Goal: Task Accomplishment & Management: Manage account settings

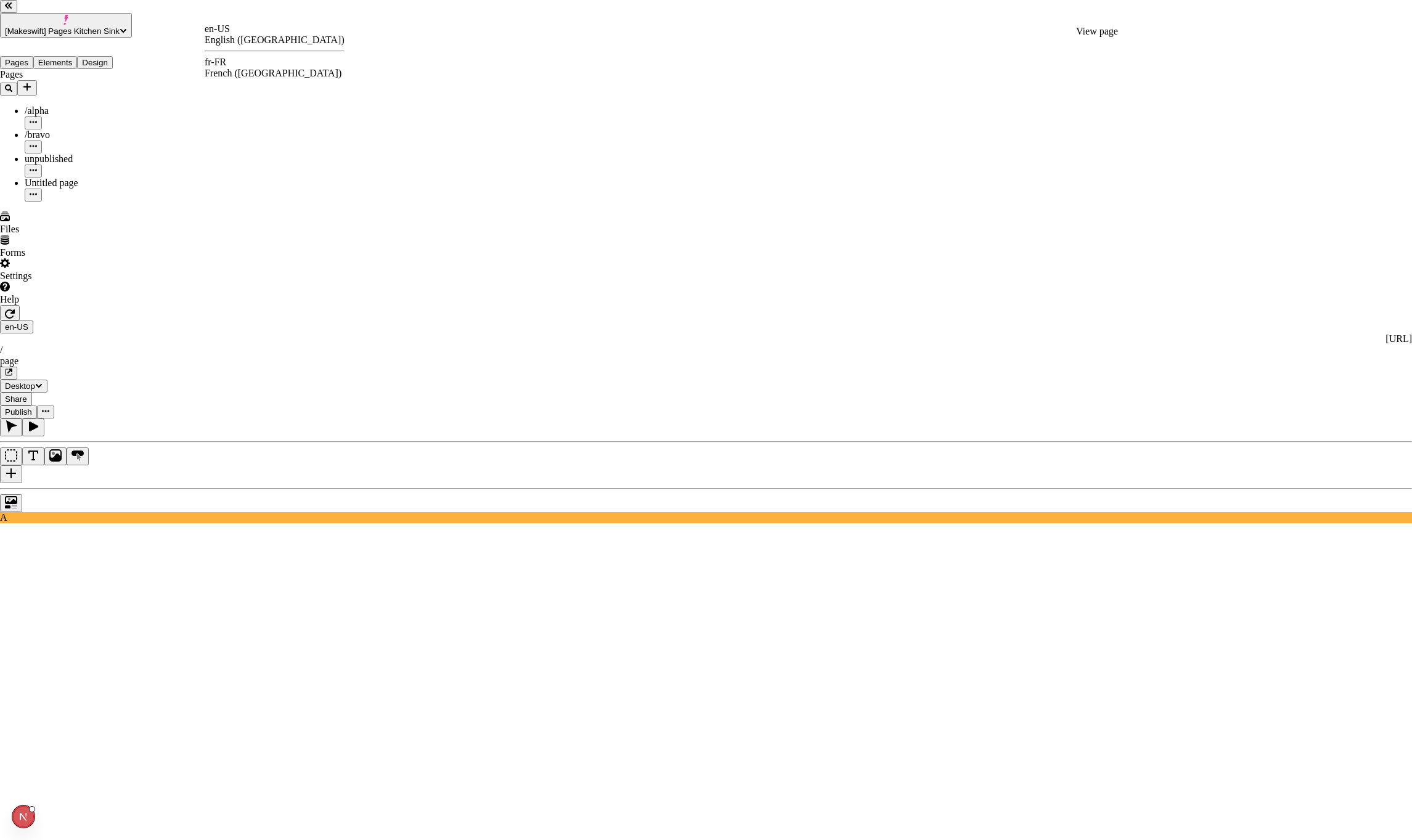
click at [224, 58] on div "fr-FR French (France)" at bounding box center [275, 67] width 140 height 22
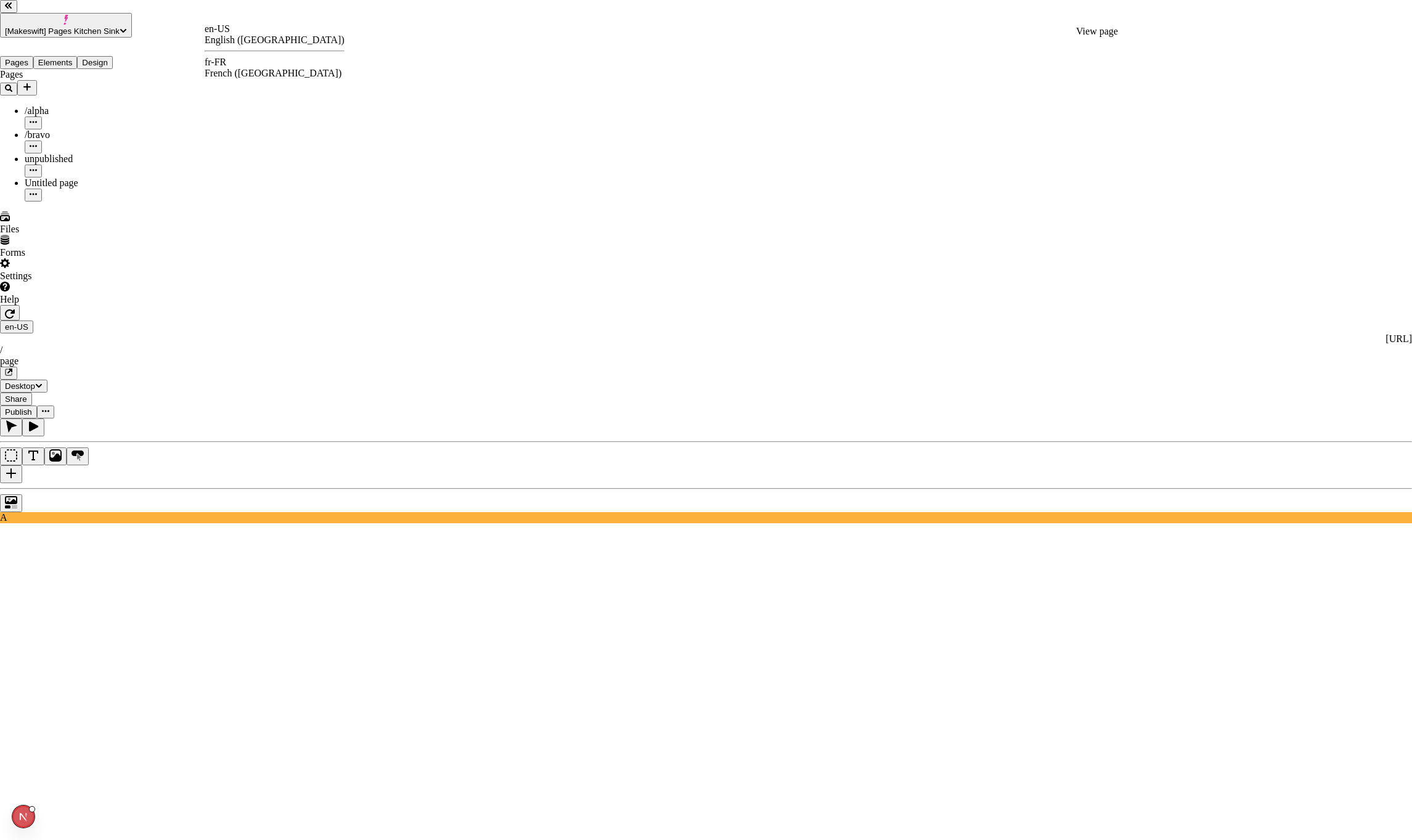
click at [233, 66] on div "fr-FR" at bounding box center [275, 62] width 140 height 11
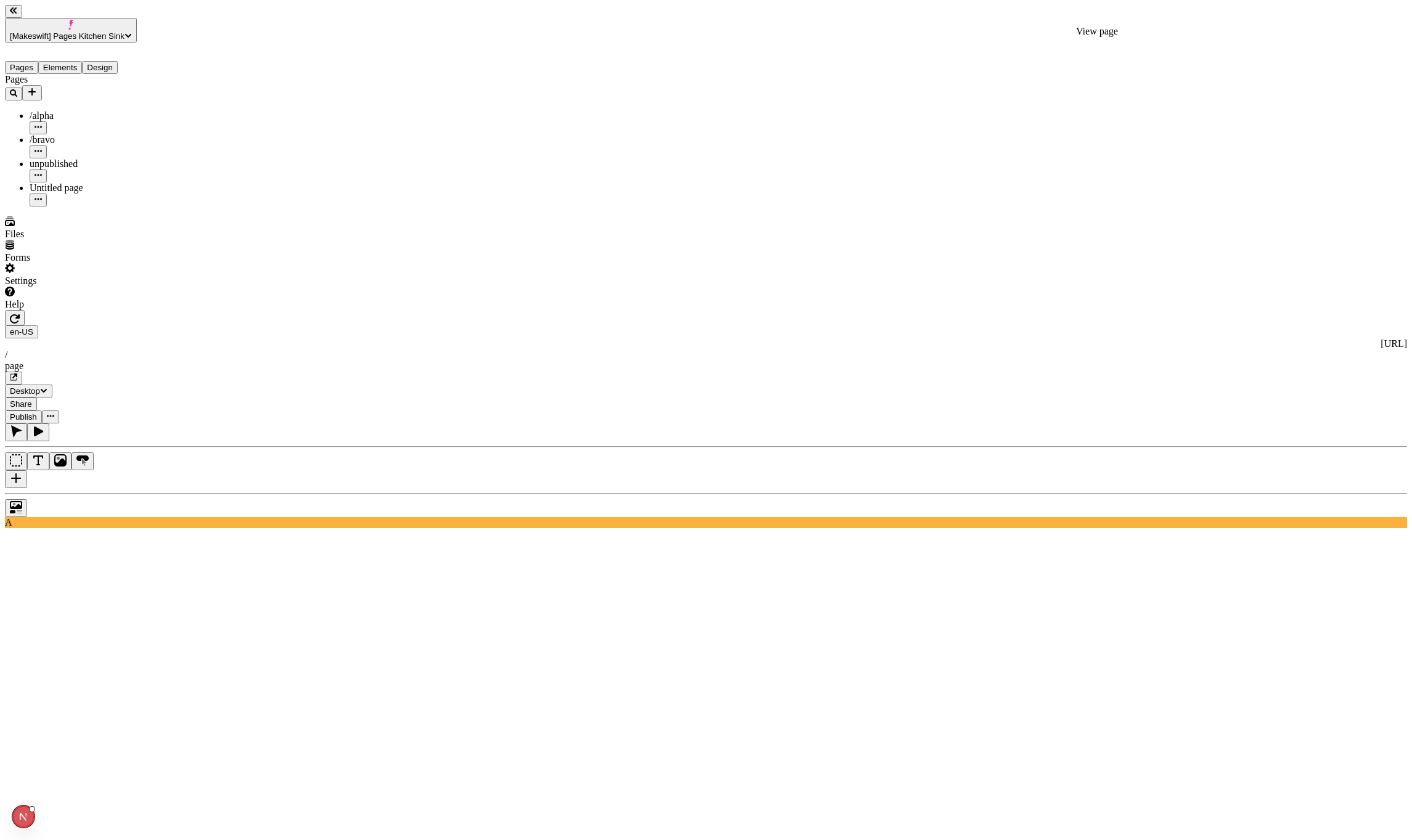
drag, startPoint x: 1298, startPoint y: 597, endPoint x: 1326, endPoint y: 534, distance: 68.9
click at [5, 5] on div "[Makeswift] Pages Kitchen Sink Pages Elements Design Pages /alpha /bravo unpubl…" at bounding box center [706, 847] width 1402 height 1686
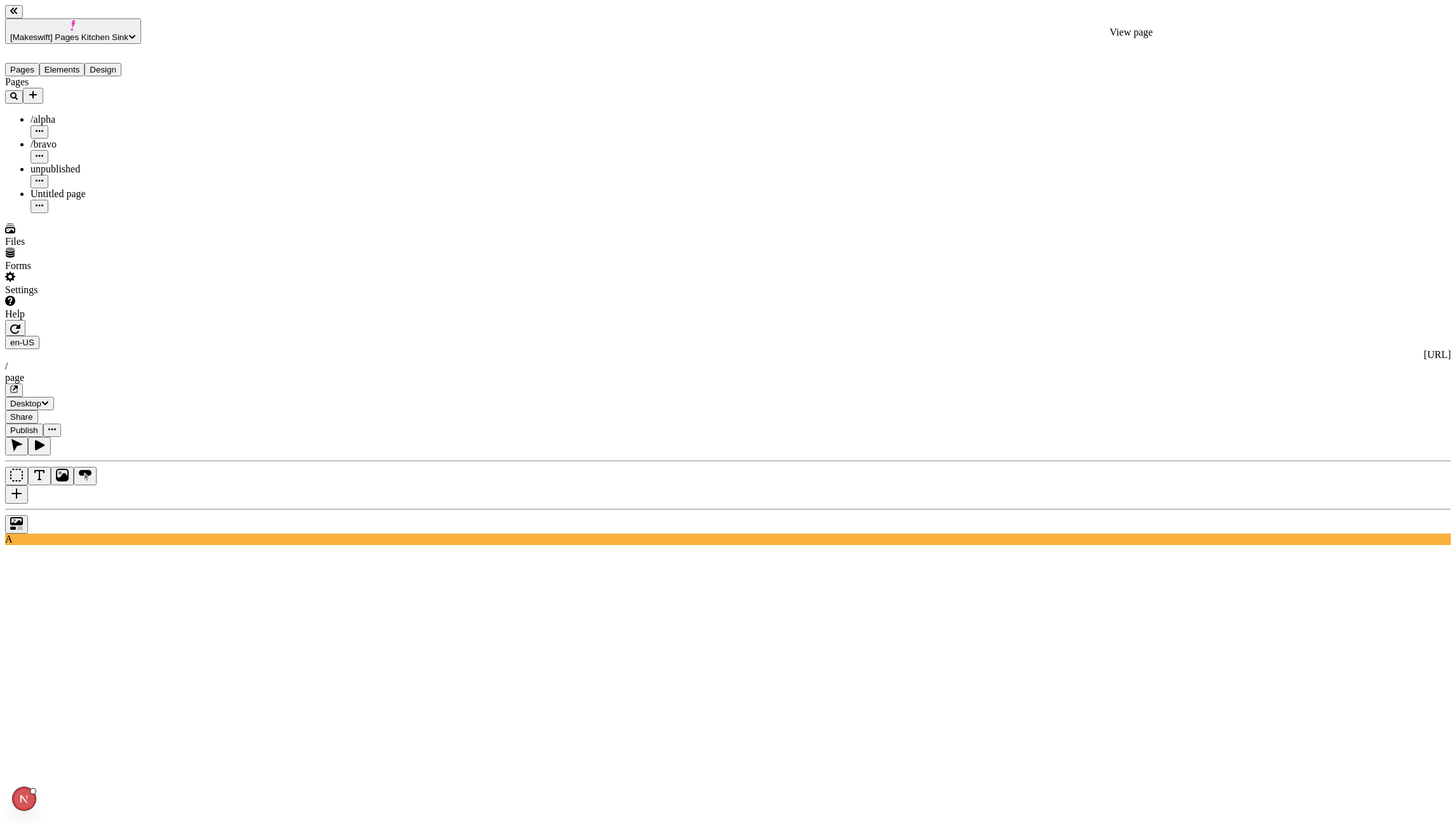
click at [20, 324] on icon "button" at bounding box center [15, 328] width 10 height 9
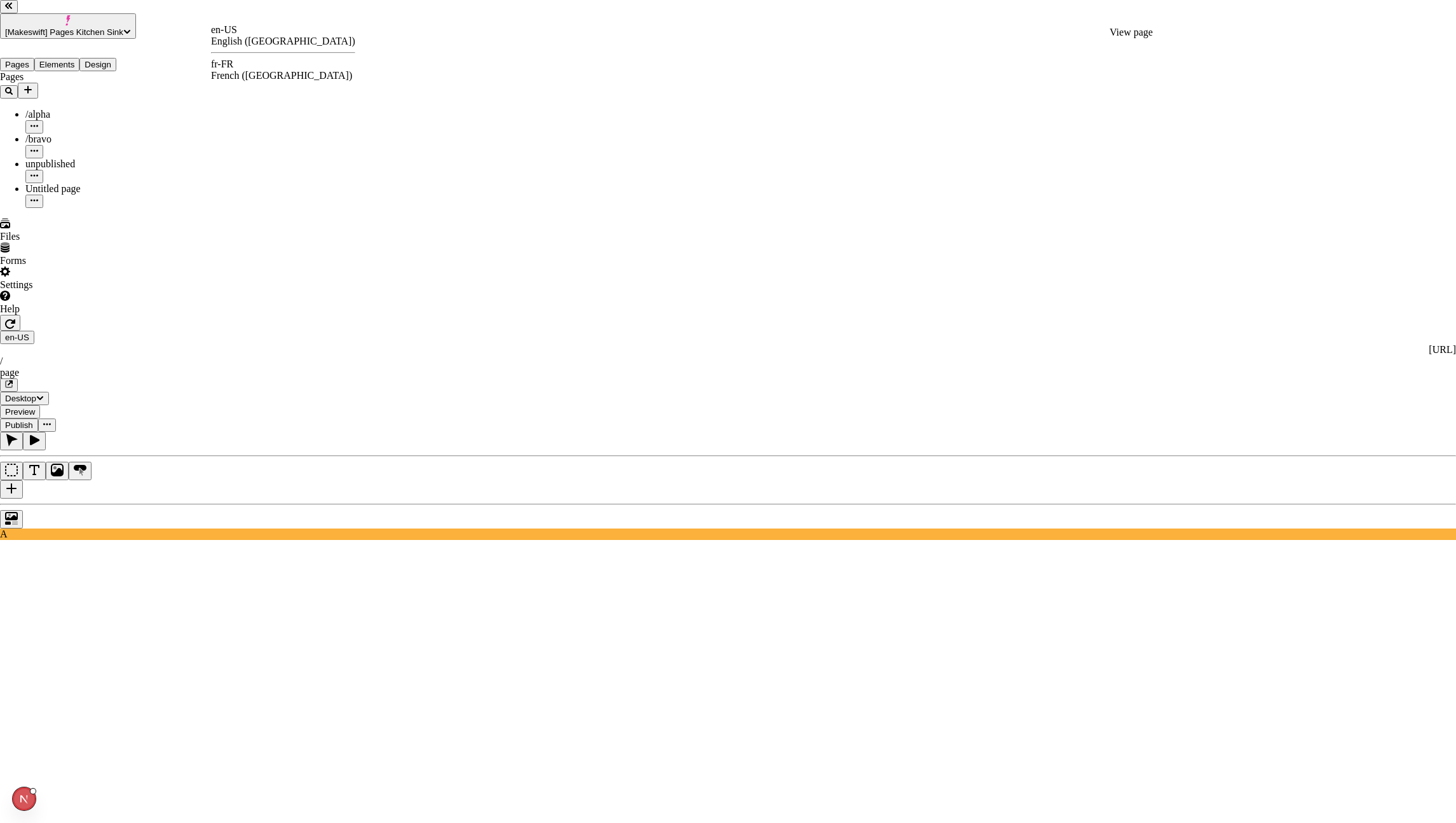
click at [241, 69] on div "fr-FR" at bounding box center [283, 64] width 145 height 12
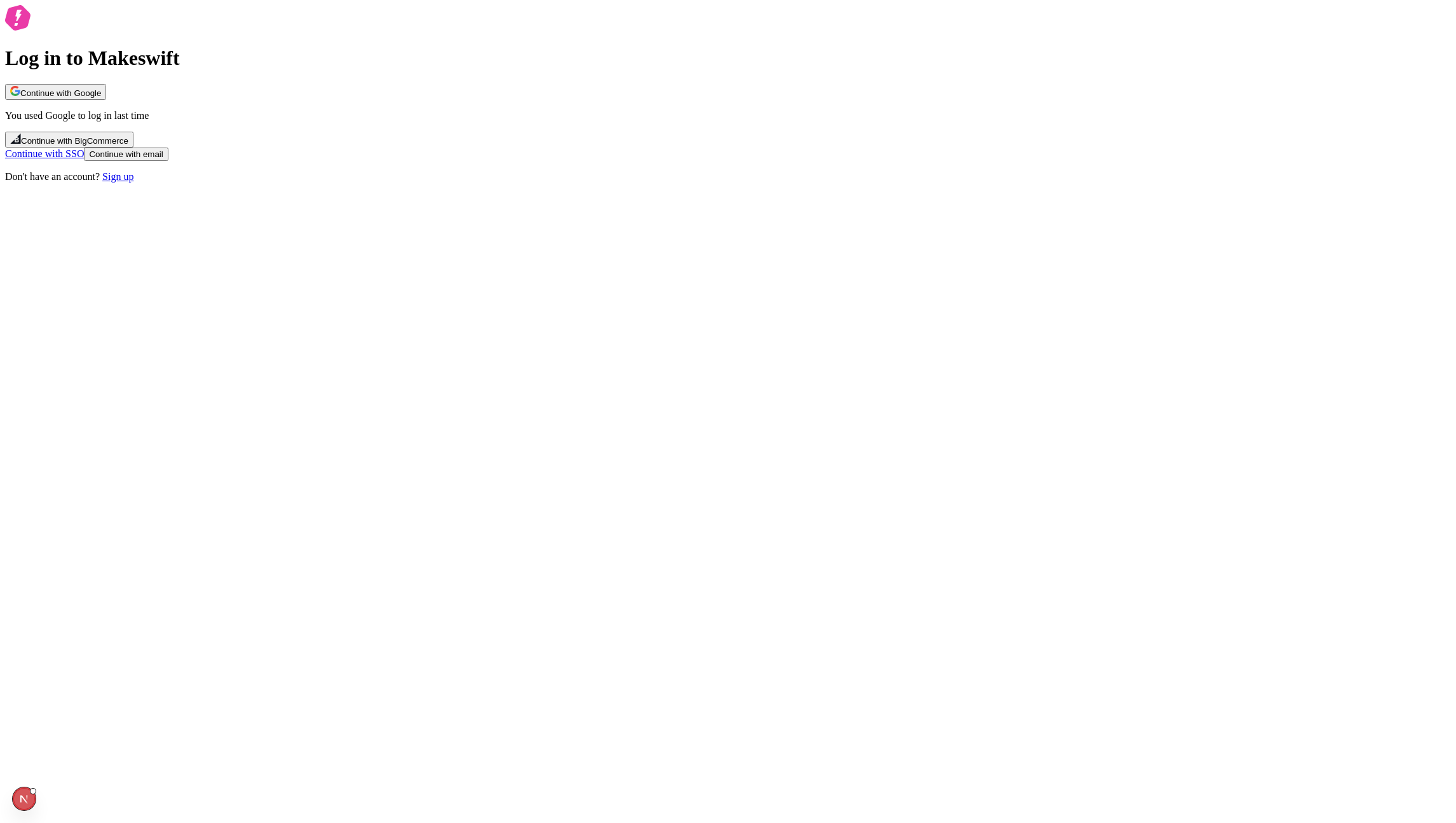
click at [407, 182] on div "Log in to Makeswift Continue with Google You used Google to log in last time Co…" at bounding box center [728, 94] width 1446 height 177
click at [710, 182] on div "Log in to Makeswift Continue with Google You used Google to log in last time Co…" at bounding box center [728, 94] width 1446 height 177
click at [106, 99] on button "Continue with Google" at bounding box center [55, 91] width 101 height 16
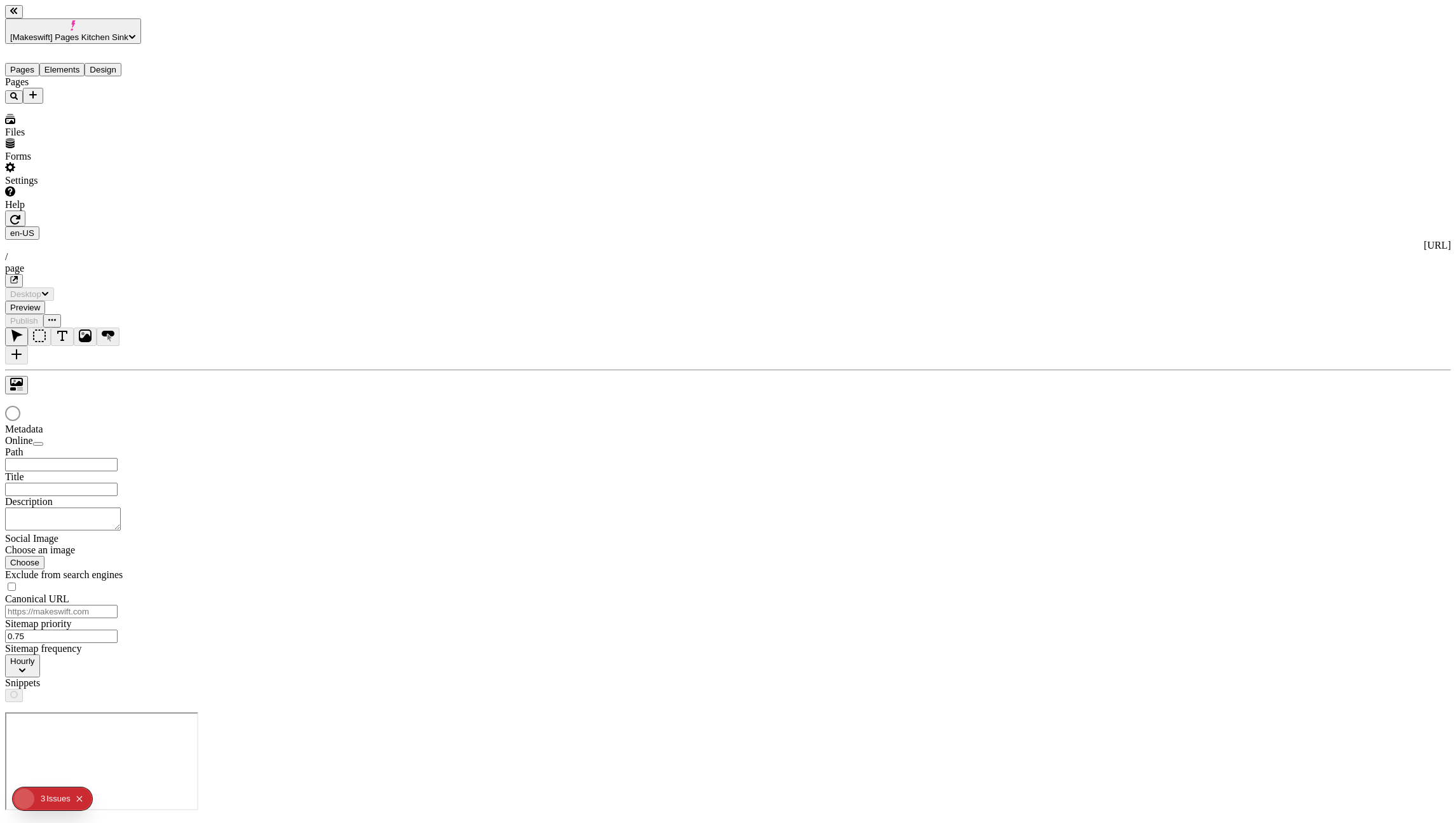
type input "/page"
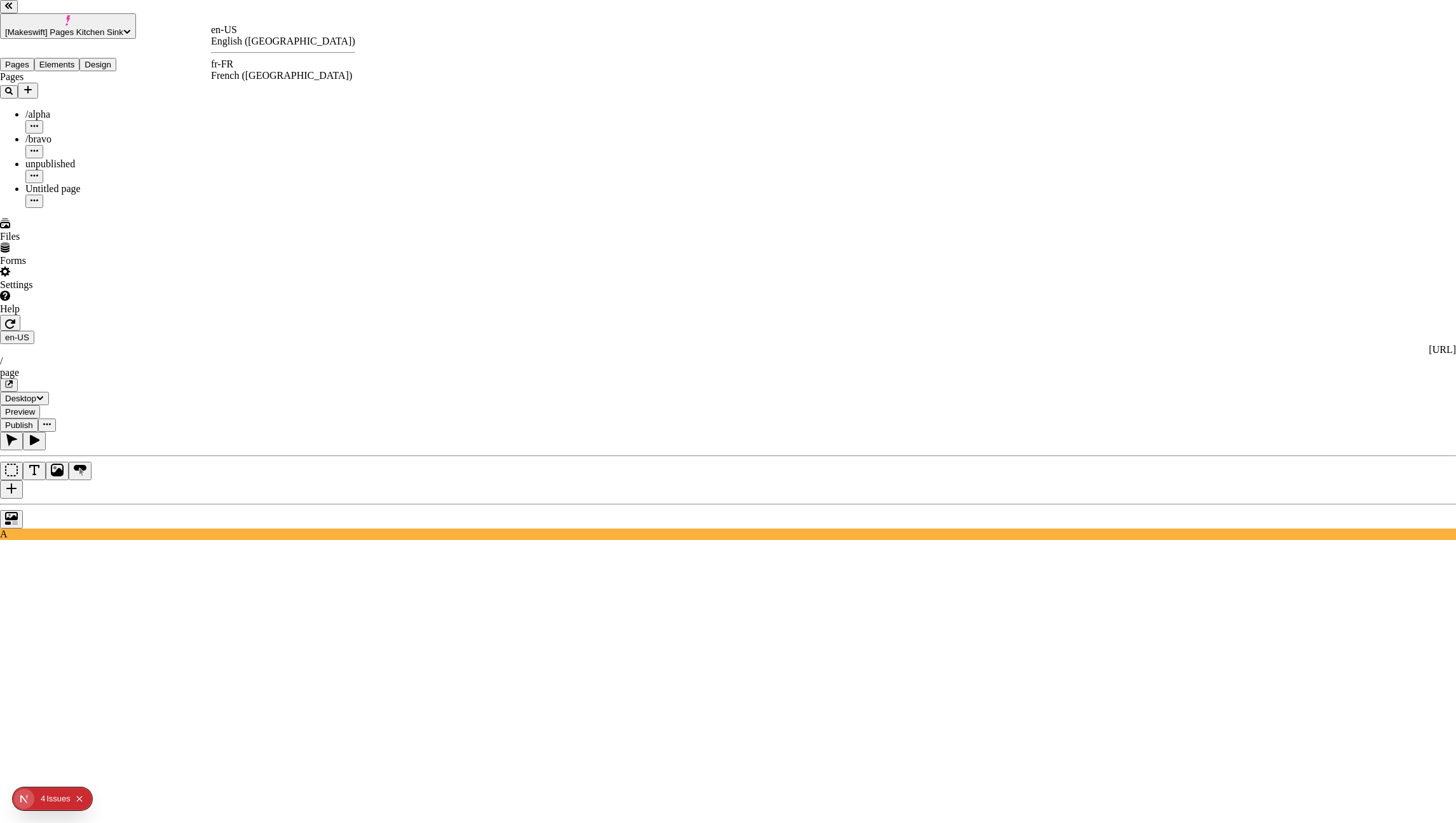
click at [251, 60] on div "fr-FR French ([GEOGRAPHIC_DATA])" at bounding box center [283, 69] width 145 height 23
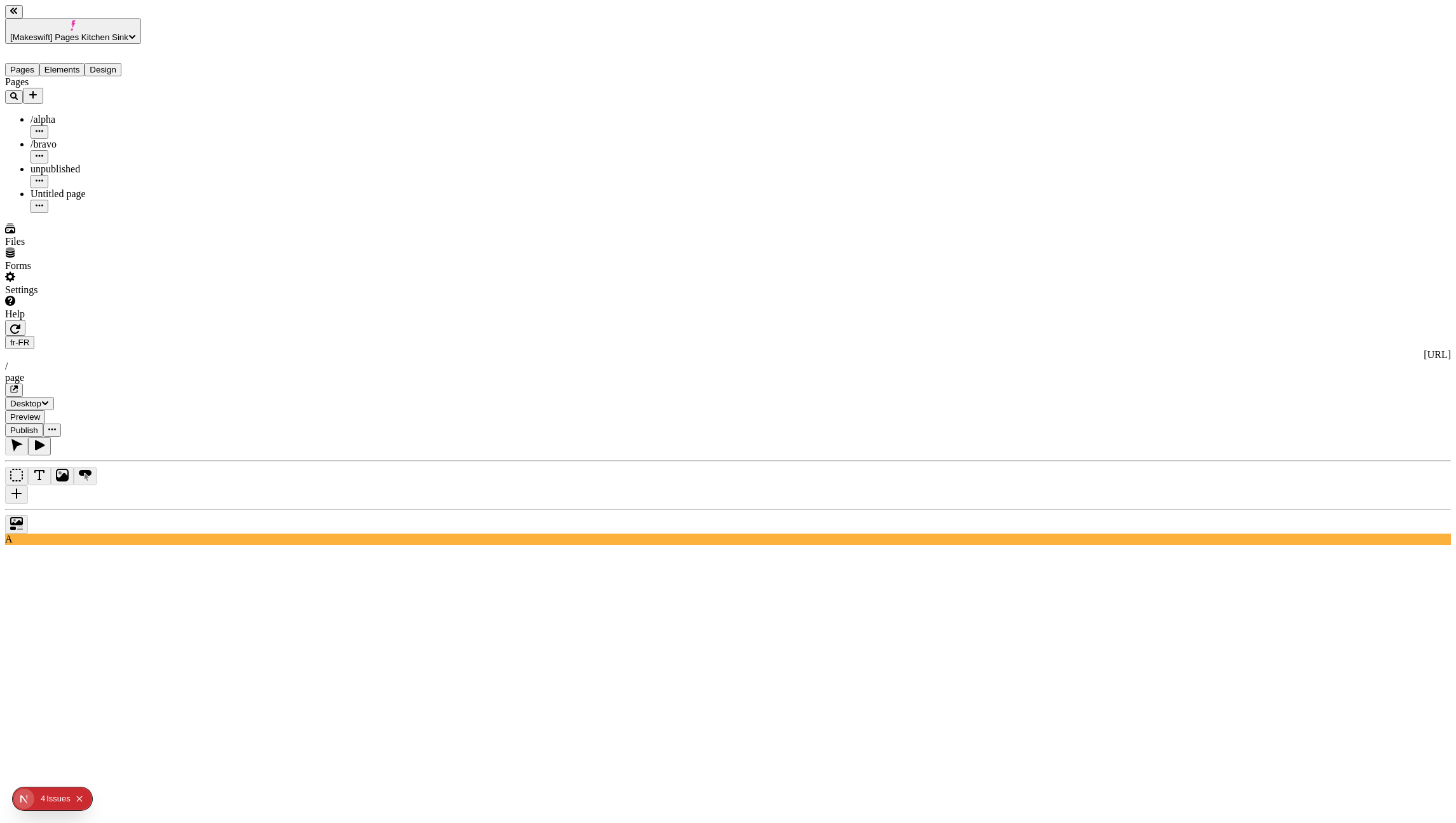
click at [20, 323] on icon "button" at bounding box center [15, 328] width 10 height 10
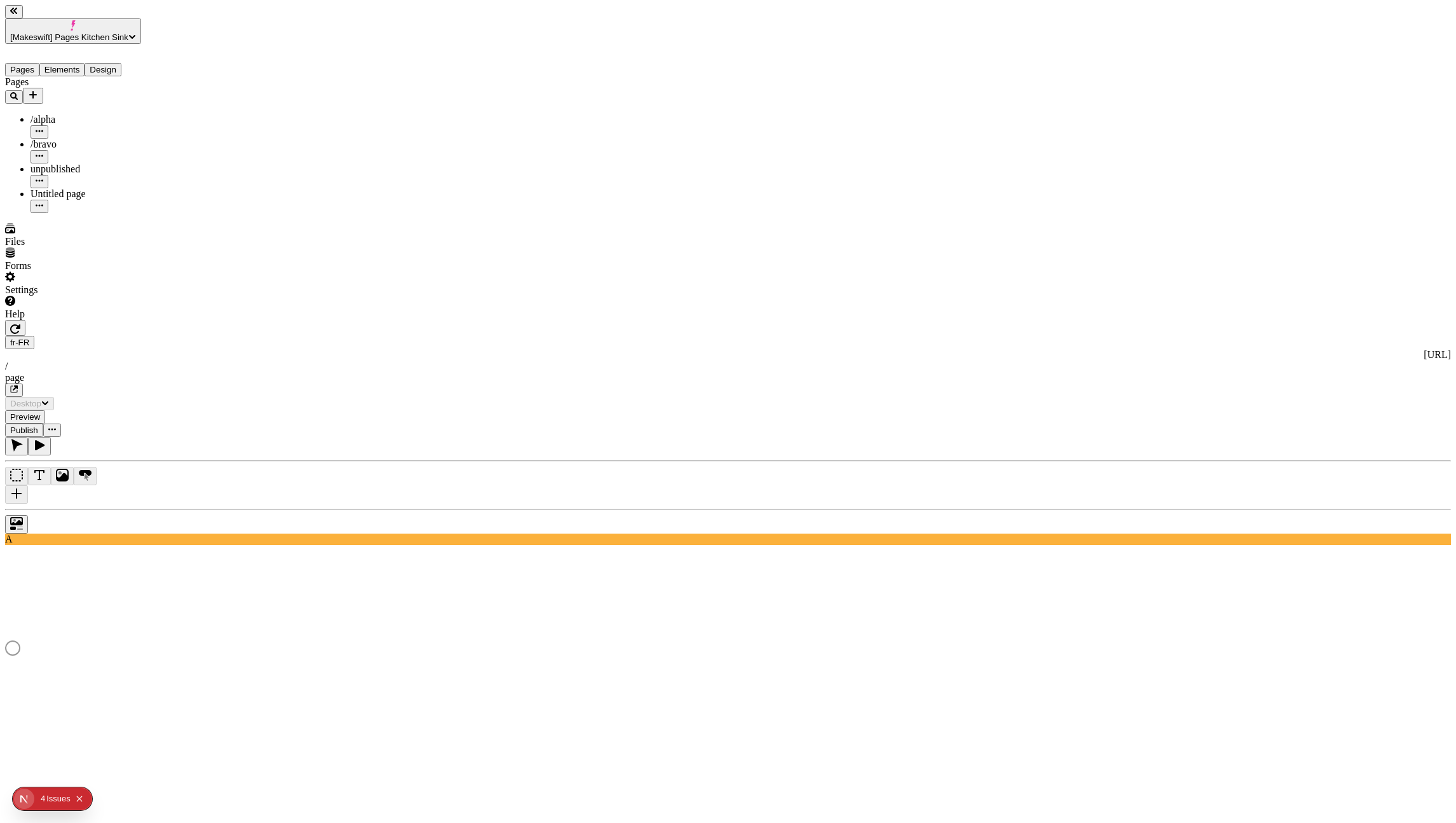
type input "/page"
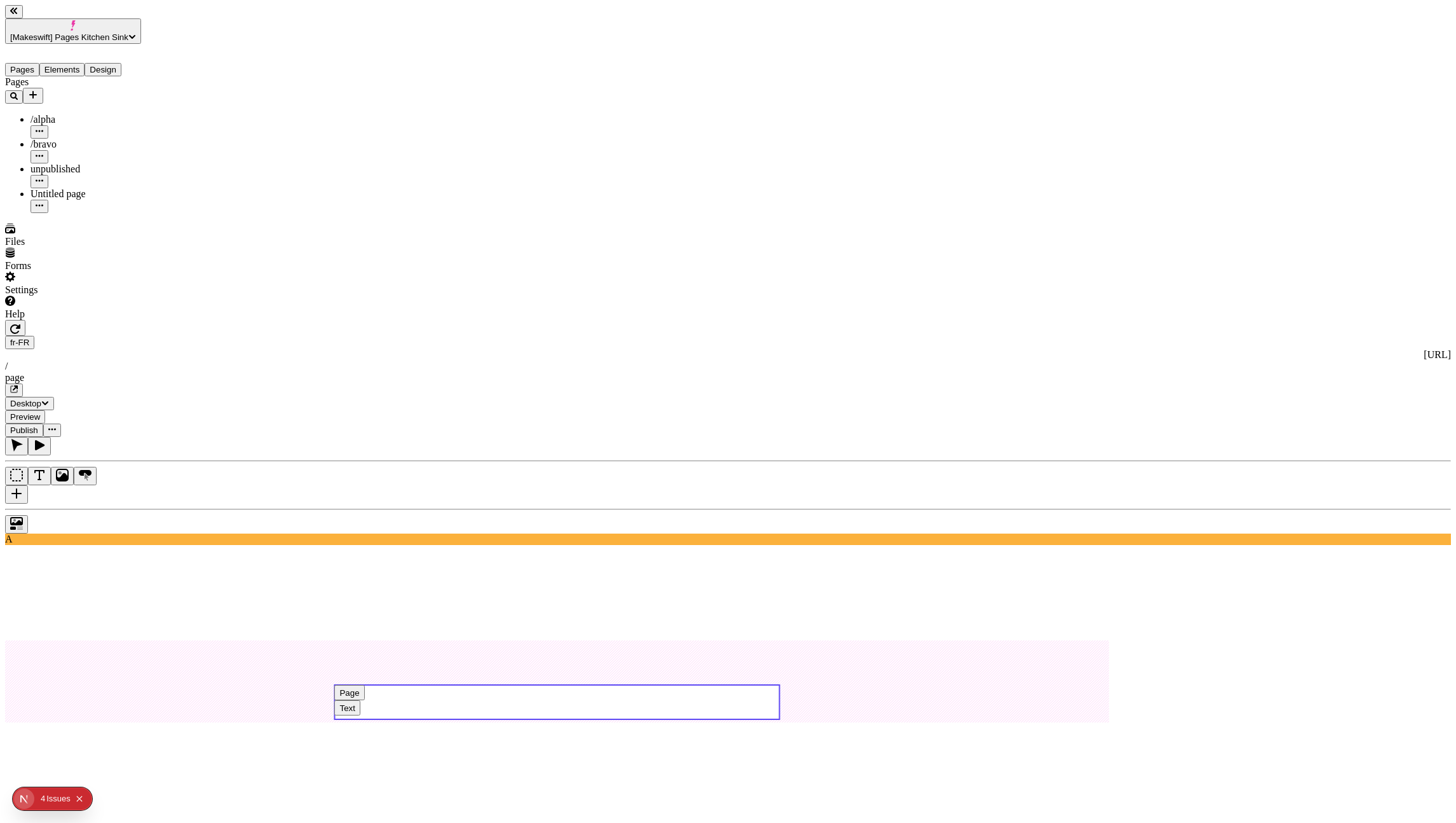
click at [658, 684] on use at bounding box center [556, 701] width 445 height 34
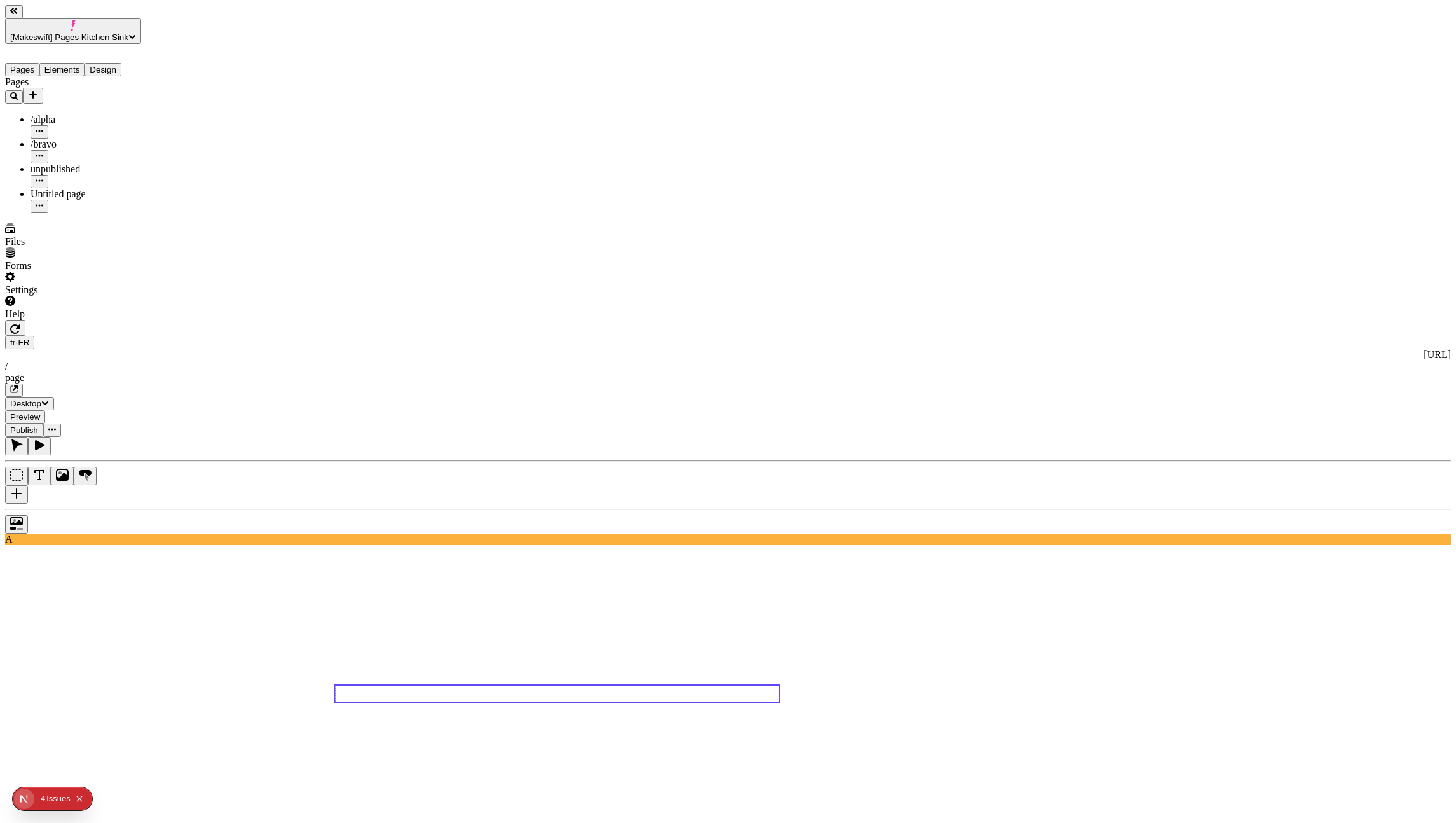
type textarea "FRENCH CONTENT"
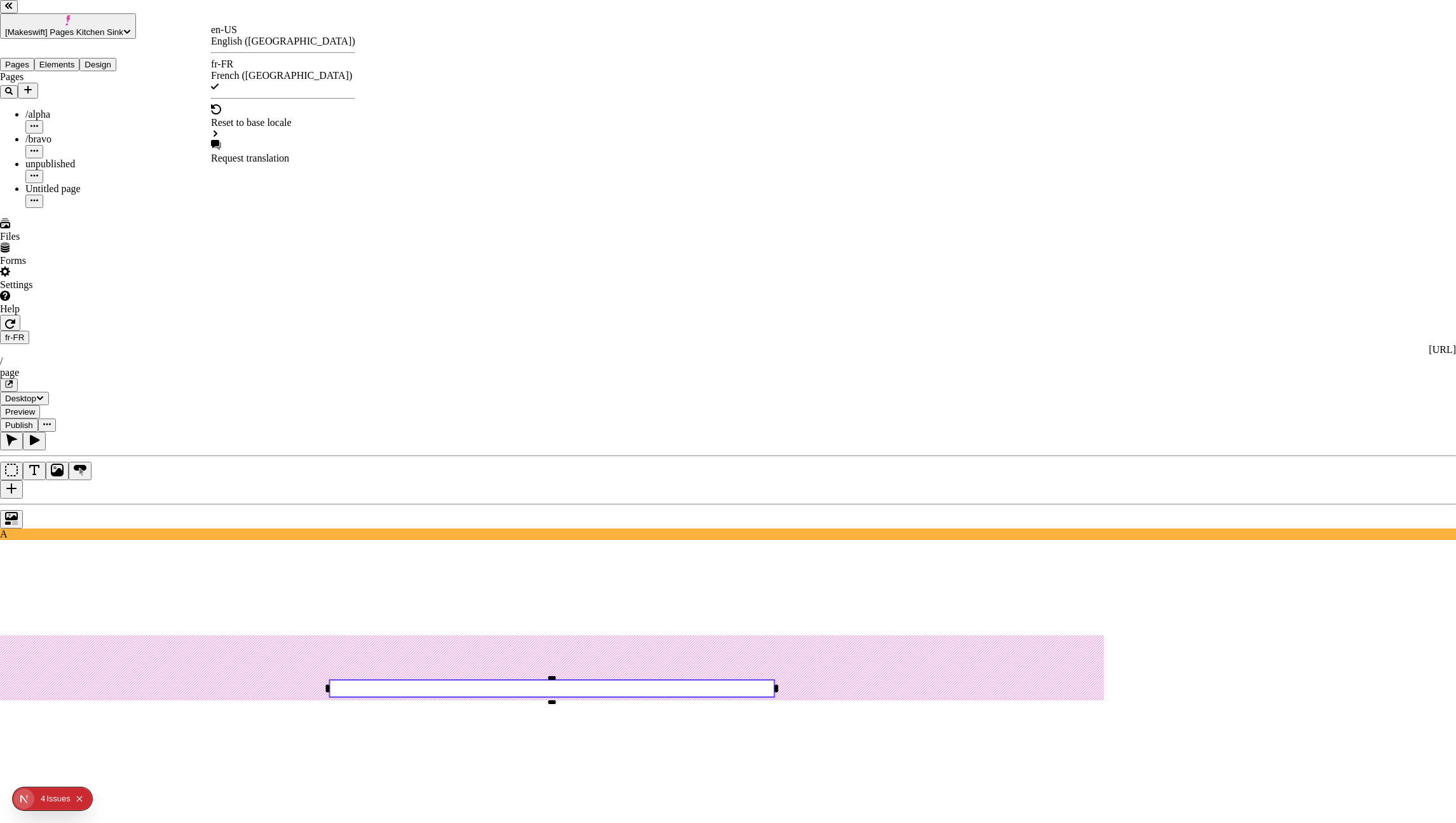
click at [240, 36] on div "en-US" at bounding box center [283, 30] width 145 height 12
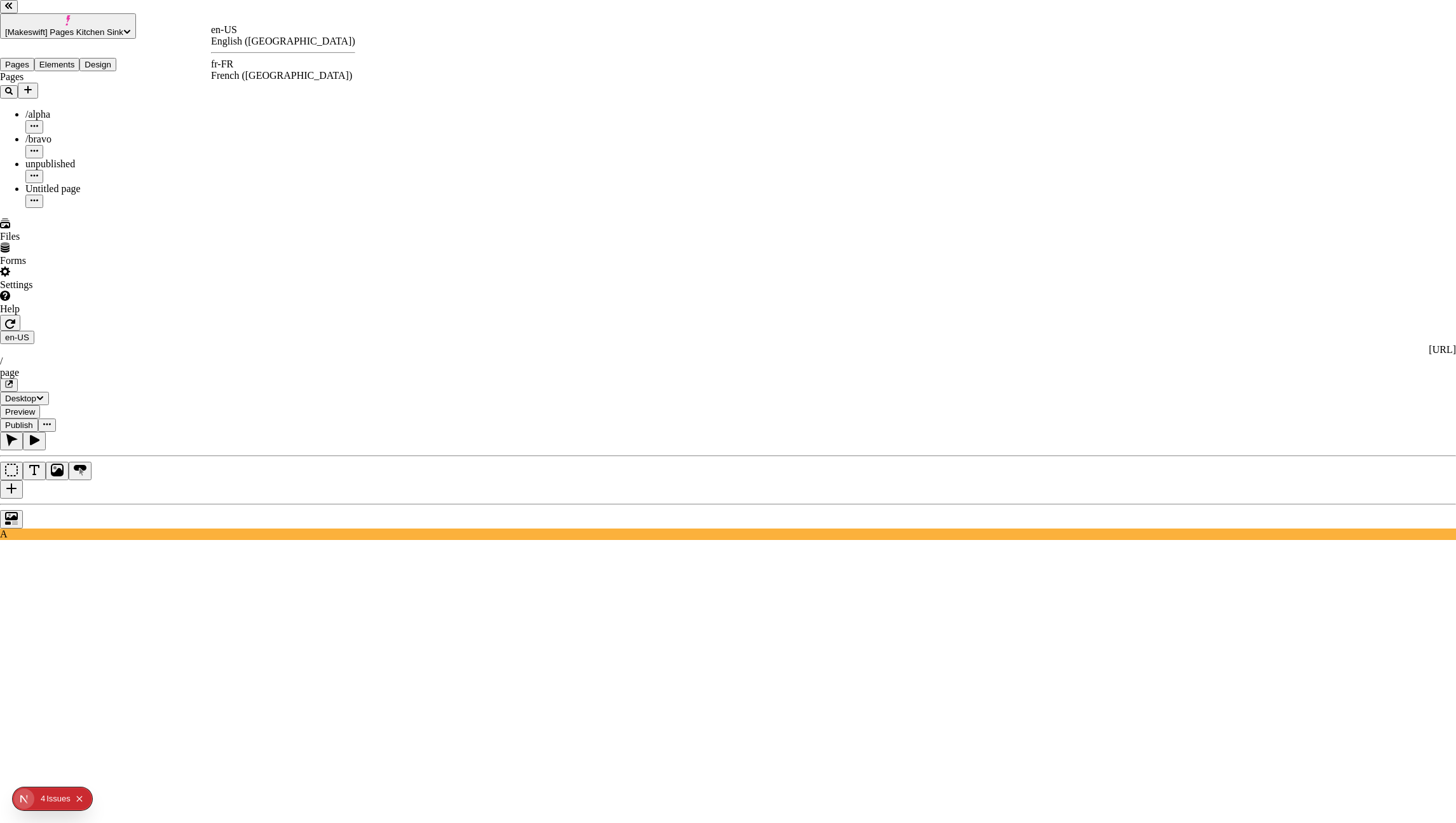
click at [241, 63] on div "fr-FR" at bounding box center [283, 64] width 145 height 12
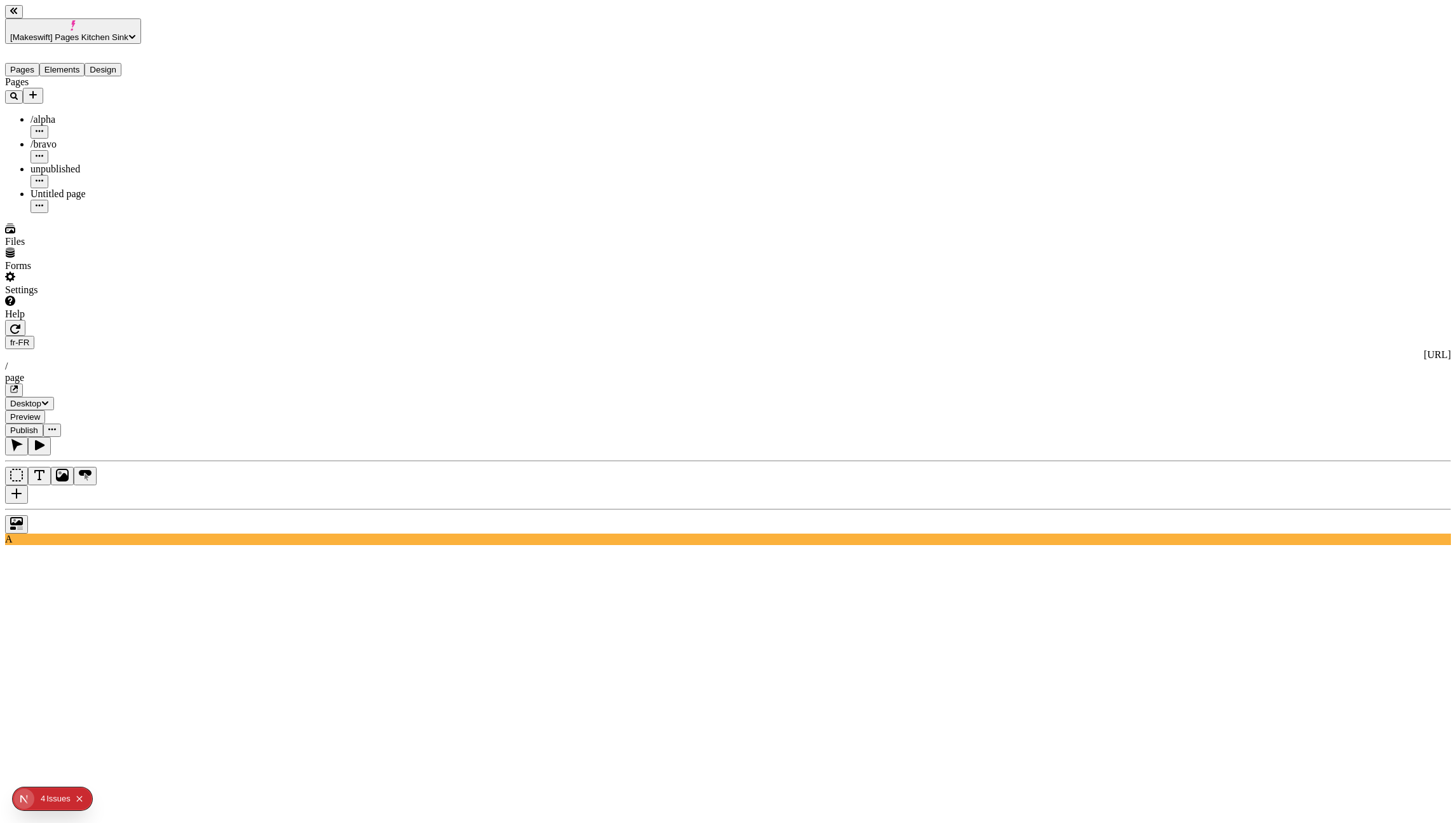
click at [20, 324] on icon "button" at bounding box center [15, 328] width 10 height 9
click at [25, 320] on button "button" at bounding box center [15, 328] width 20 height 16
click at [23, 384] on button "button" at bounding box center [13, 390] width 18 height 13
click at [20, 323] on icon "button" at bounding box center [15, 328] width 10 height 10
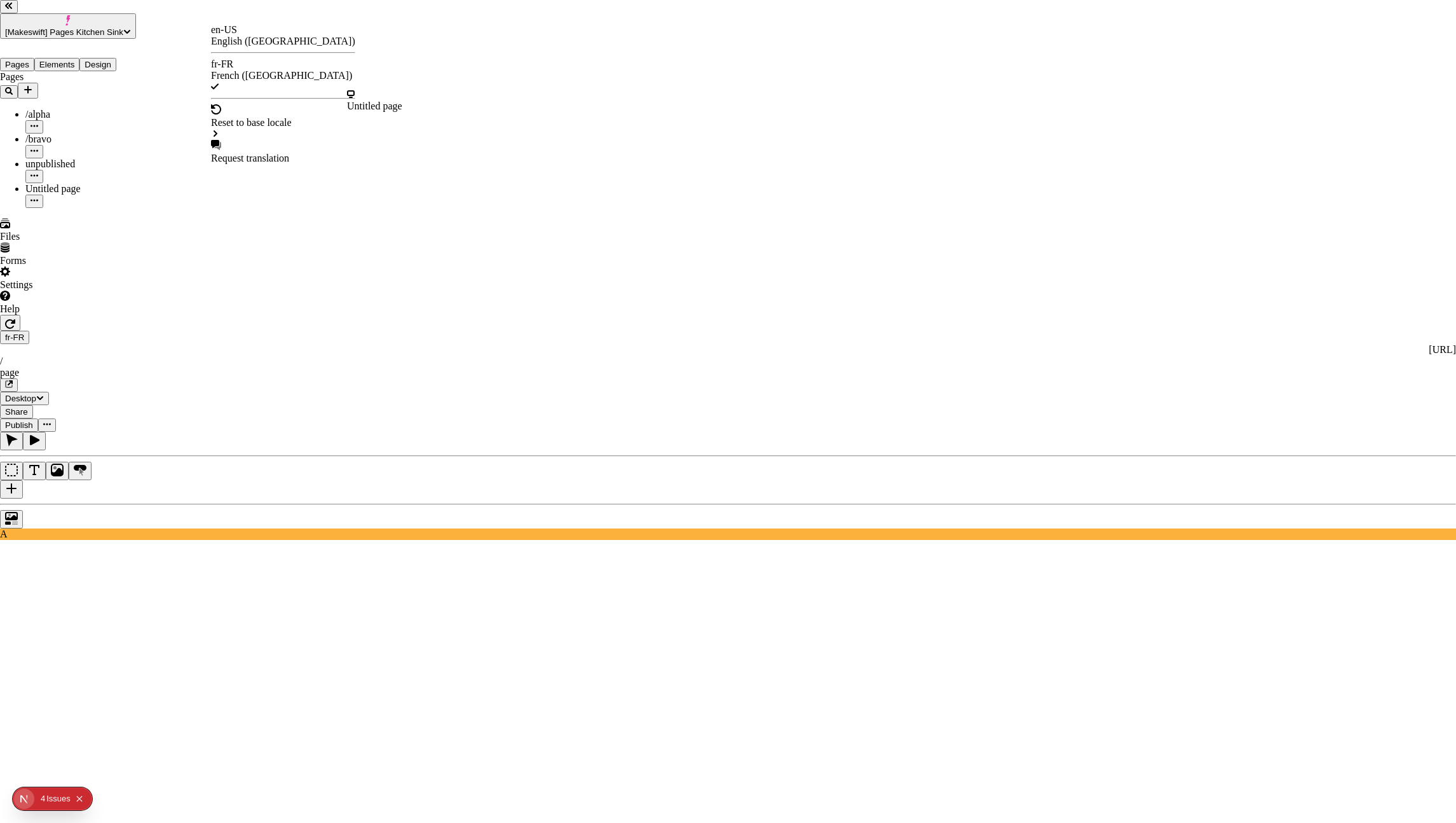
click at [257, 117] on div "Reset to base locale" at bounding box center [283, 123] width 145 height 12
click at [285, 635] on use at bounding box center [552, 759] width 1104 height 247
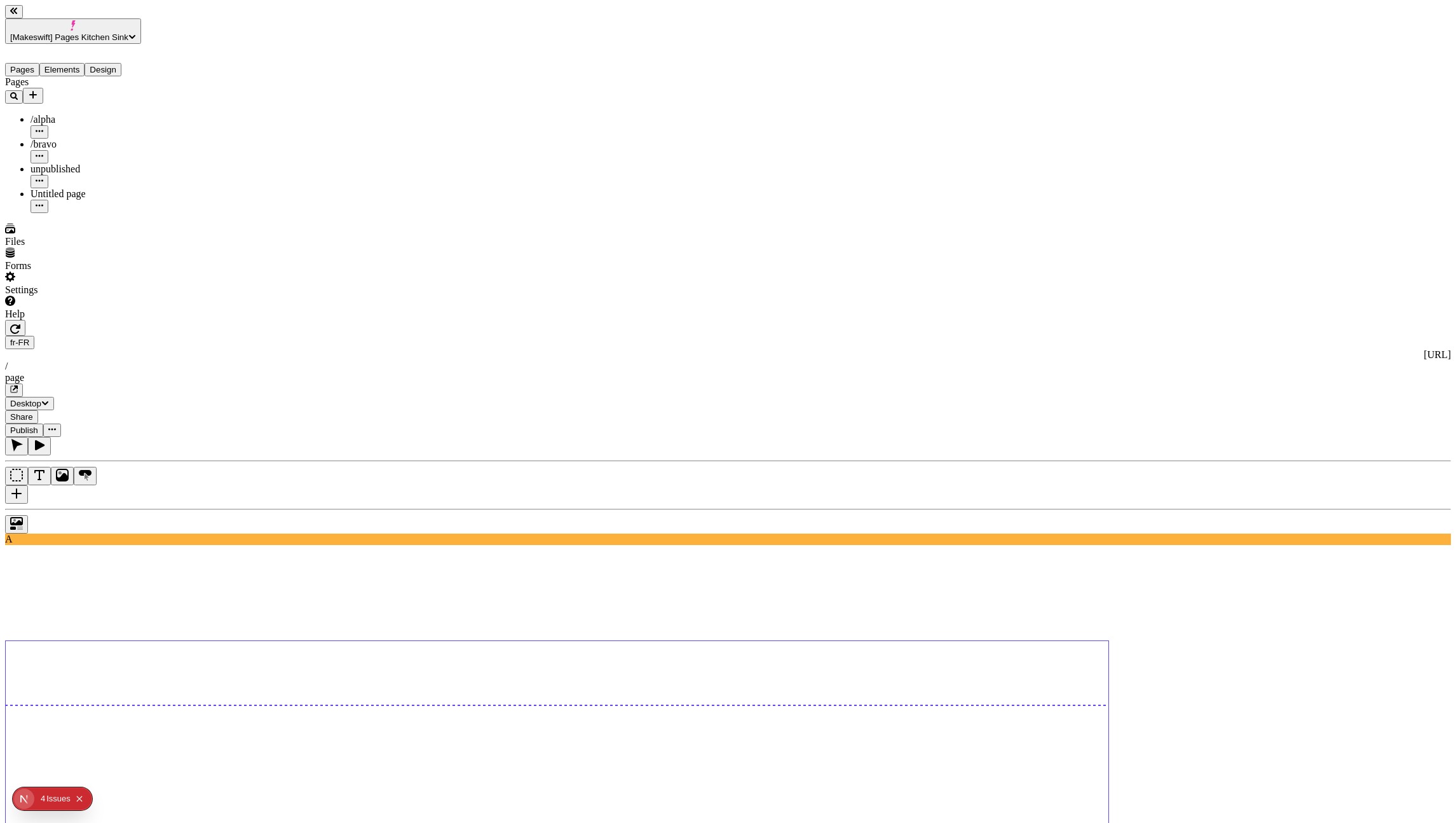
click at [20, 323] on icon "button" at bounding box center [15, 328] width 10 height 10
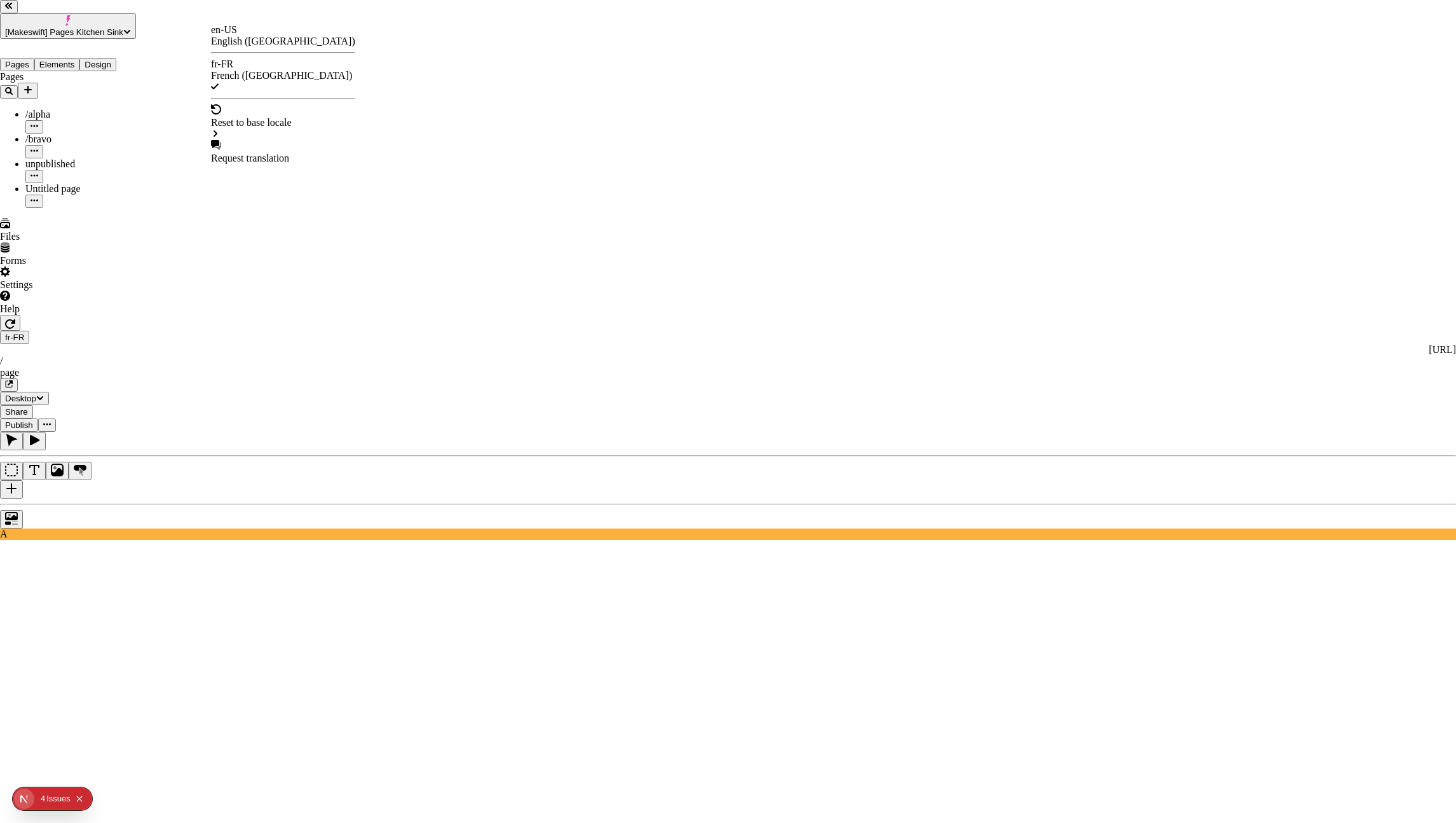
click at [231, 33] on div "en-US" at bounding box center [283, 30] width 145 height 12
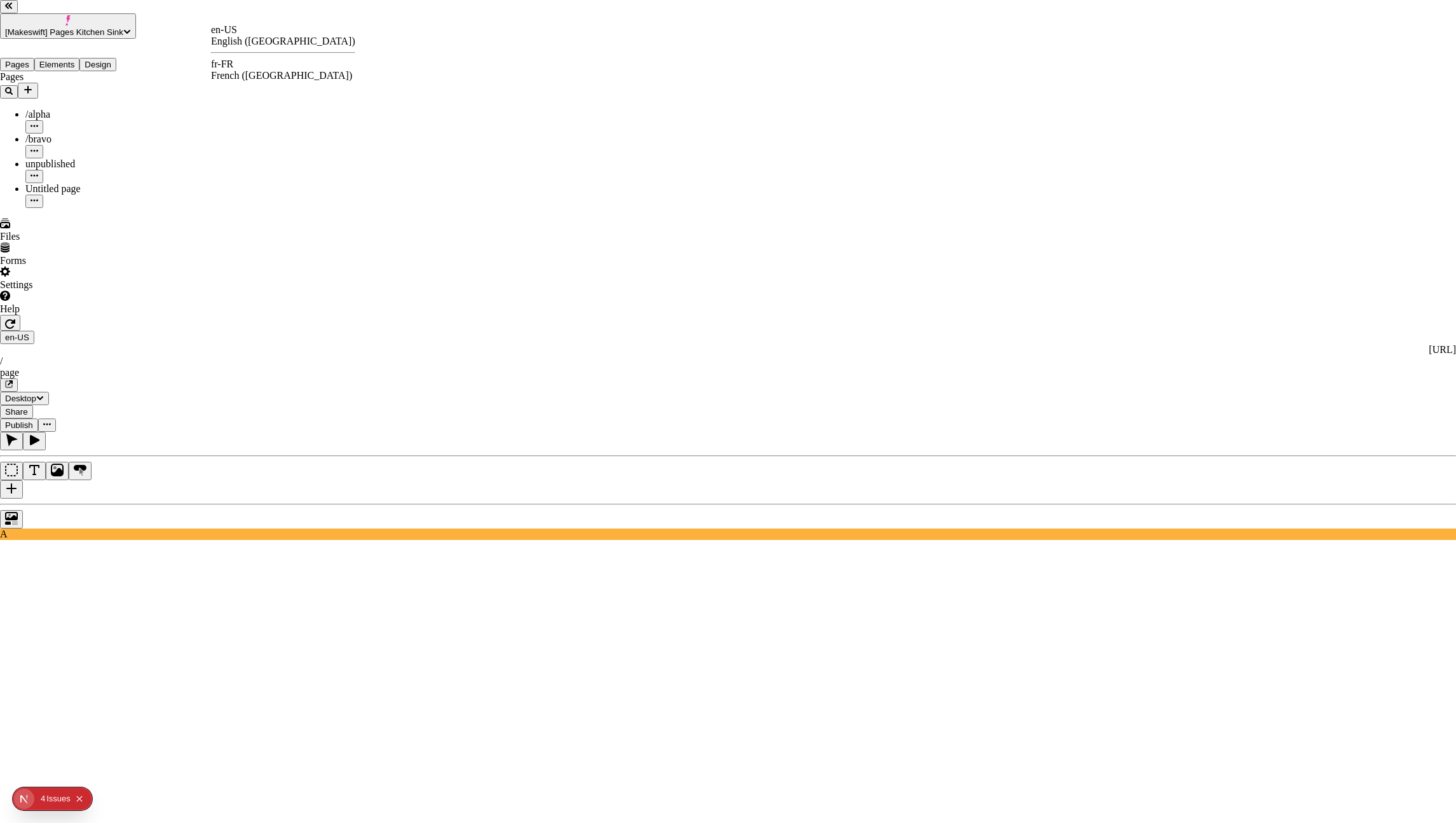
click at [234, 55] on div "en-US English ([GEOGRAPHIC_DATA]) fr-FR French ([GEOGRAPHIC_DATA])" at bounding box center [283, 53] width 145 height 57
click at [236, 62] on div "fr-FR French ([GEOGRAPHIC_DATA])" at bounding box center [283, 69] width 145 height 23
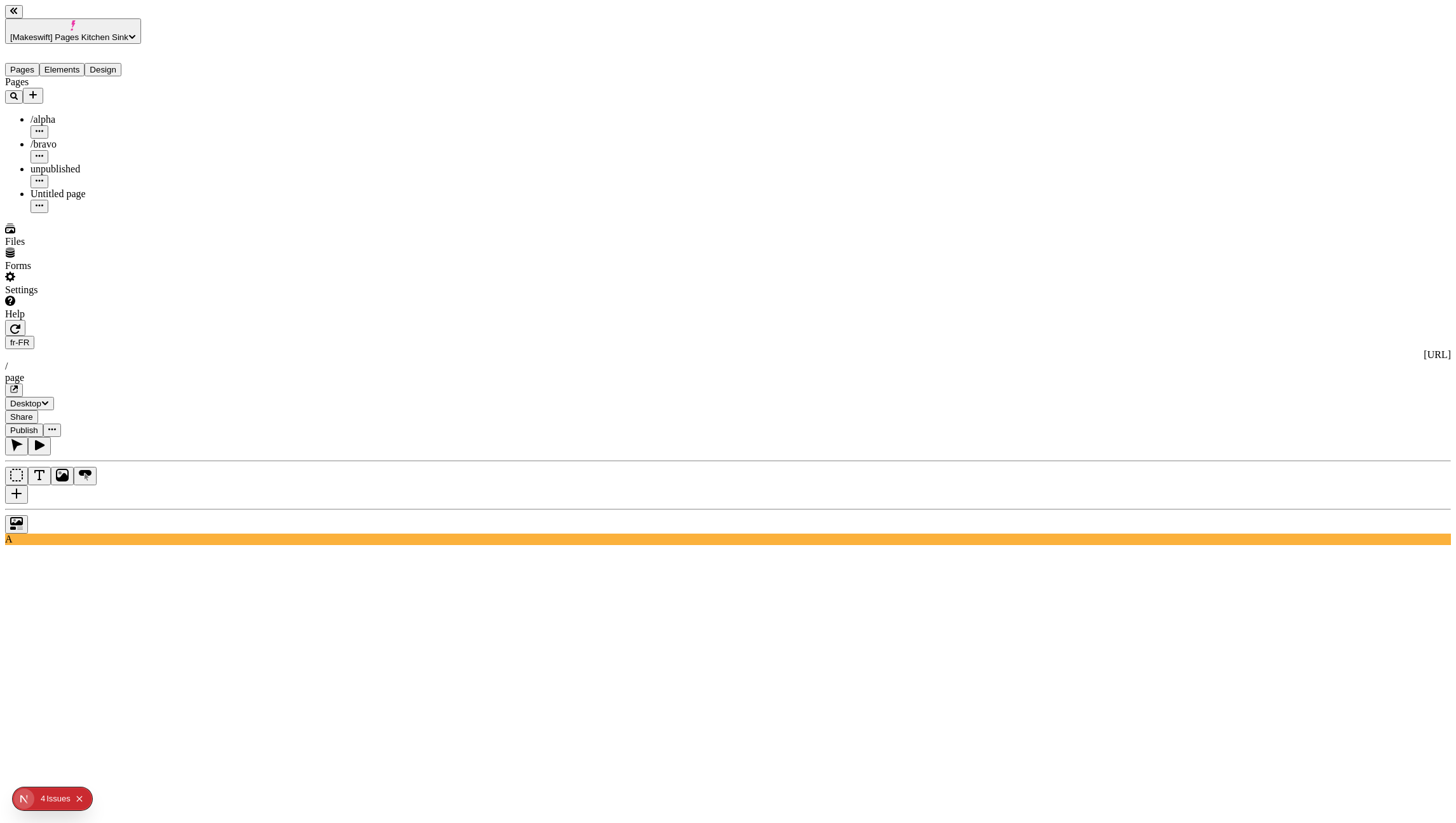
click at [103, 33] on span "[Makeswift] Pages Kitchen Sink" at bounding box center [69, 37] width 119 height 9
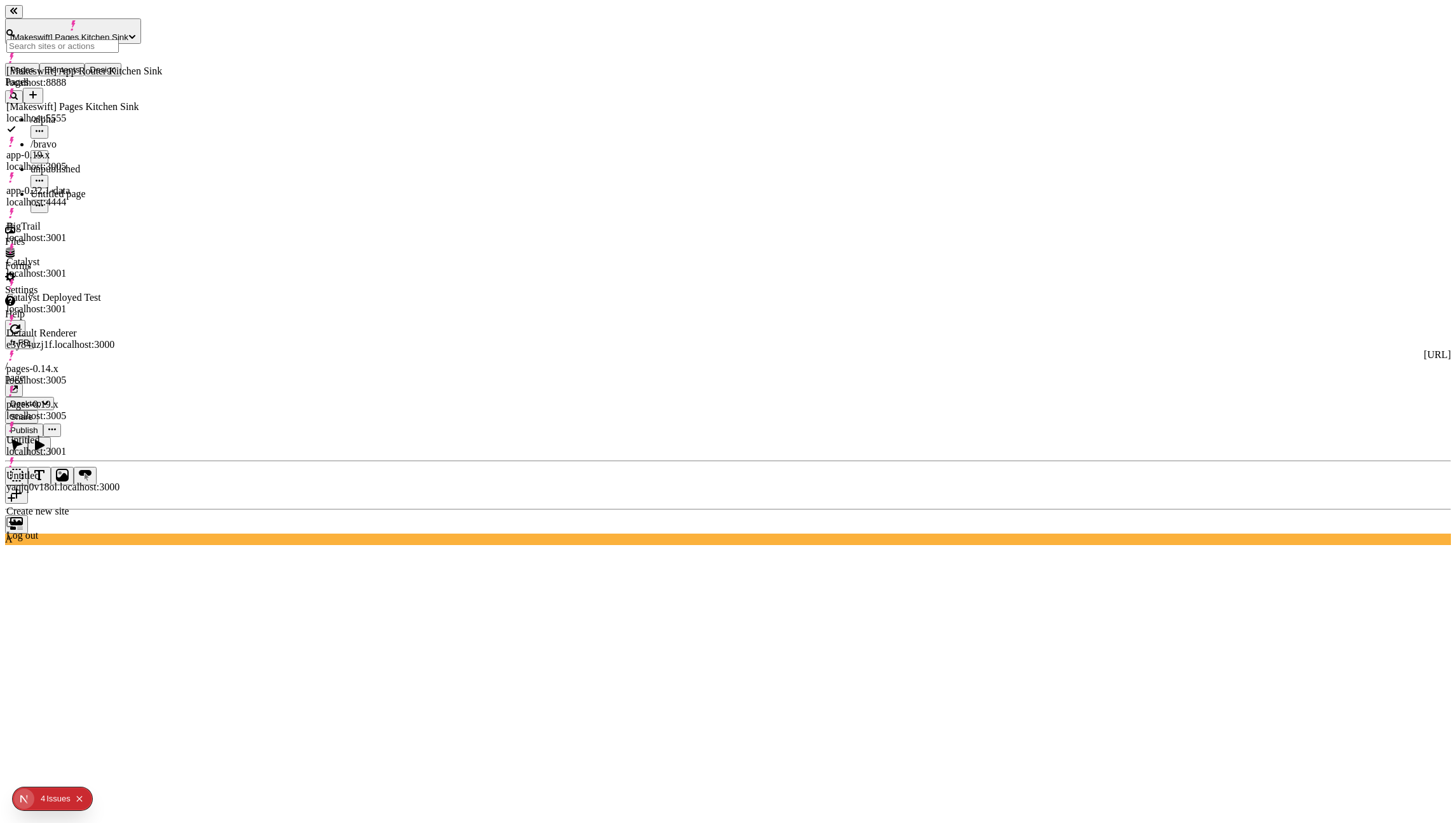
click at [130, 69] on div "[Makeswift] App Router Kitchen Sink" at bounding box center [84, 71] width 155 height 12
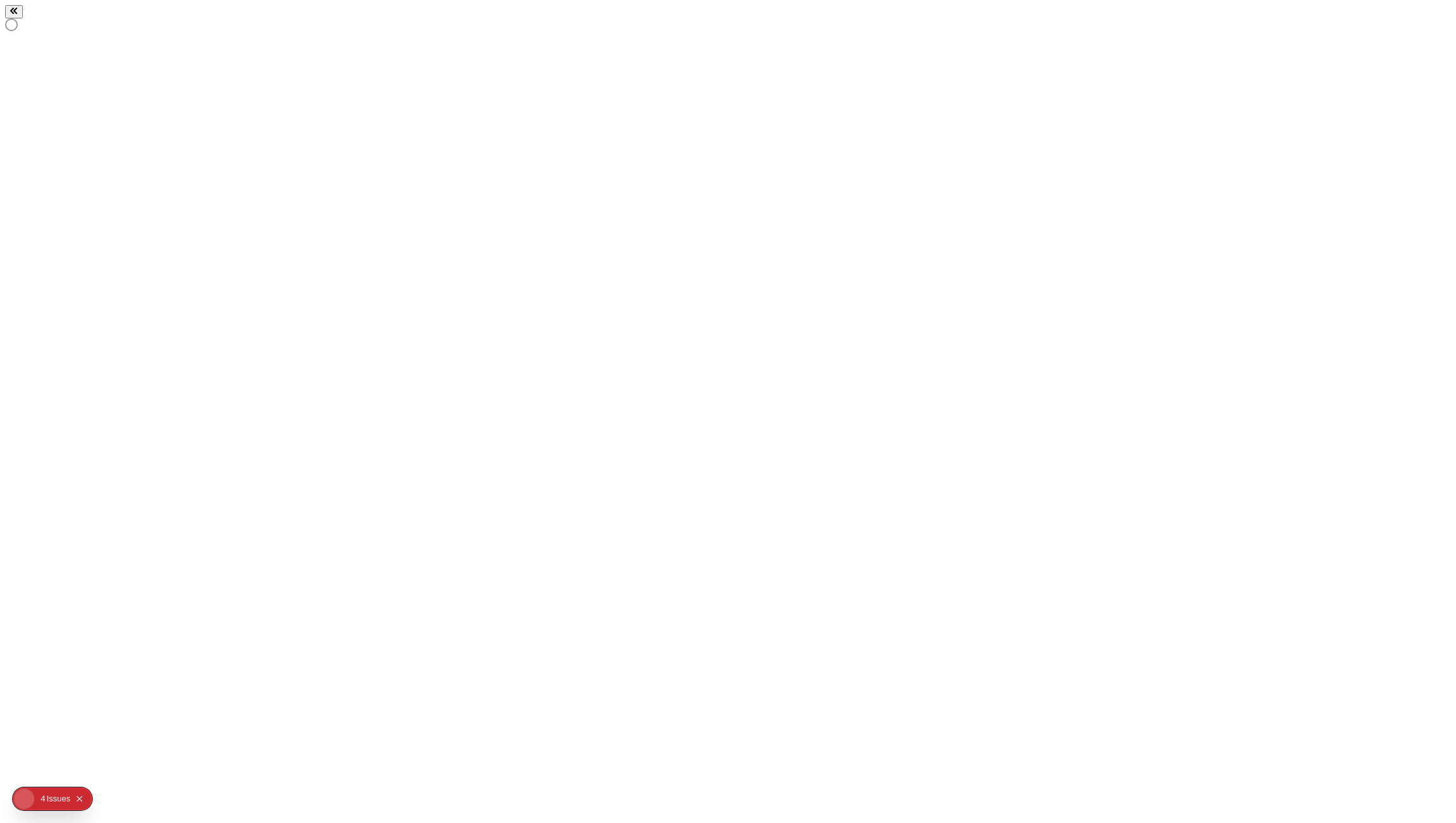
click at [81, 799] on icon "Collapse issues badge" at bounding box center [79, 798] width 6 height 6
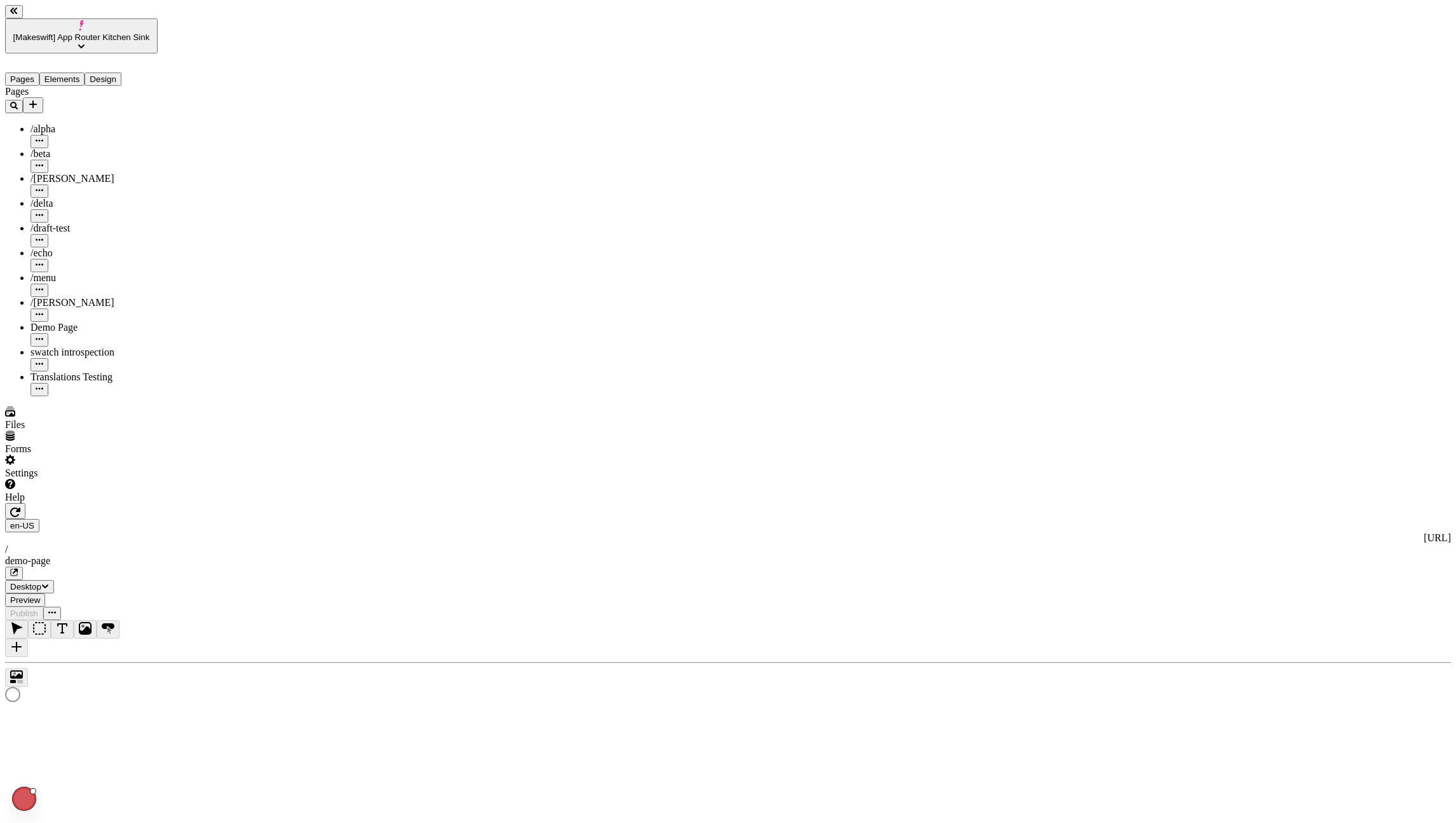
click at [55, 479] on div "Settings" at bounding box center [81, 466] width 153 height 24
type input "/demo-page"
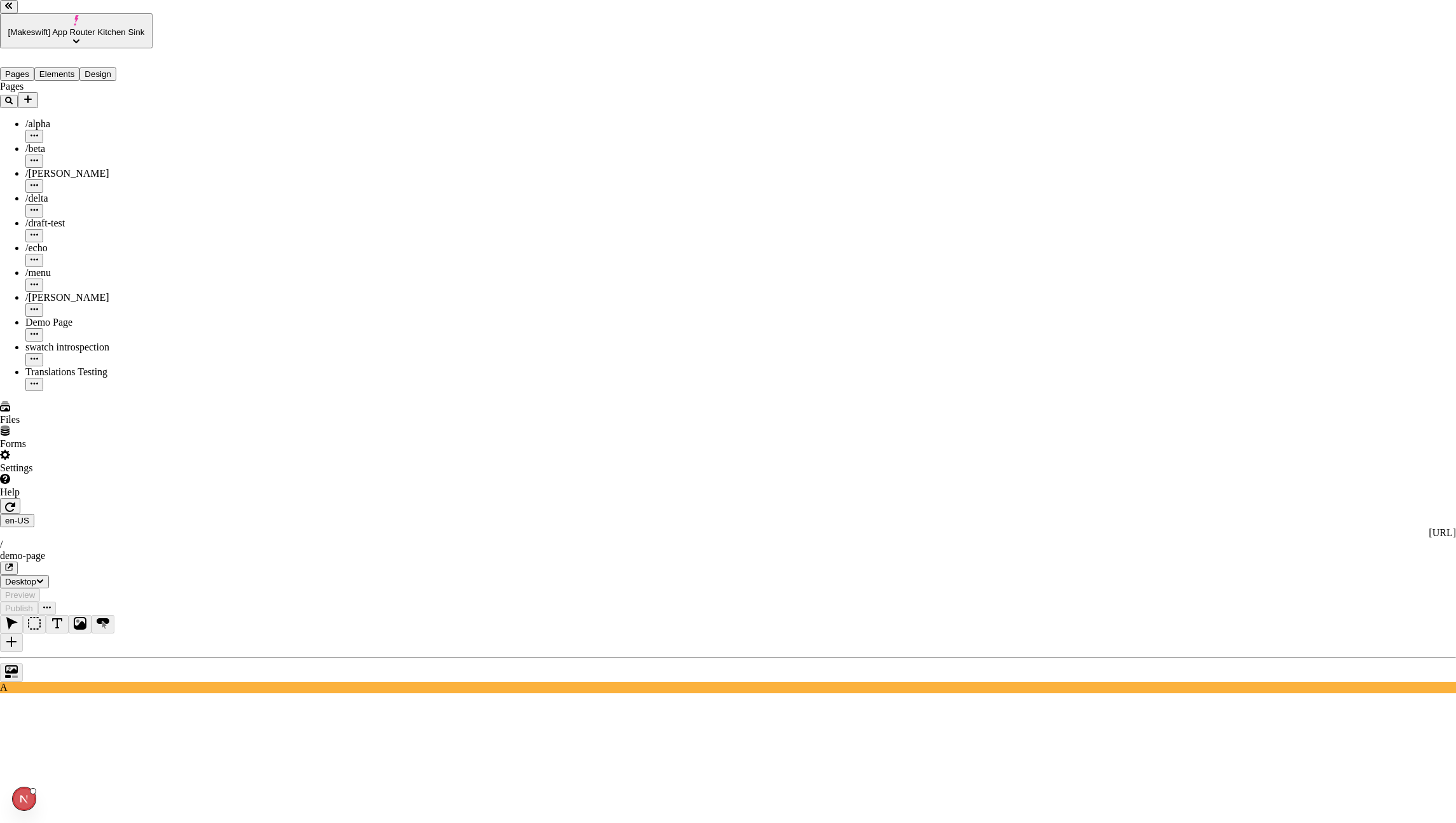
type input "[URL]"
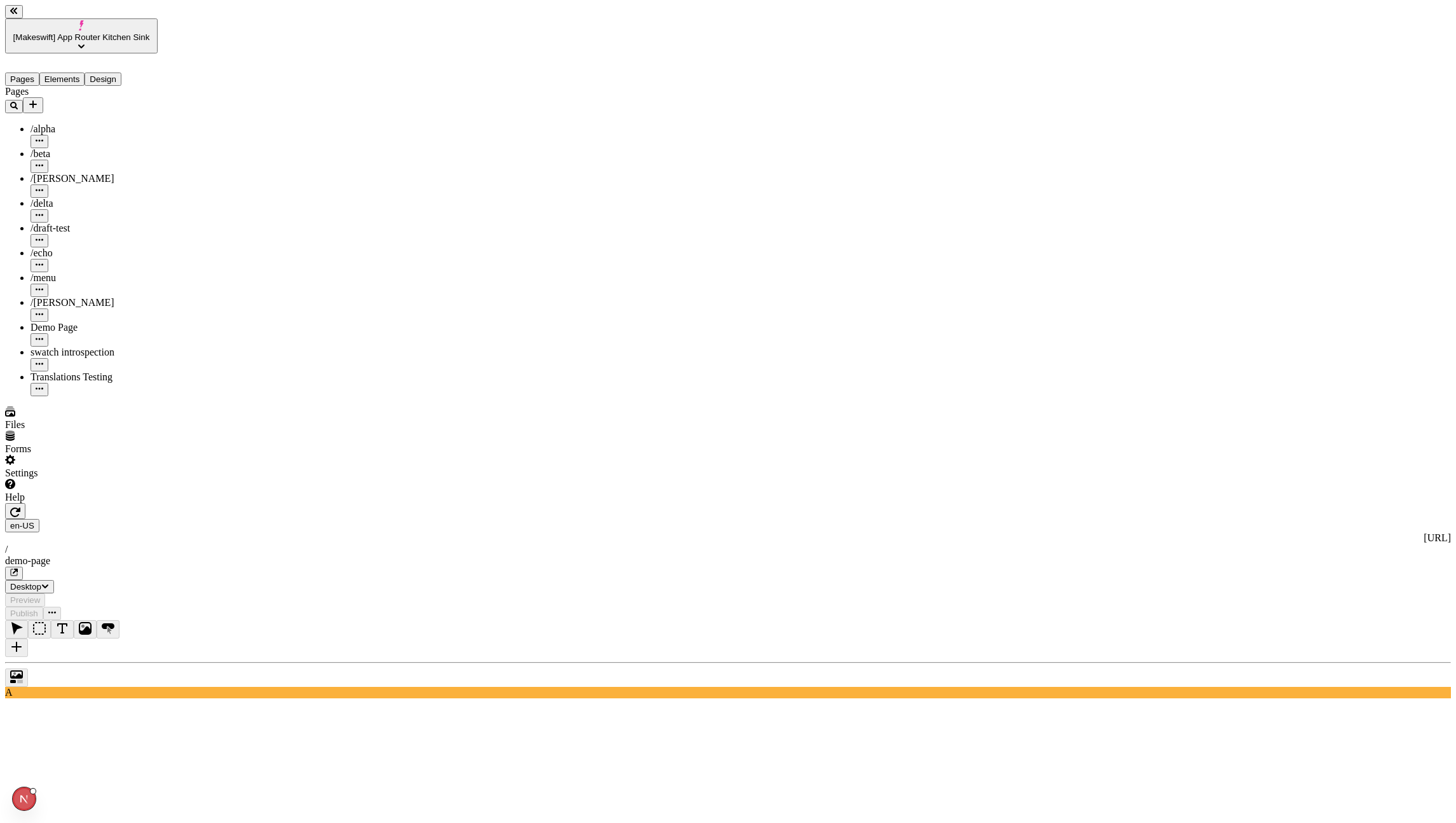
click at [20, 506] on icon "button" at bounding box center [15, 511] width 10 height 10
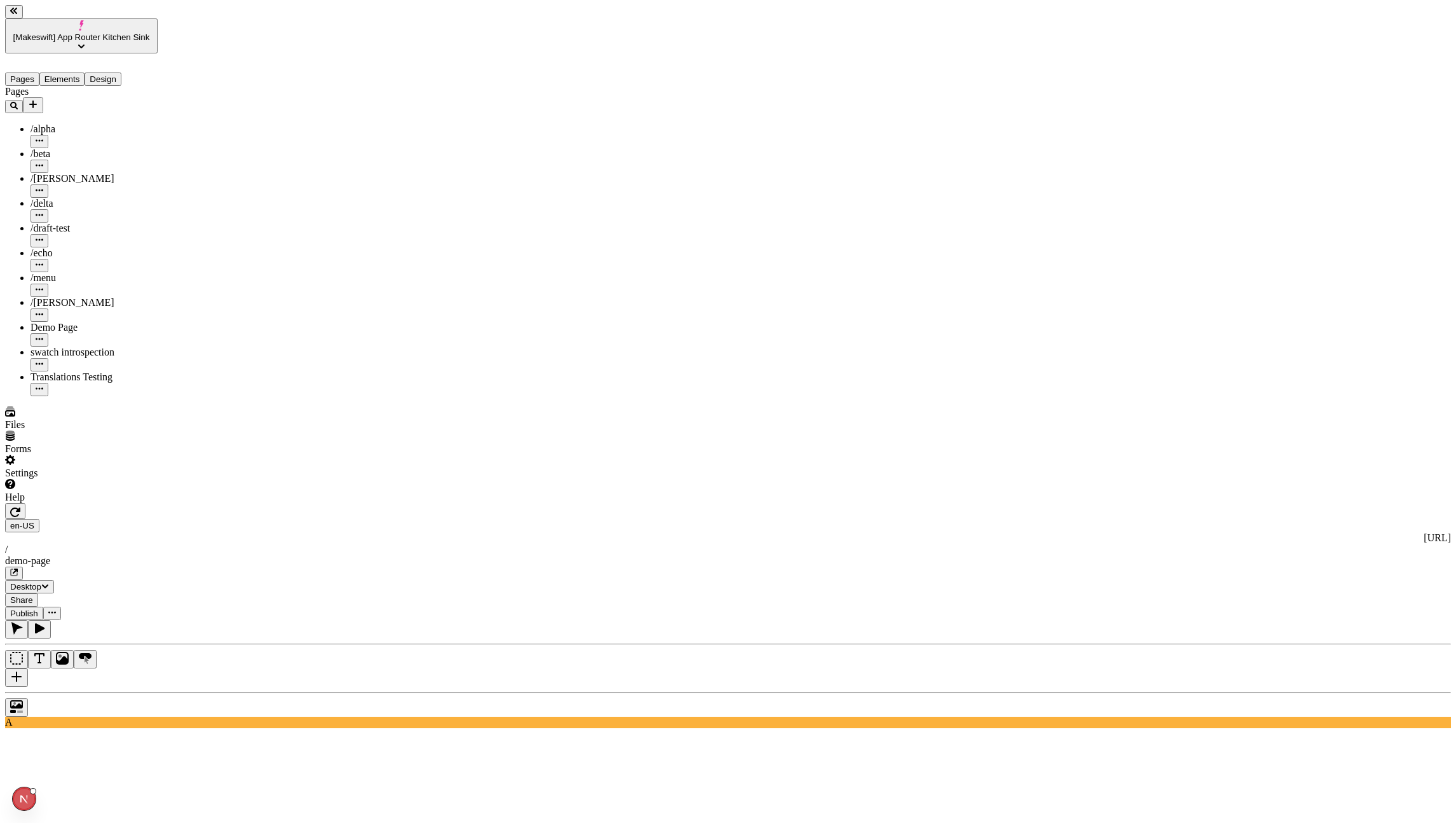
click at [51, 371] on div "Translations Testing" at bounding box center [94, 384] width 127 height 25
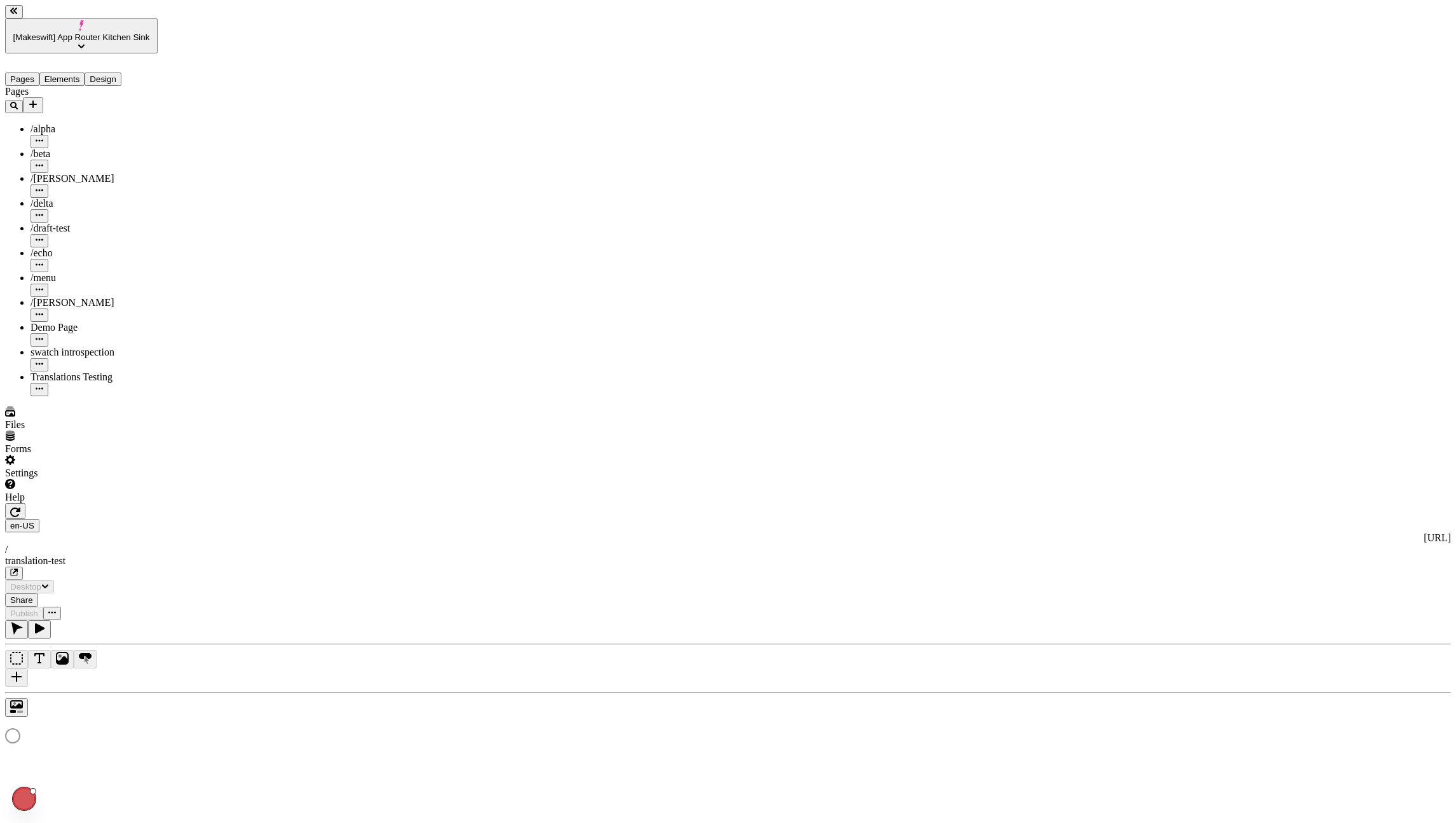
type input "/translation-test"
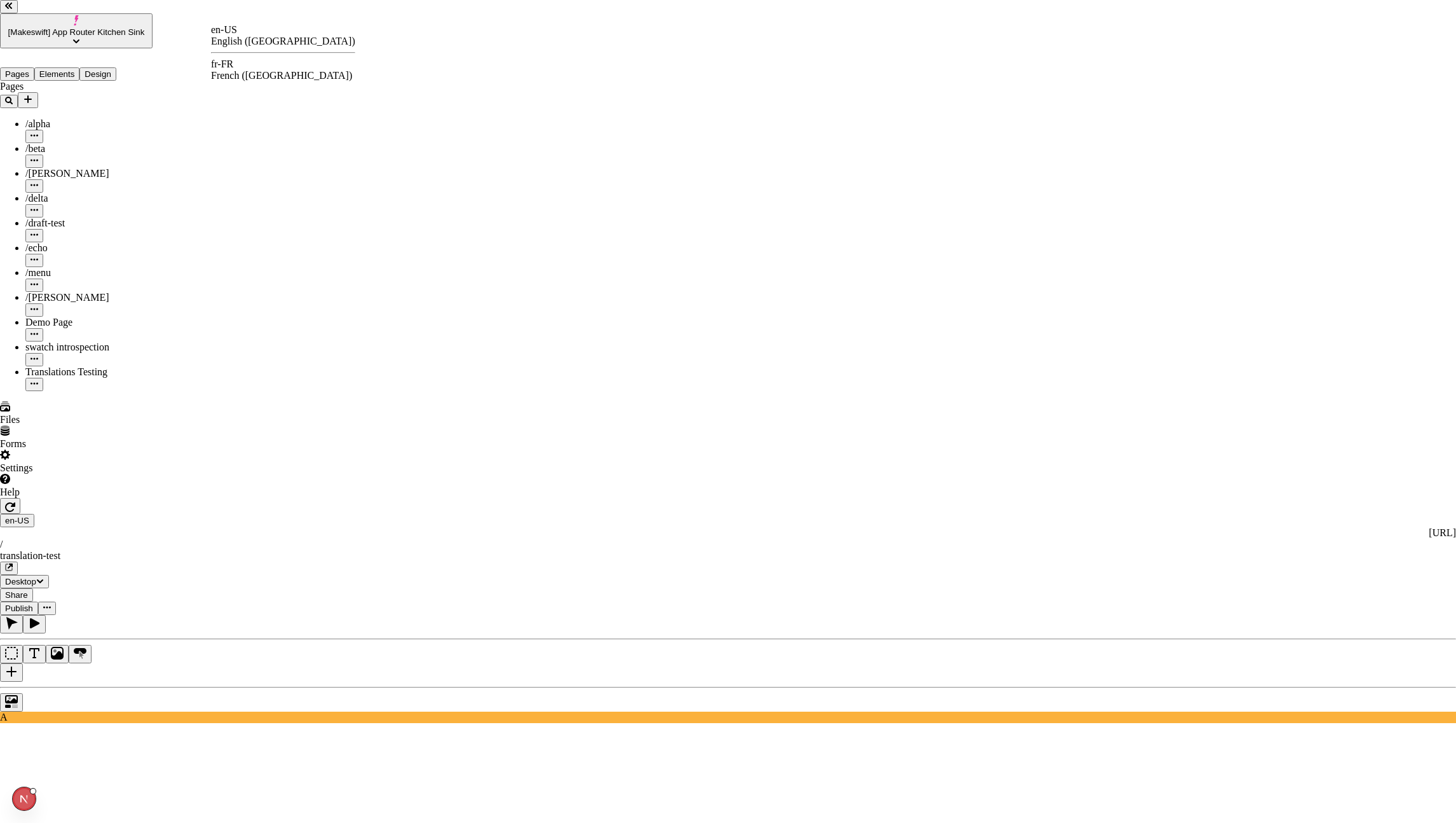
click at [241, 62] on div "fr-FR French ([GEOGRAPHIC_DATA])" at bounding box center [283, 69] width 145 height 23
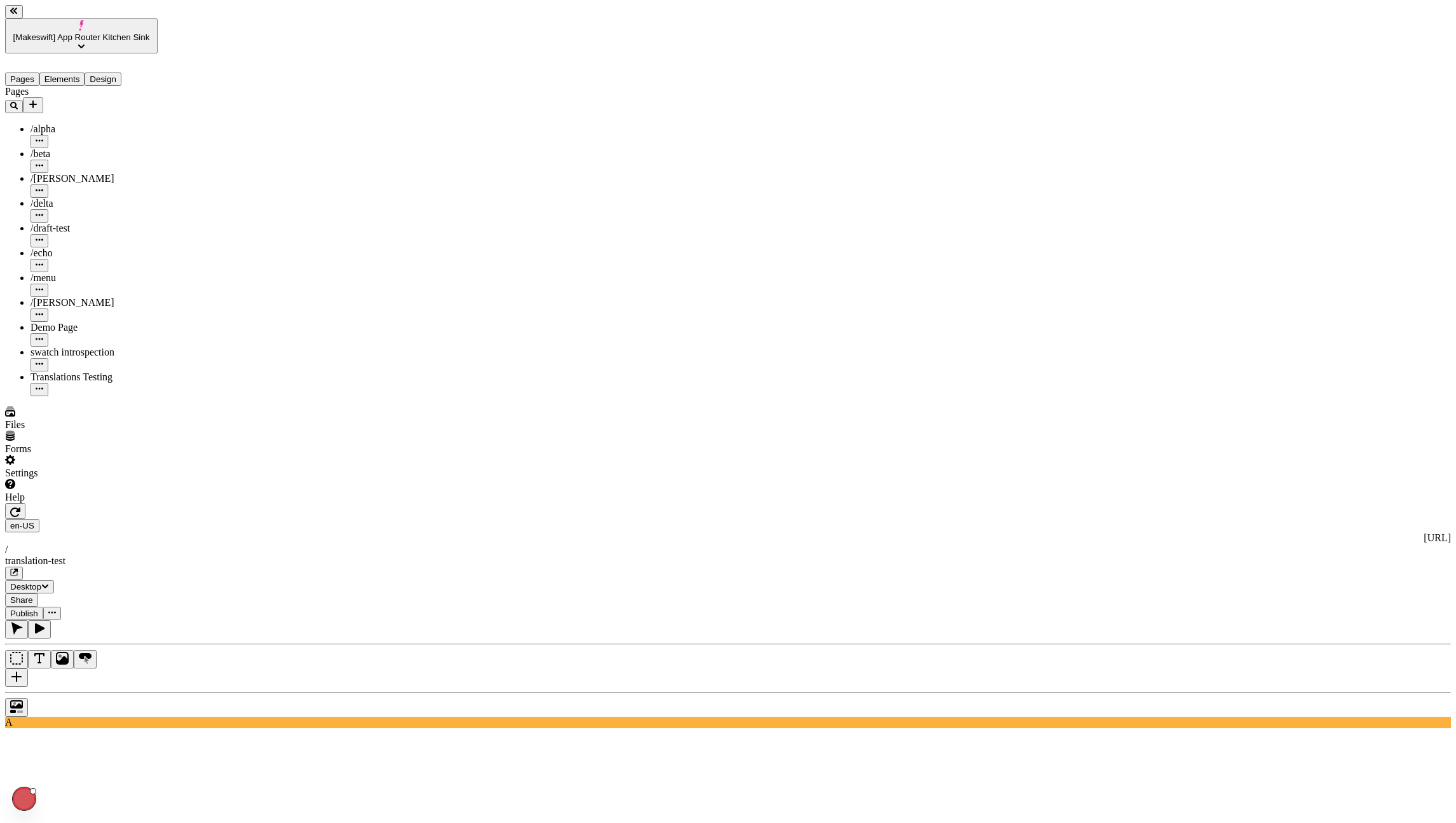
type input "/translation-test"
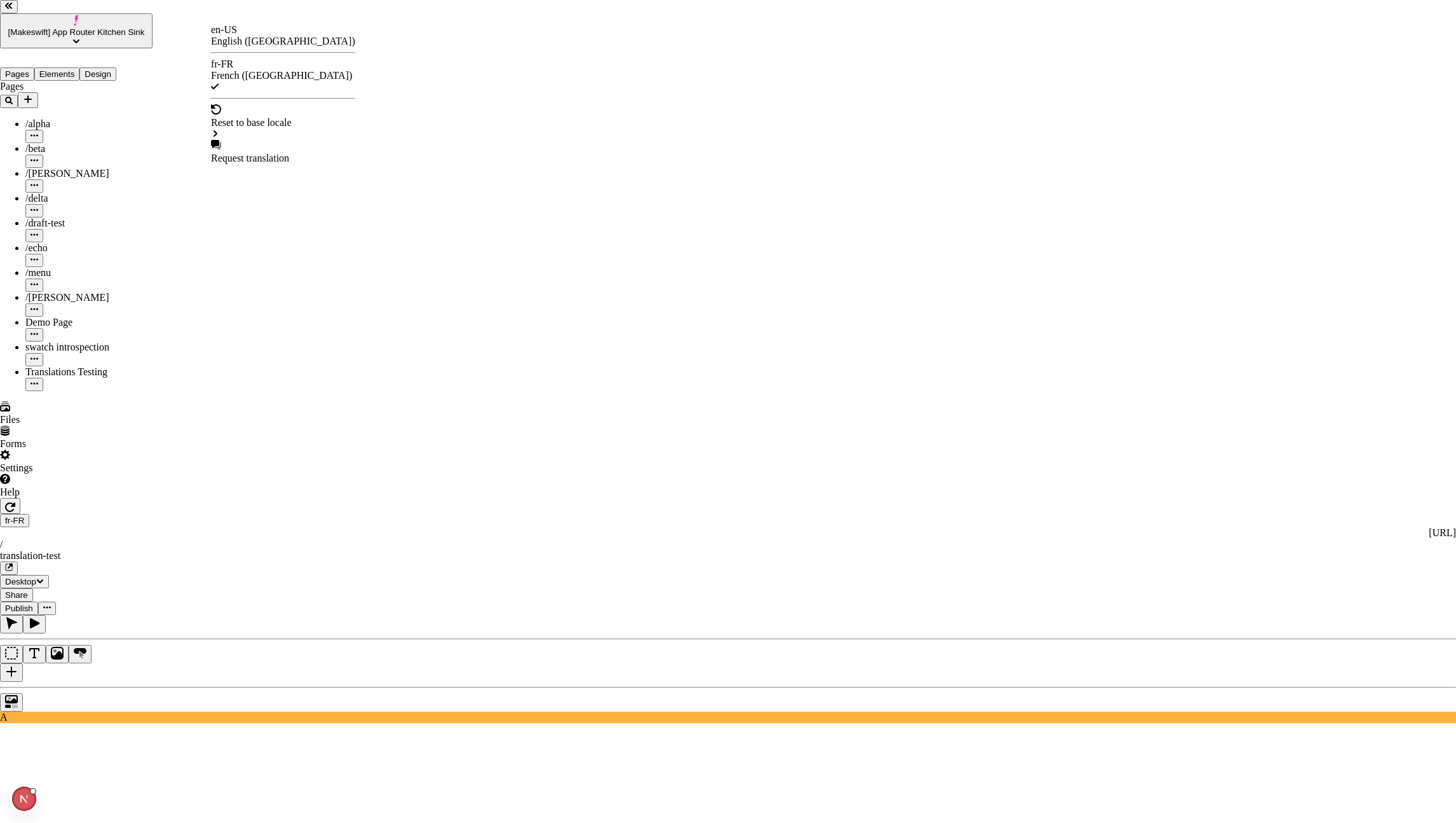
click at [231, 36] on div "en-US" at bounding box center [283, 30] width 145 height 12
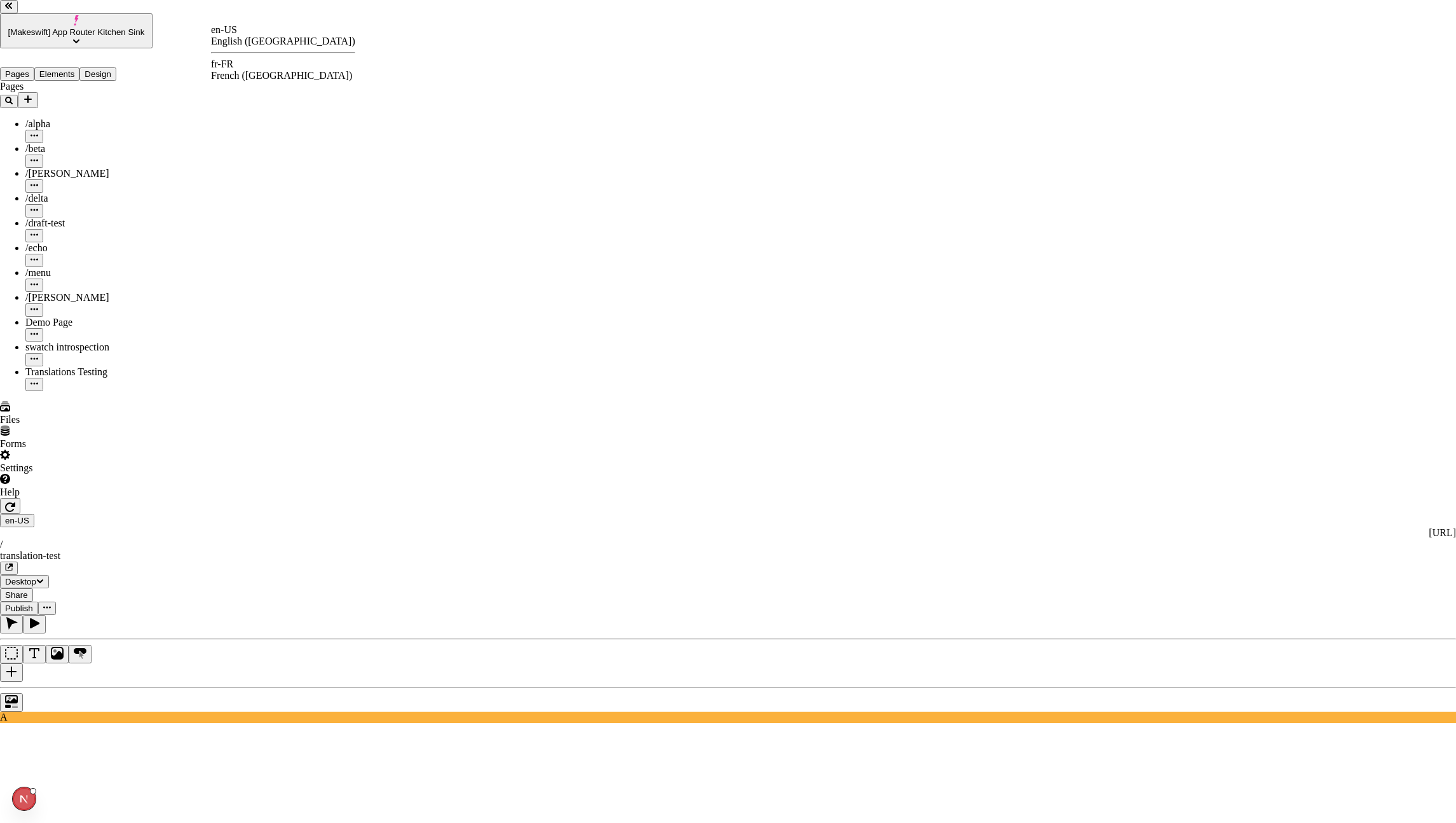
click at [246, 67] on div "fr-FR" at bounding box center [283, 64] width 145 height 12
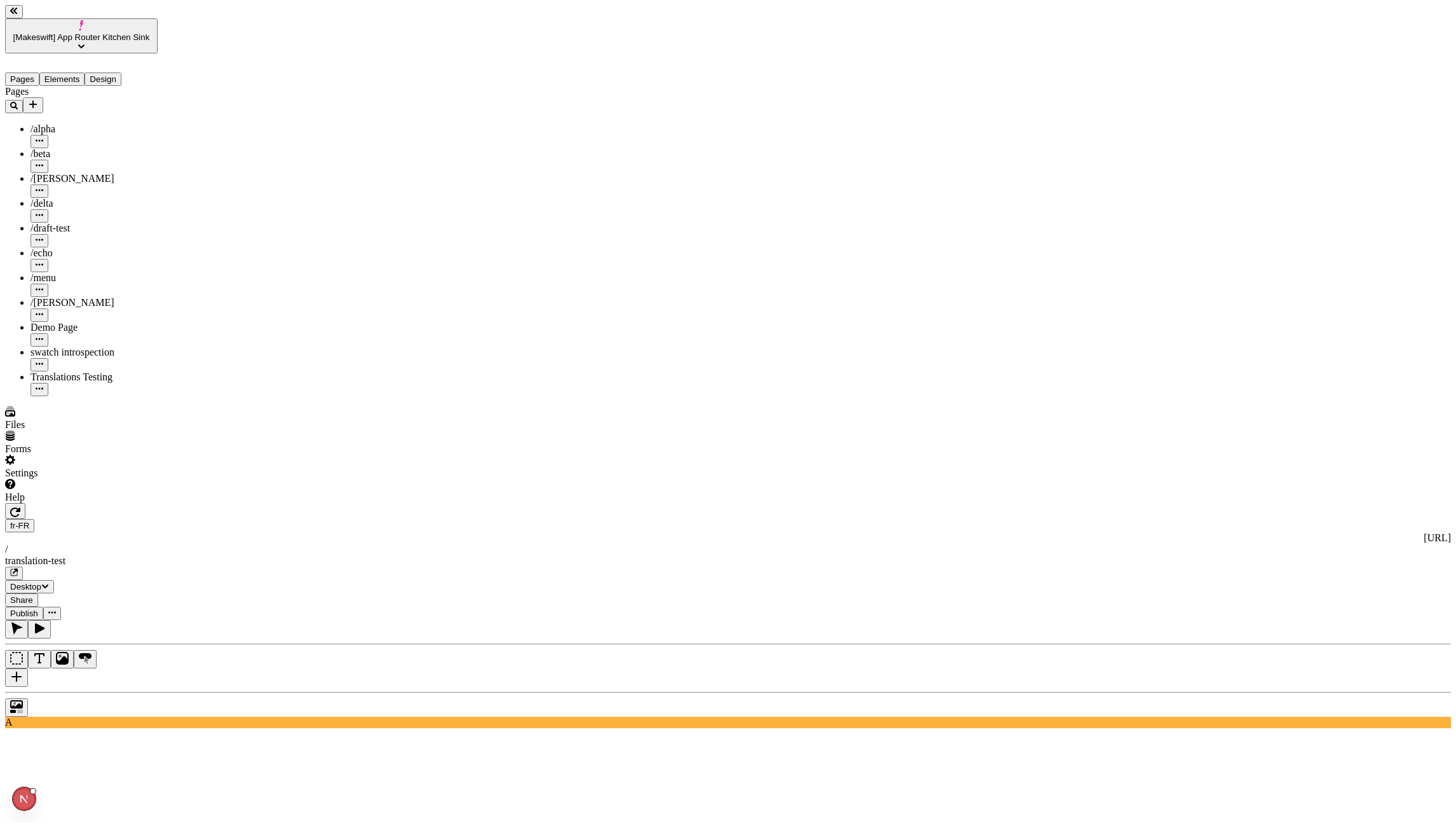
click at [225, 519] on div "fr-FR [URL] / translation-test" at bounding box center [728, 549] width 1446 height 61
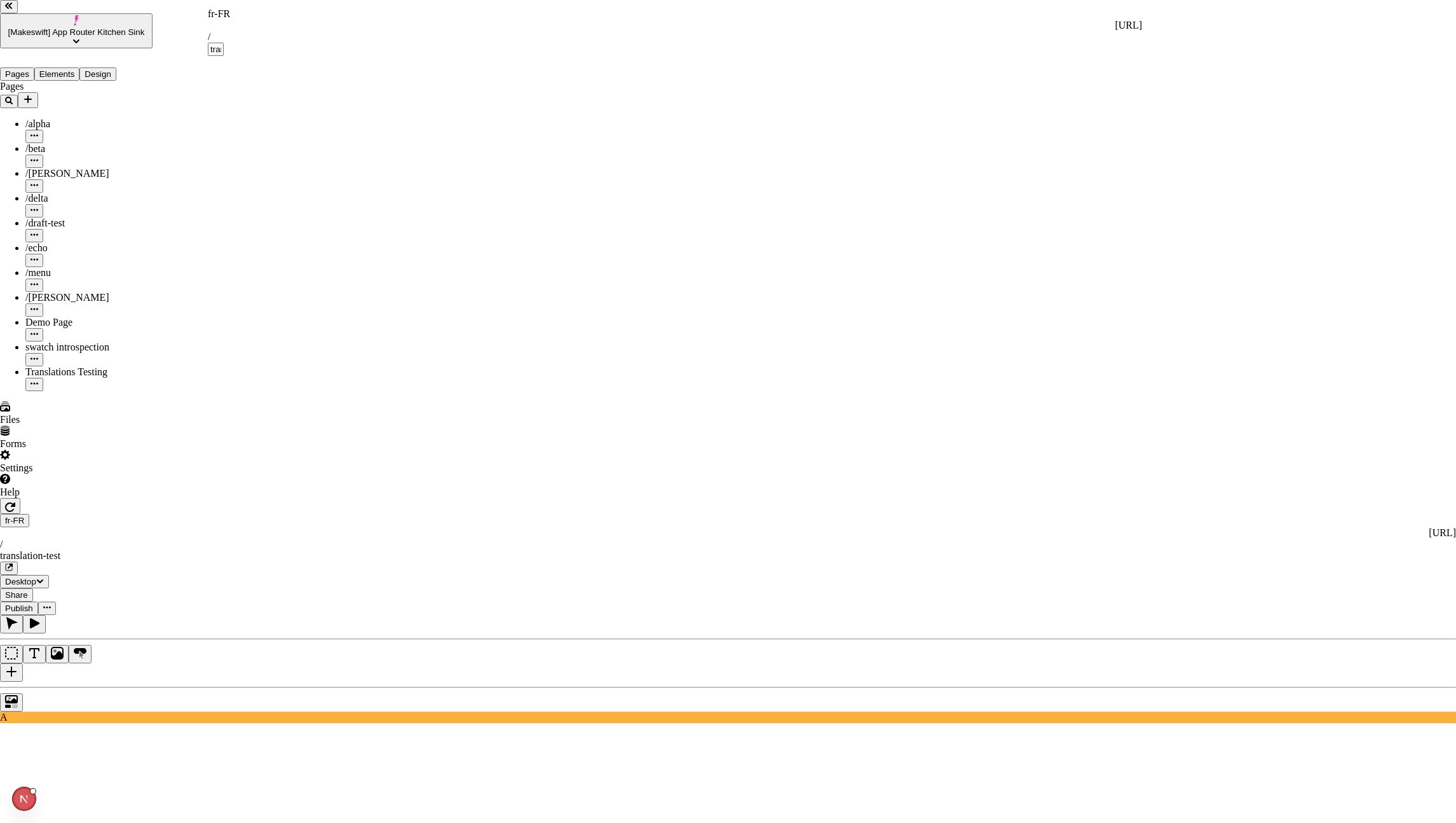
click at [225, 20] on div "fr-FR" at bounding box center [675, 14] width 934 height 12
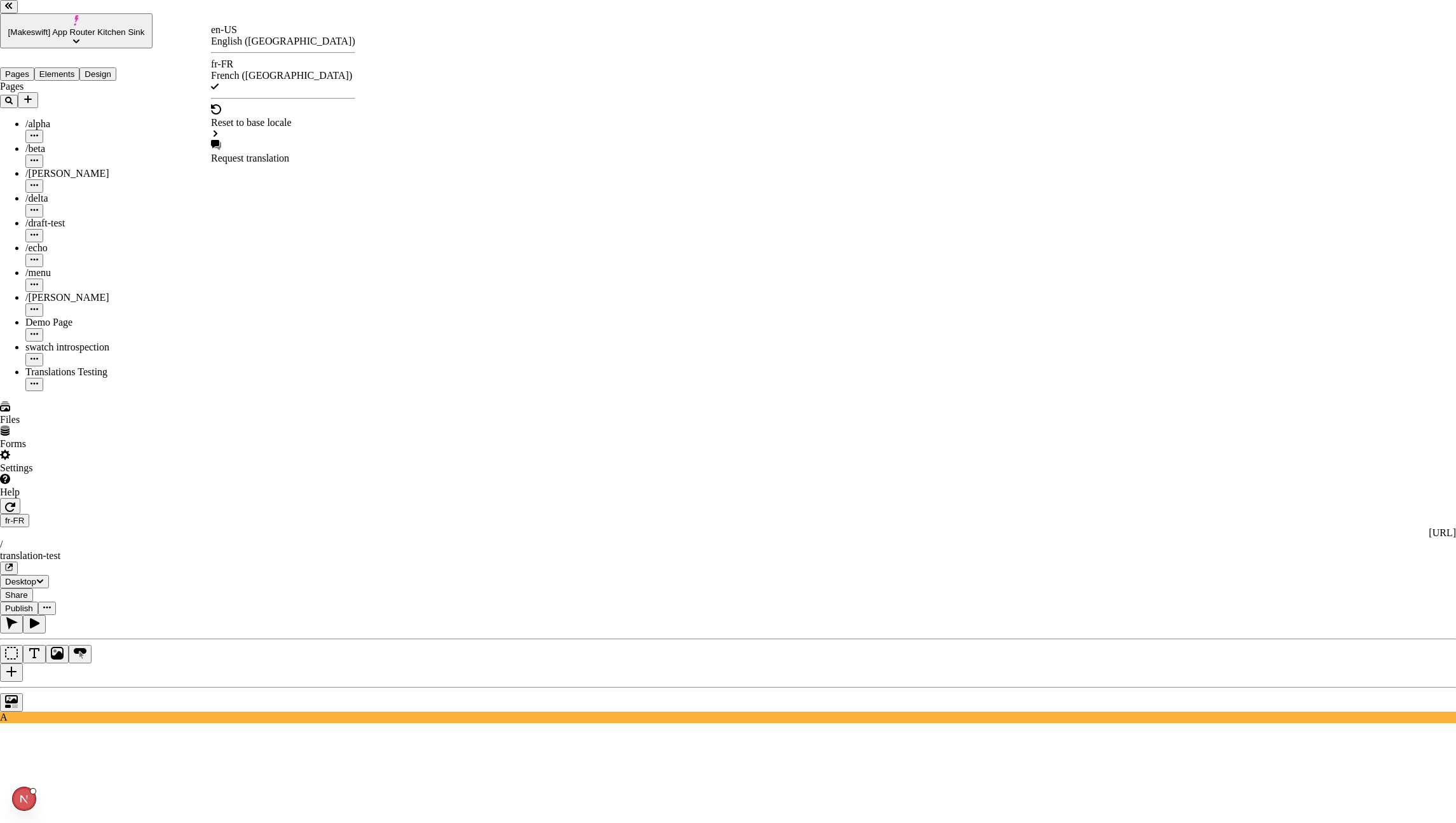
click at [233, 36] on div "en-US" at bounding box center [283, 30] width 145 height 12
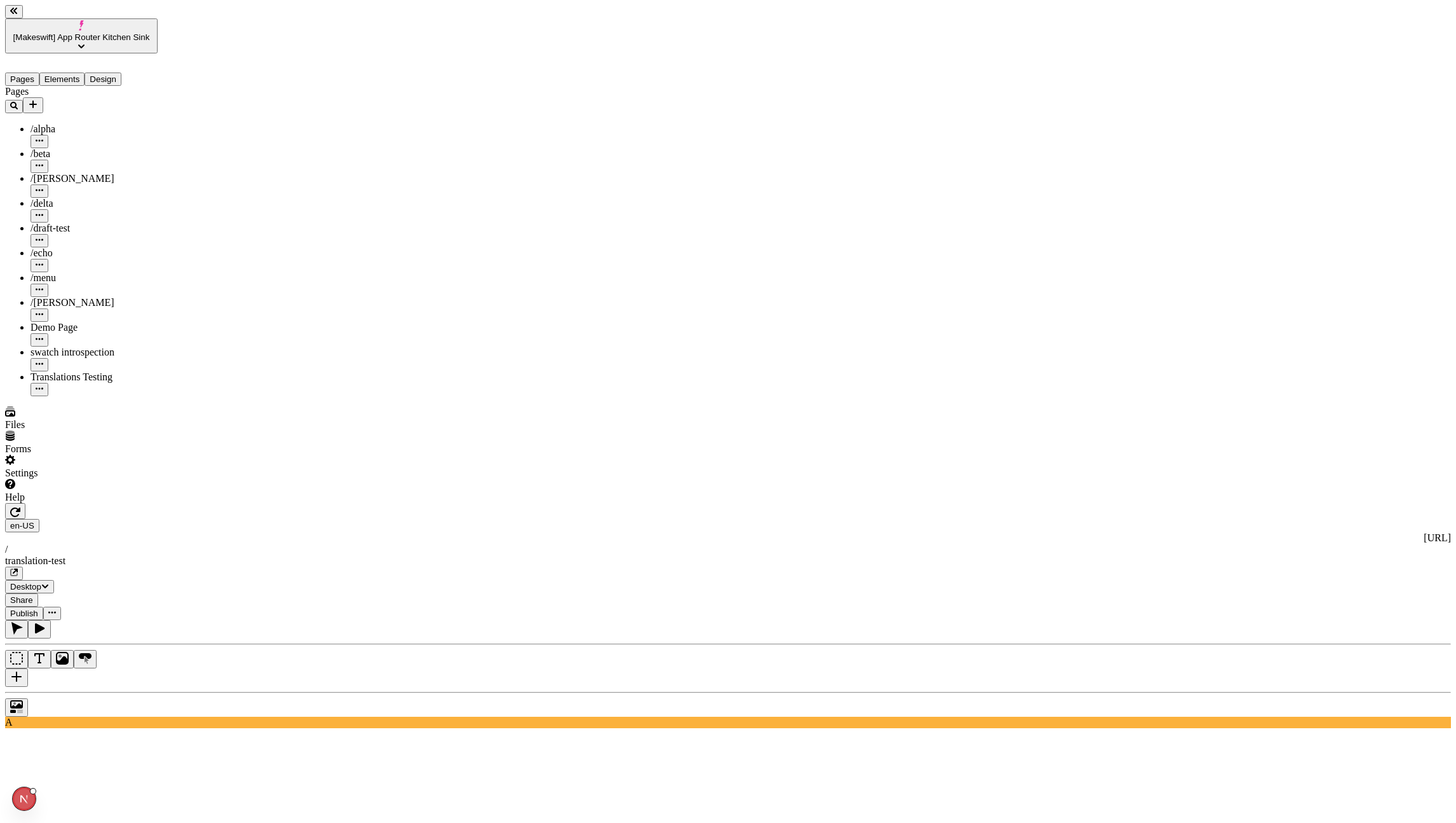
click at [546, 822] on use at bounding box center [556, 831] width 445 height 18
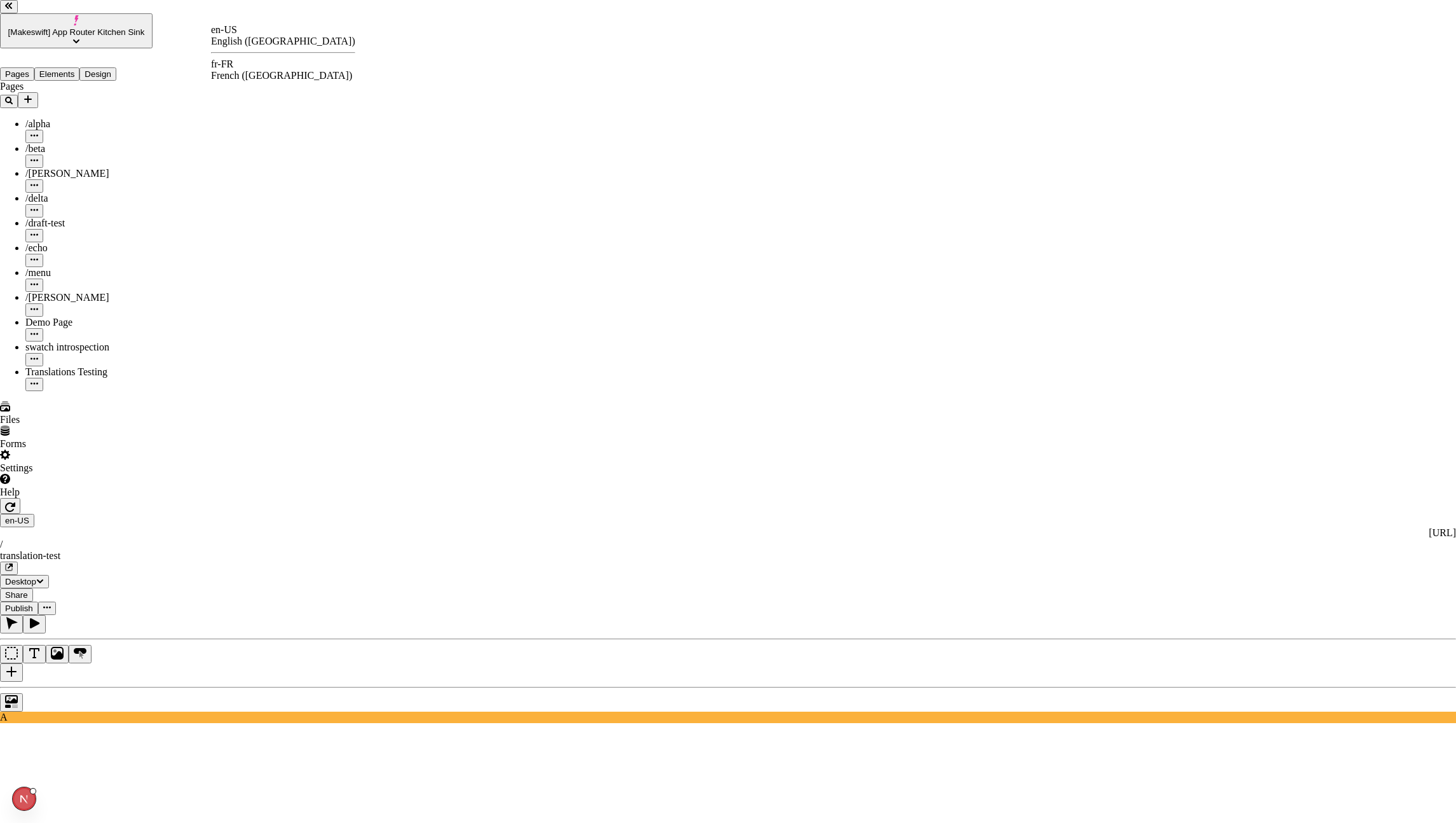
click at [292, 76] on div "fr-FR French ([GEOGRAPHIC_DATA])" at bounding box center [283, 69] width 145 height 23
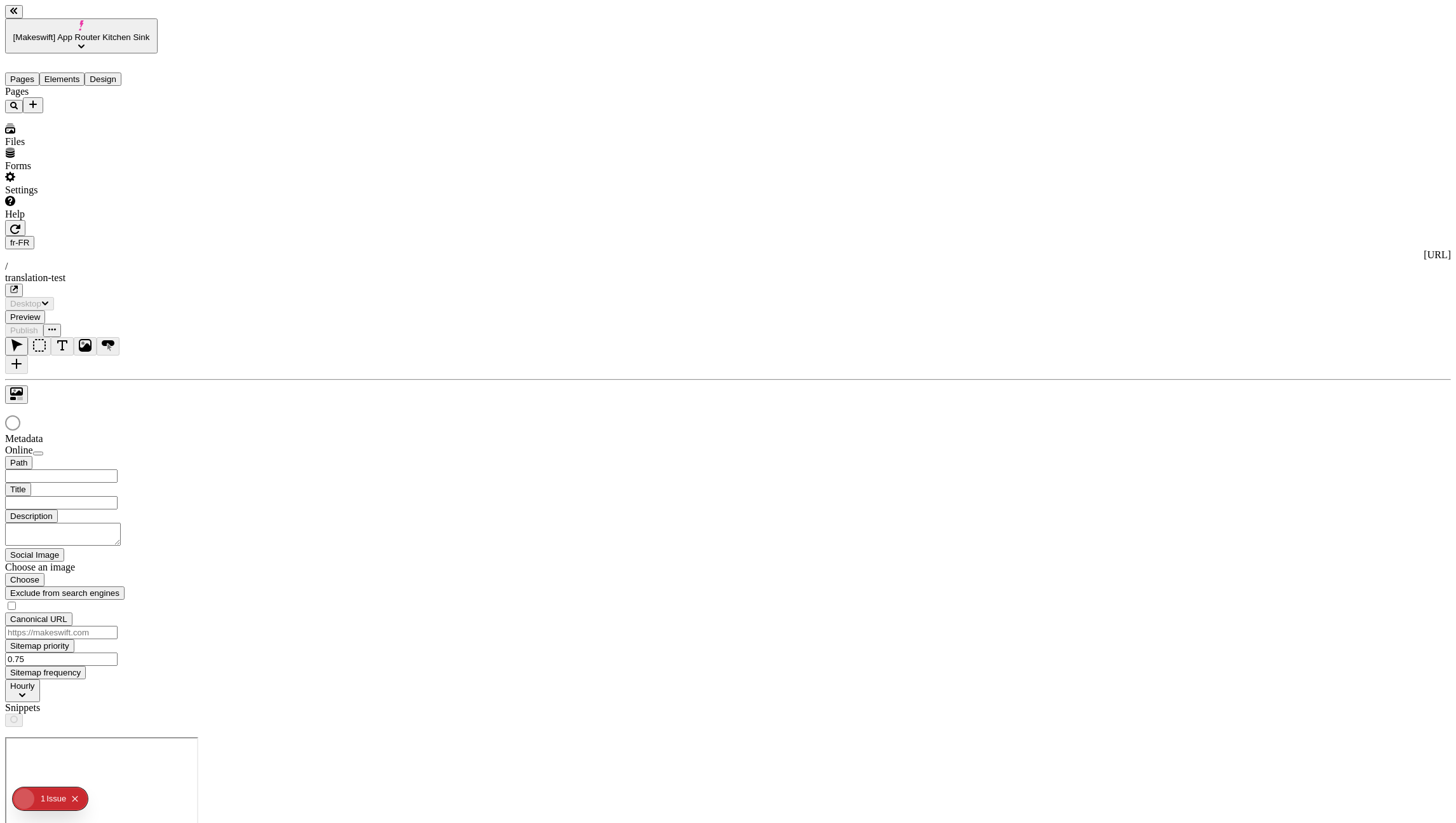
type input "/translation-test"
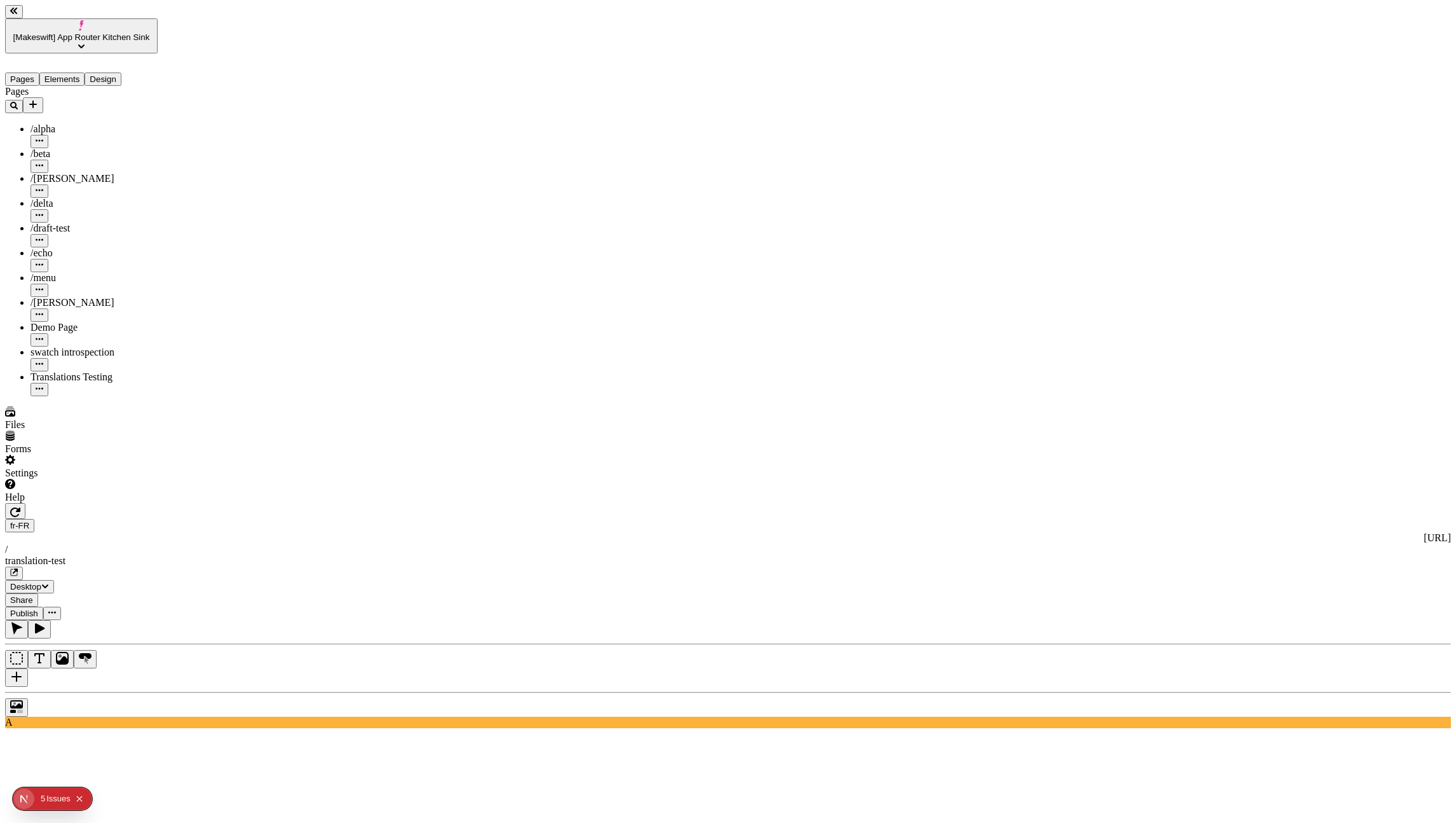
click at [185, 503] on div "fr-FR [URL] / translation-test Desktop Share Publish" at bounding box center [728, 561] width 1446 height 117
click at [20, 506] on icon "button" at bounding box center [15, 511] width 10 height 10
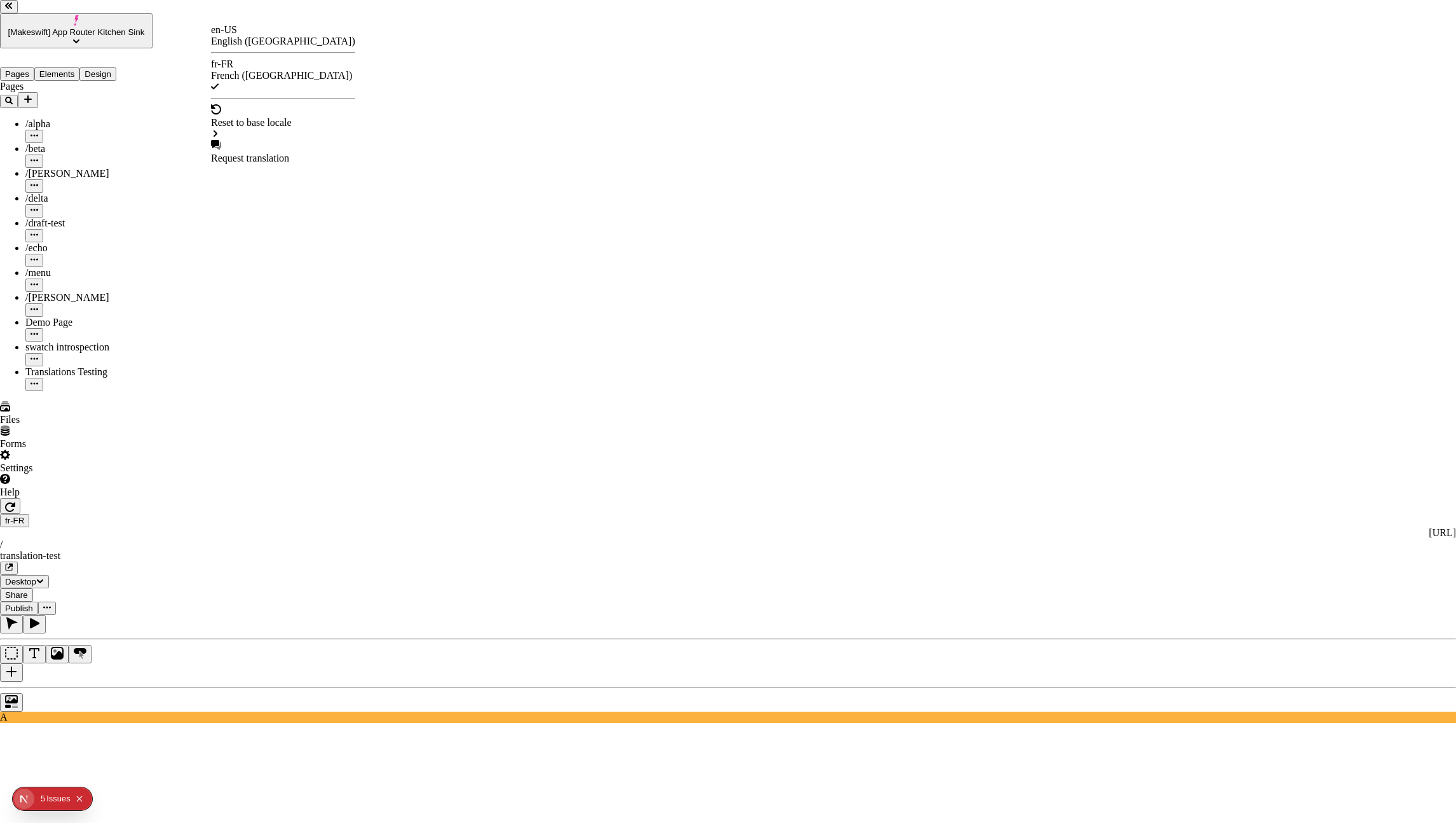
click at [236, 36] on div "en-US" at bounding box center [283, 30] width 145 height 12
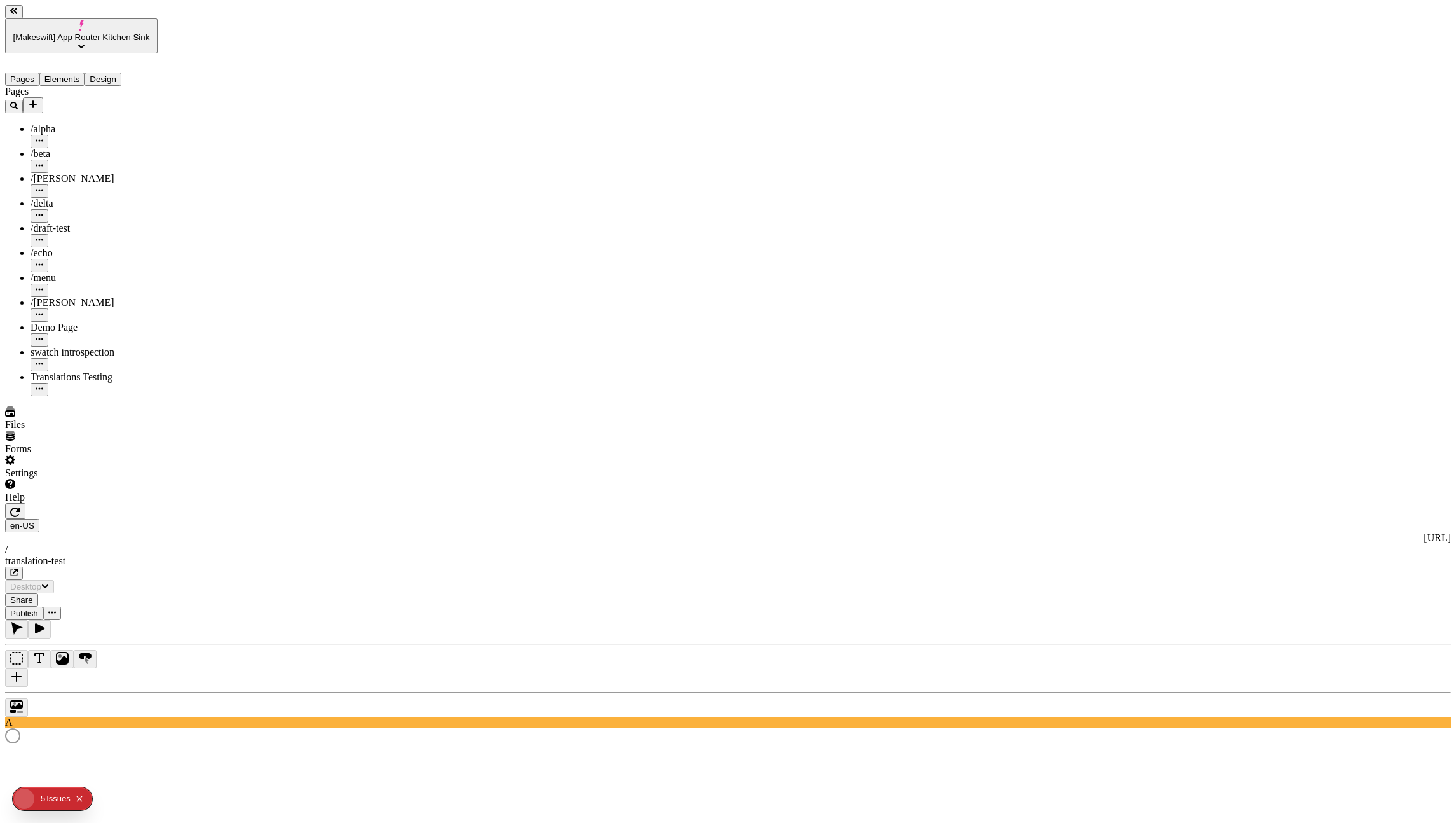
type input "/translation-test"
click at [20, 507] on icon "button" at bounding box center [15, 511] width 10 height 9
click at [101, 33] on span "[Makeswift] App Router Kitchen Sink" at bounding box center [82, 37] width 137 height 9
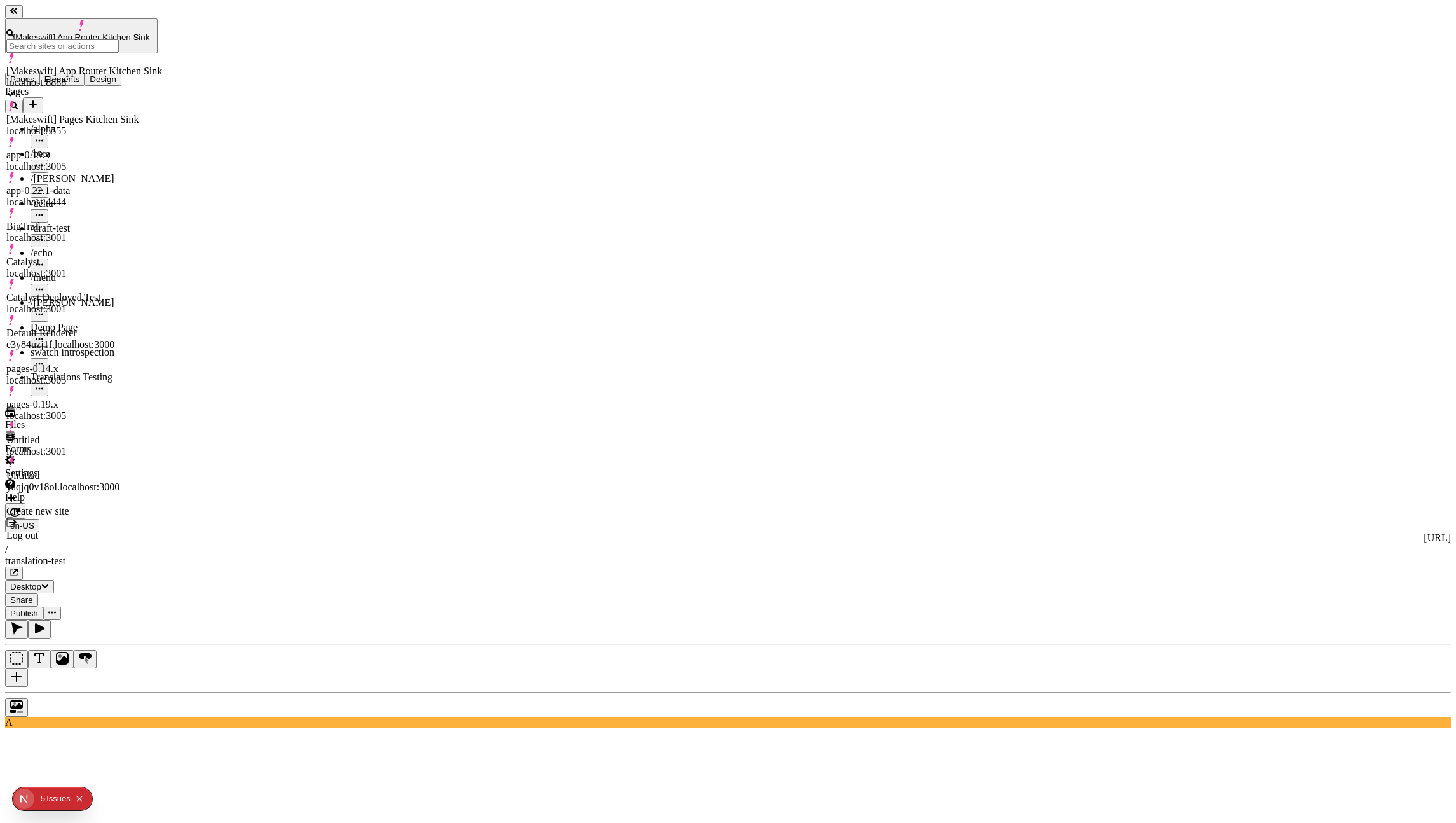
click at [112, 101] on div "[Makeswift] Pages Kitchen Sink localhost:5555" at bounding box center [84, 119] width 155 height 36
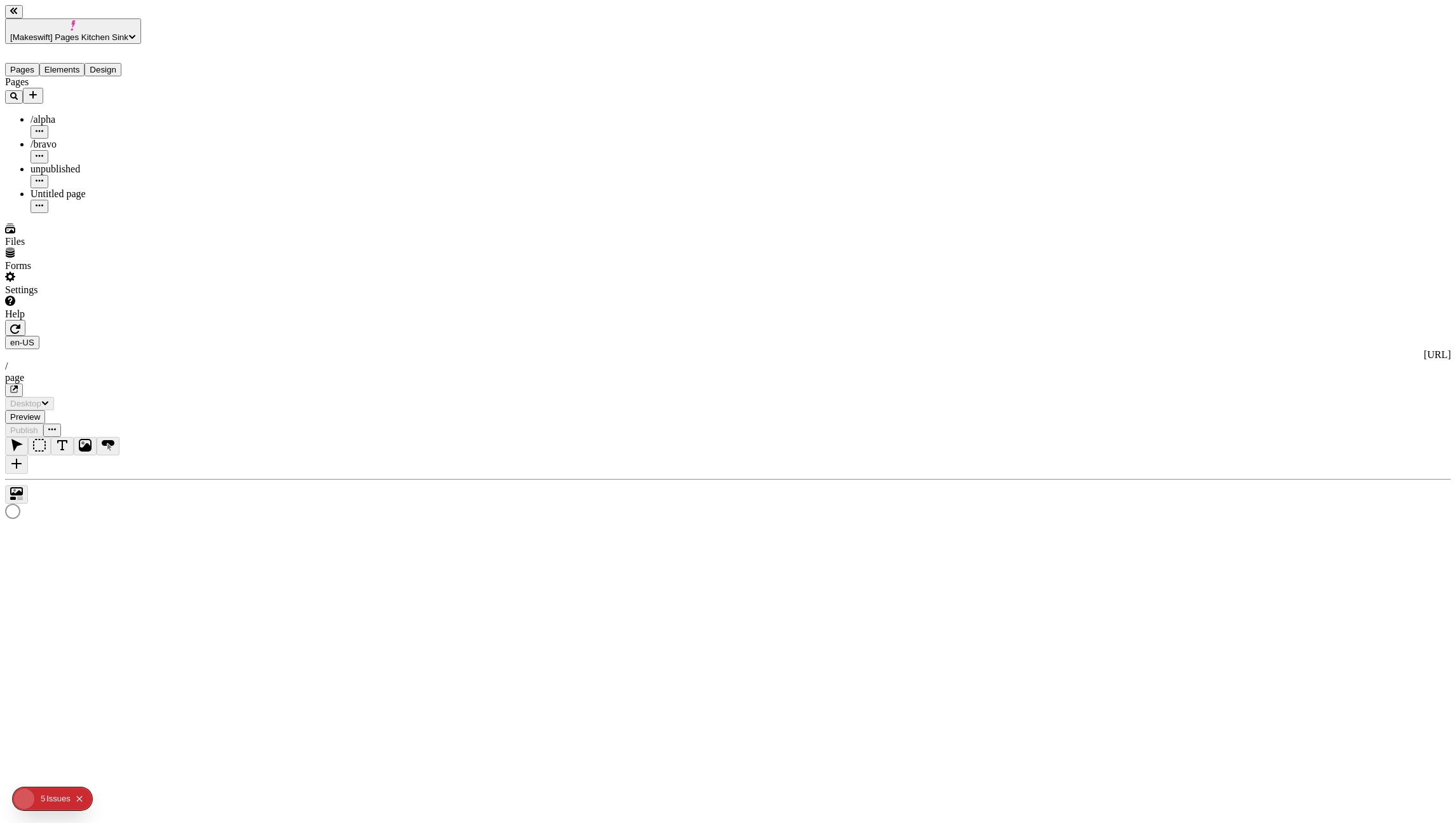
type input "/page"
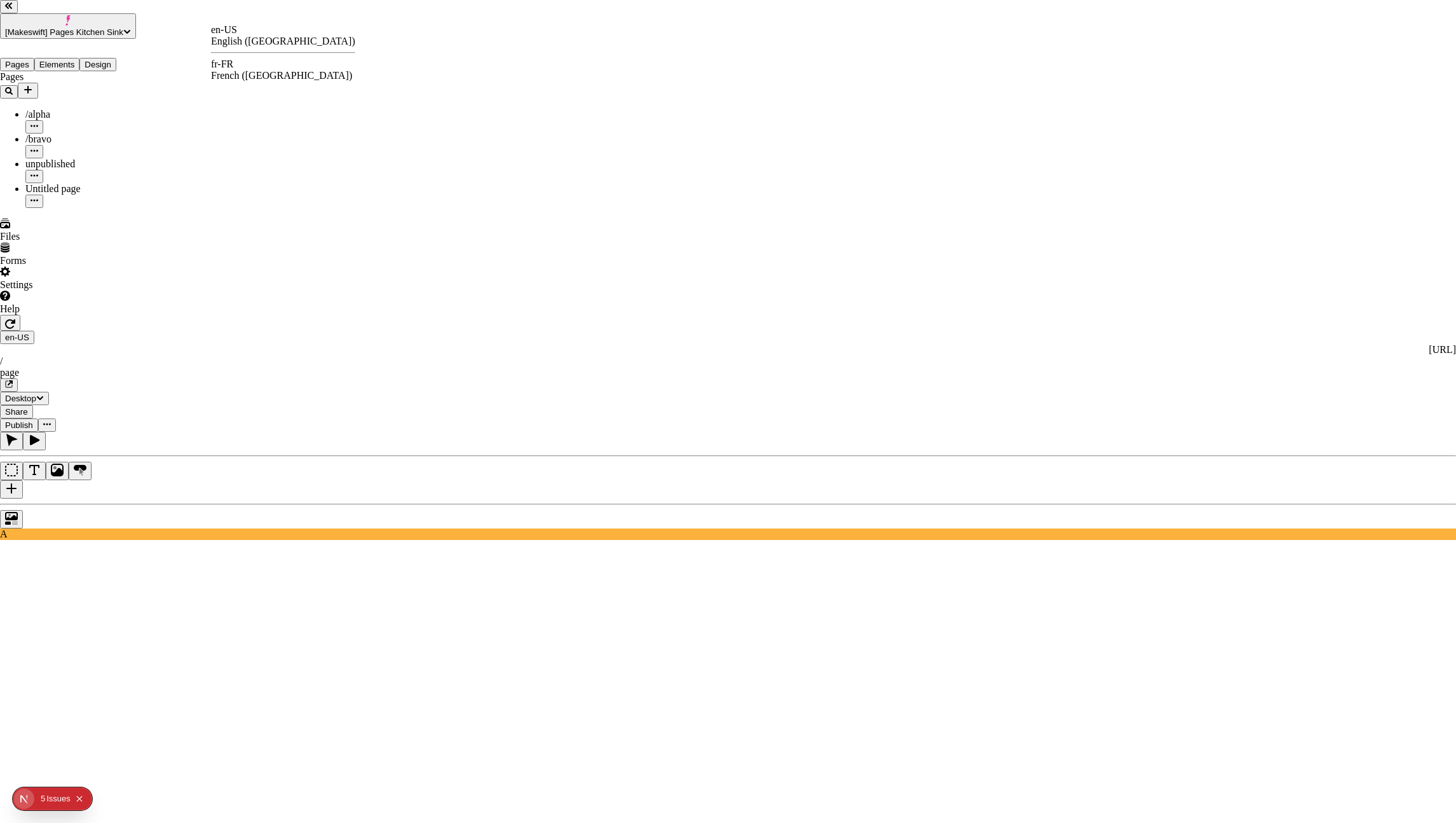
click at [251, 60] on div "fr-FR French ([GEOGRAPHIC_DATA])" at bounding box center [283, 69] width 145 height 23
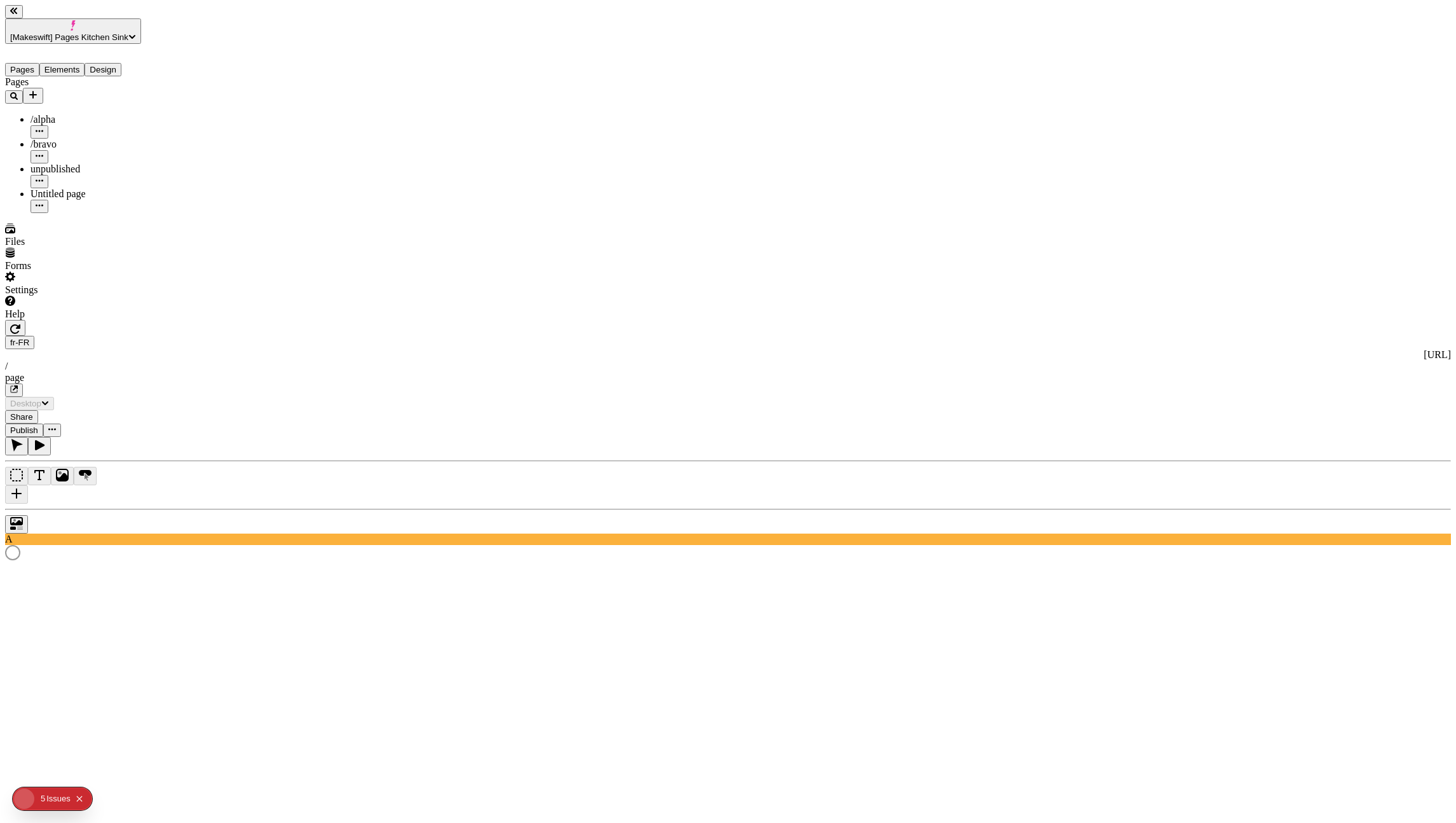
type input "/page"
click at [23, 384] on button "button" at bounding box center [13, 390] width 18 height 13
click at [78, 795] on icon "Collapse issues badge" at bounding box center [79, 798] width 8 height 8
click at [50, 33] on span "[Makeswift] Pages Kitchen Sink" at bounding box center [69, 37] width 119 height 9
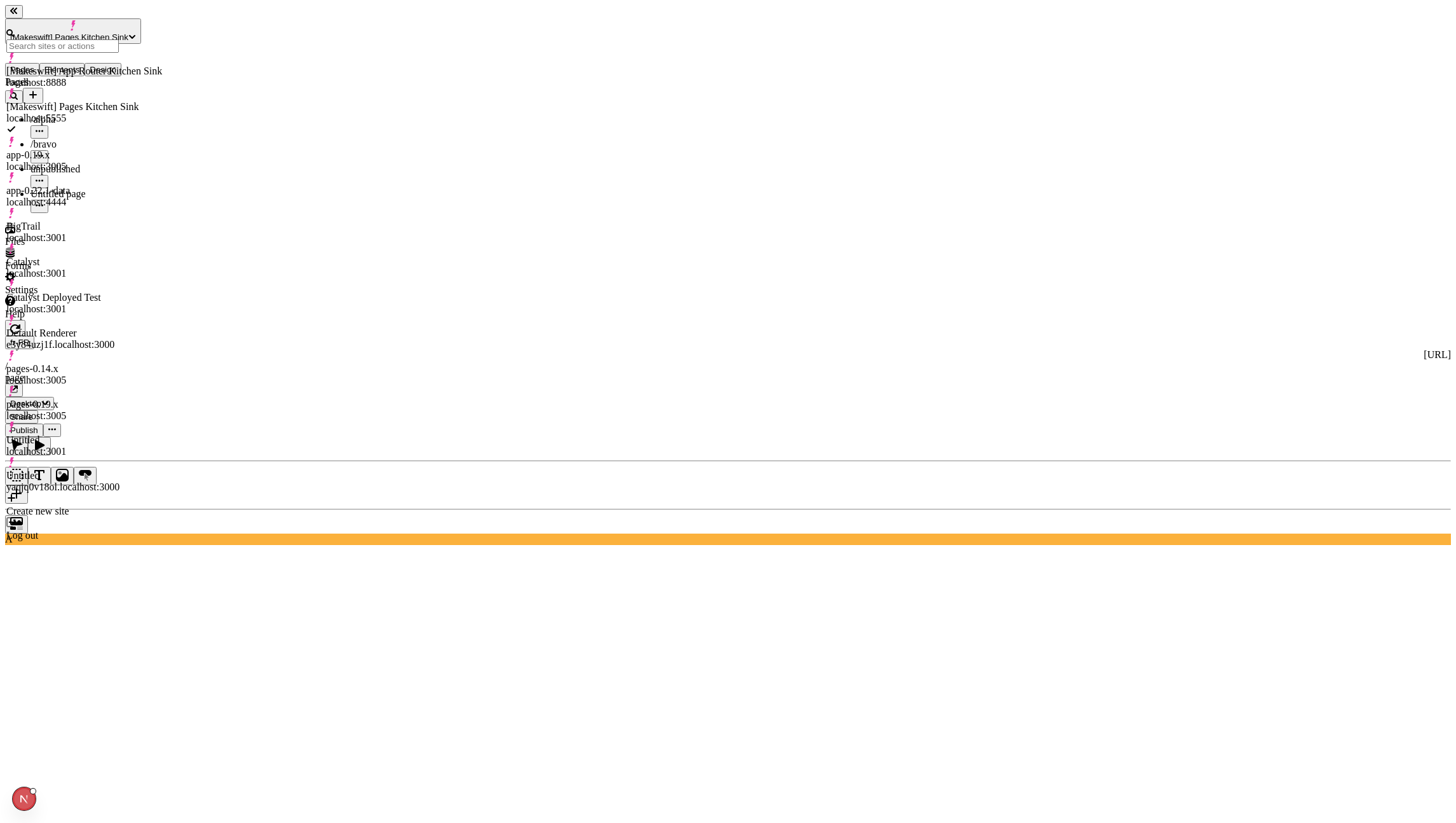
click at [106, 72] on div "[Makeswift] App Router Kitchen Sink" at bounding box center [84, 71] width 155 height 12
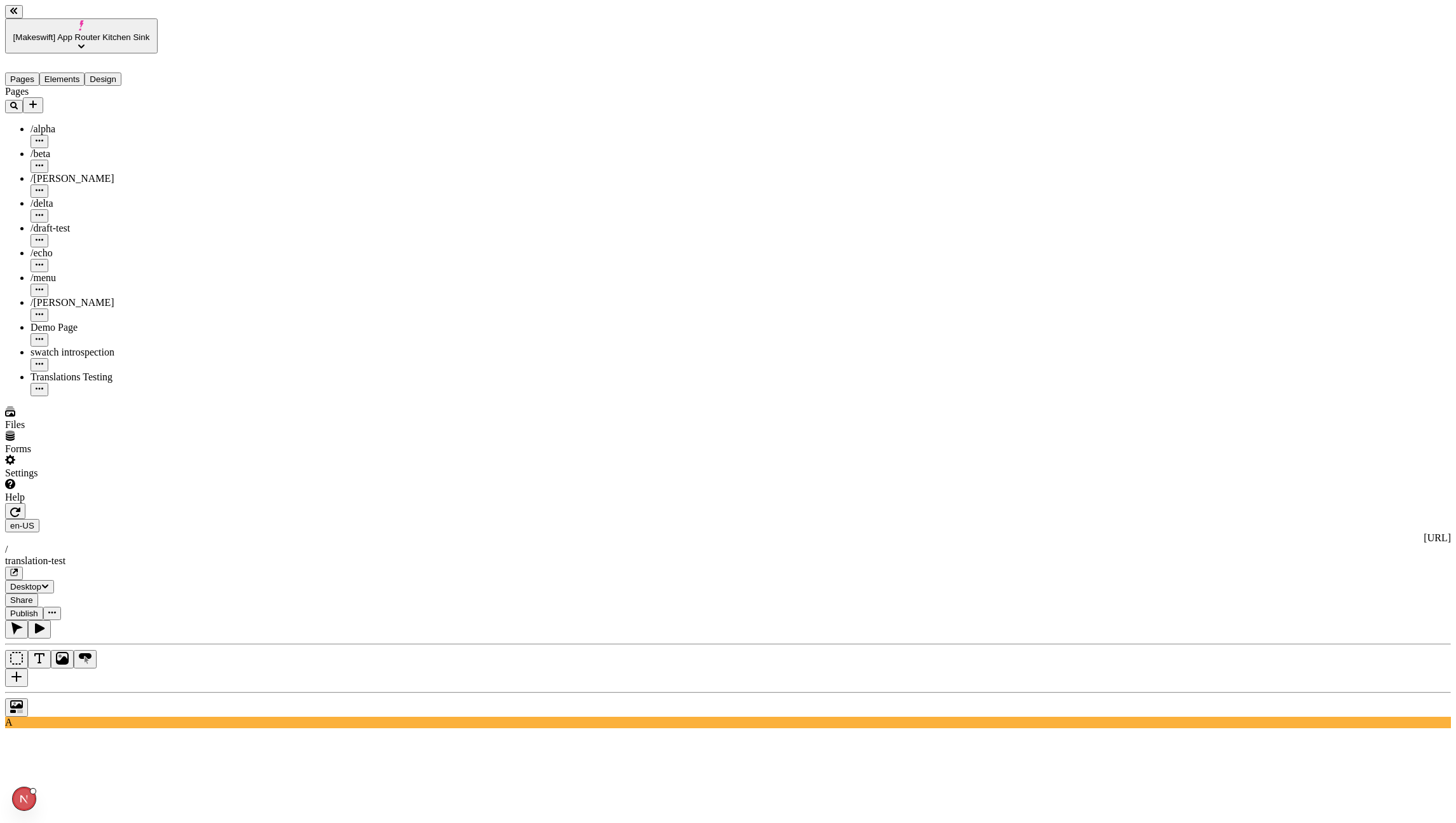
click at [25, 503] on button "button" at bounding box center [15, 511] width 20 height 16
click at [18, 568] on icon "button" at bounding box center [13, 572] width 8 height 8
click at [20, 507] on icon "button" at bounding box center [15, 511] width 10 height 9
click at [18, 568] on icon "button" at bounding box center [13, 572] width 8 height 8
click at [25, 503] on button "button" at bounding box center [15, 511] width 20 height 16
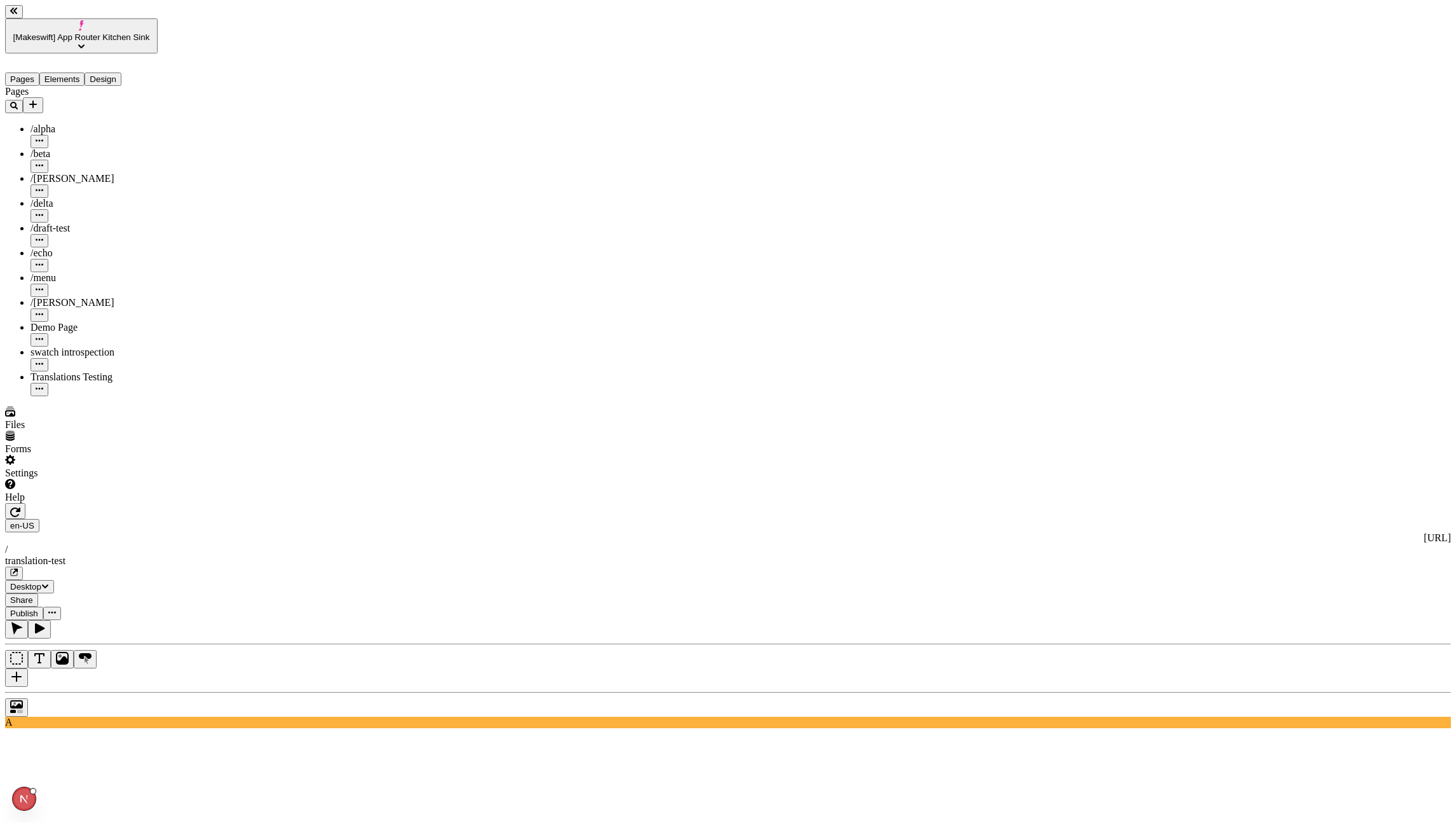
click at [18, 568] on icon "button" at bounding box center [13, 572] width 8 height 8
click at [96, 33] on span "[Makeswift] App Router Kitchen Sink" at bounding box center [82, 37] width 137 height 9
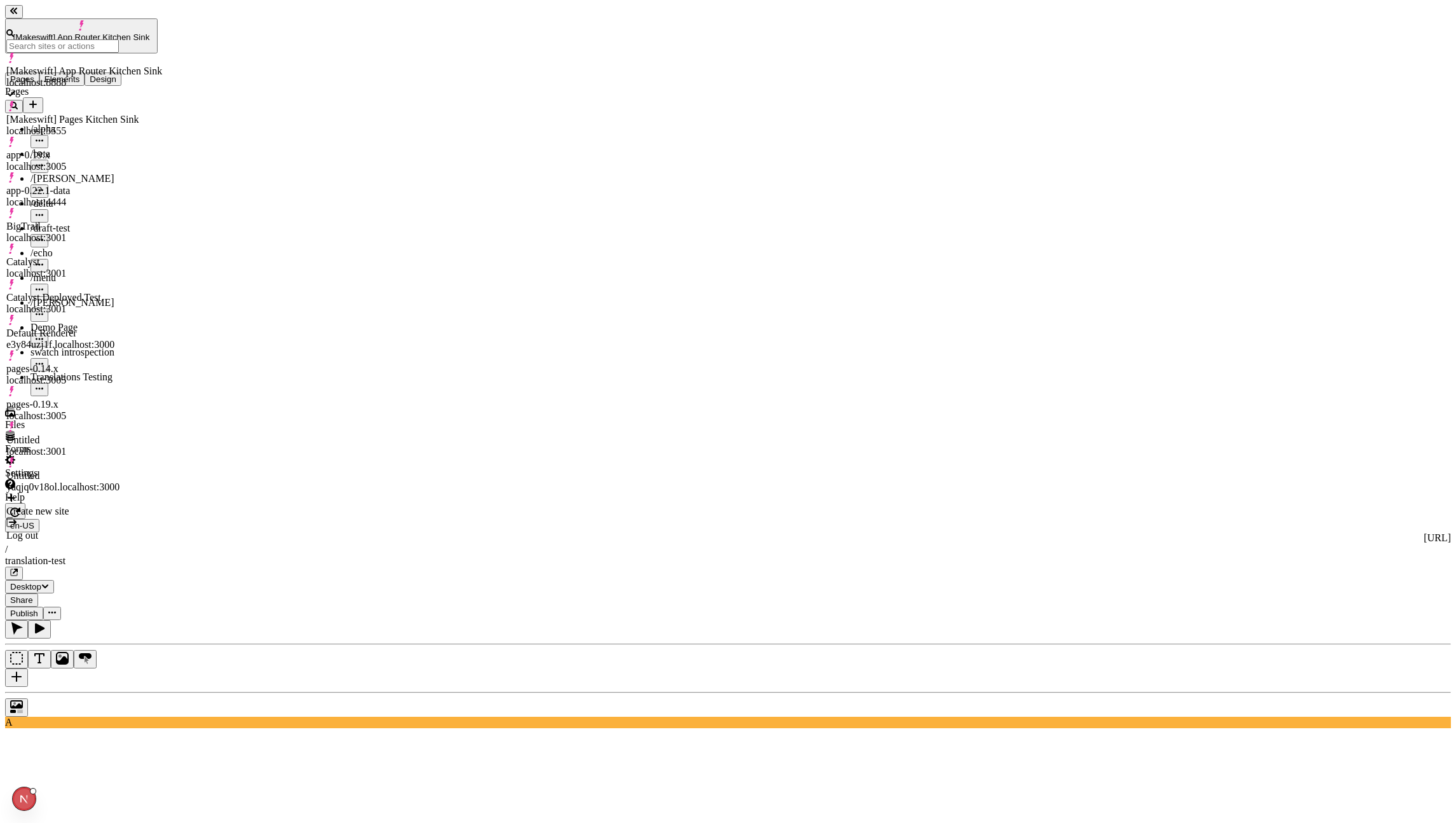
click at [116, 114] on div "[Makeswift] Pages Kitchen Sink" at bounding box center [84, 119] width 155 height 12
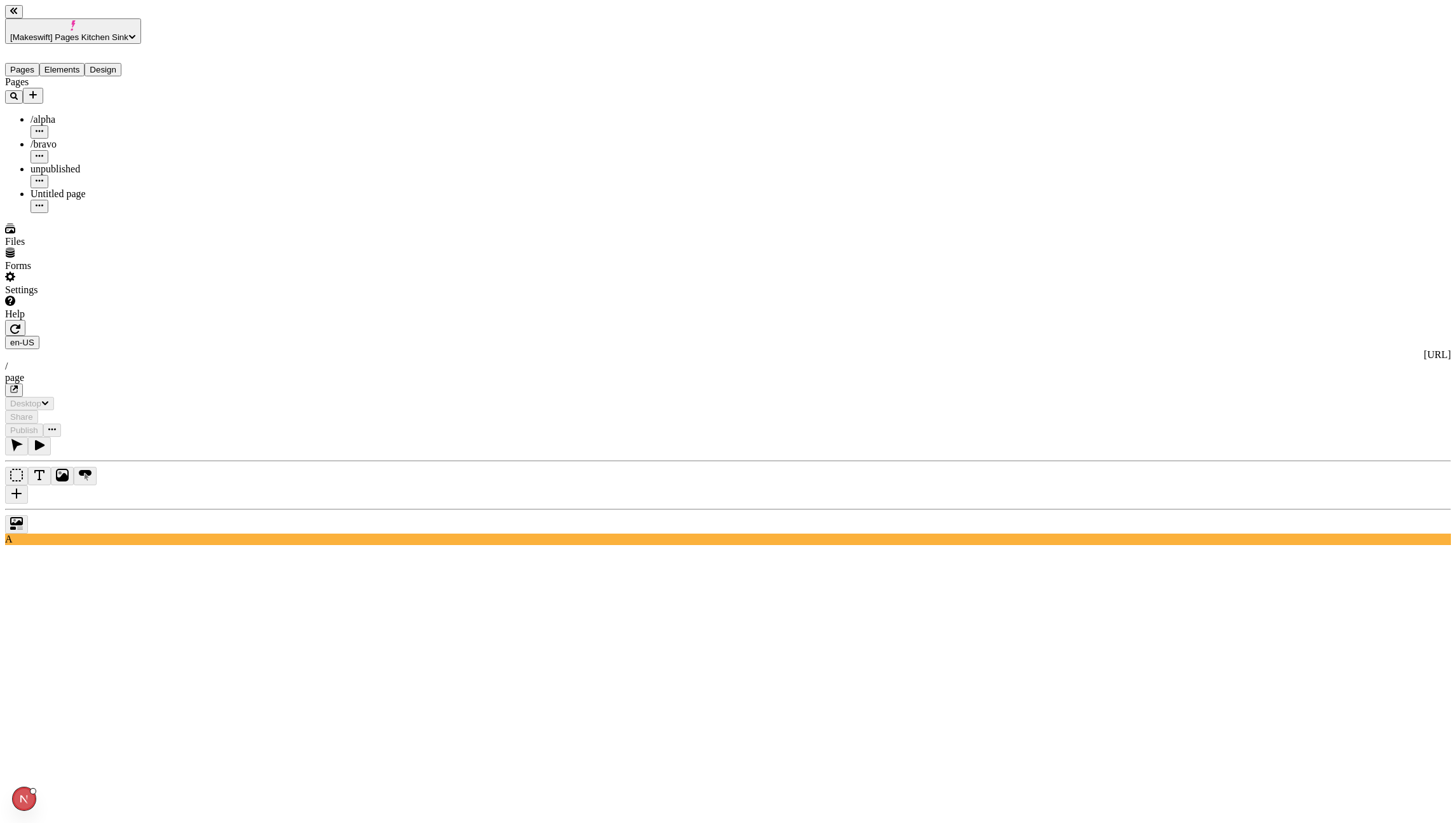
click at [20, 323] on icon "button" at bounding box center [15, 328] width 10 height 10
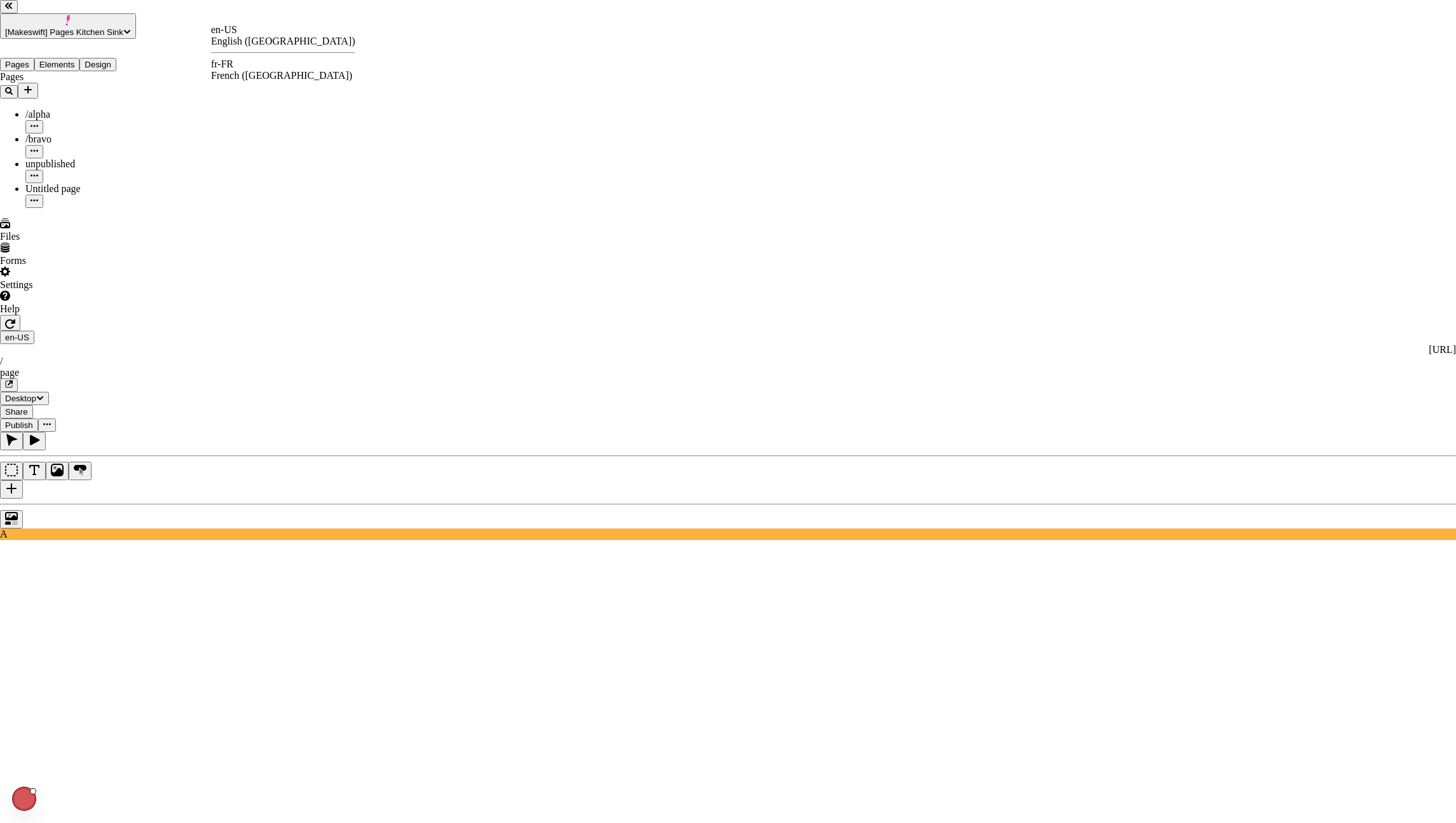
click at [241, 70] on div "fr-FR" at bounding box center [283, 64] width 145 height 12
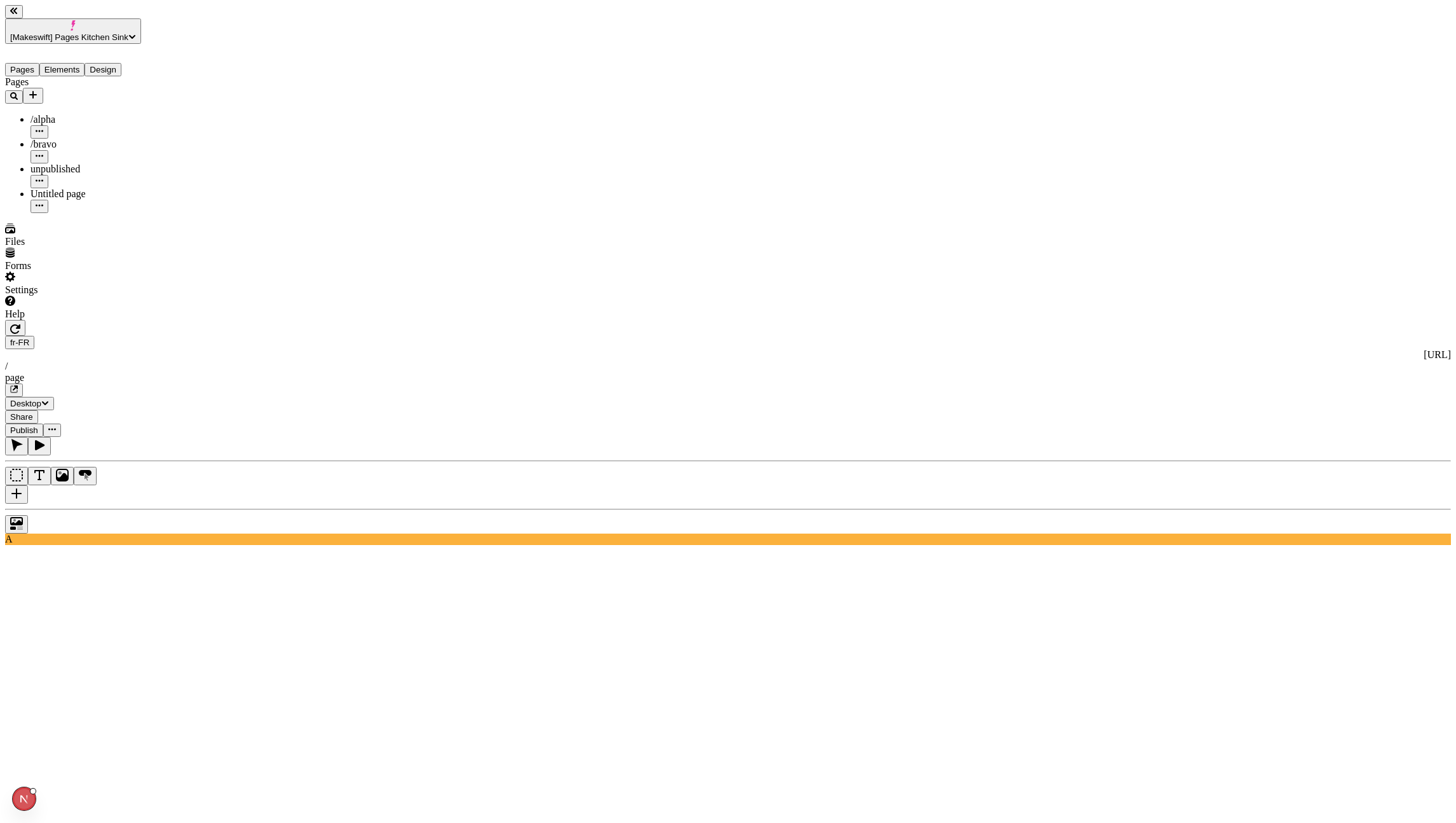
click at [18, 386] on icon "button" at bounding box center [14, 389] width 7 height 7
click at [18, 385] on icon "button" at bounding box center [13, 389] width 8 height 8
click at [20, 324] on icon "button" at bounding box center [15, 328] width 10 height 9
click at [18, 386] on icon "button" at bounding box center [14, 389] width 7 height 7
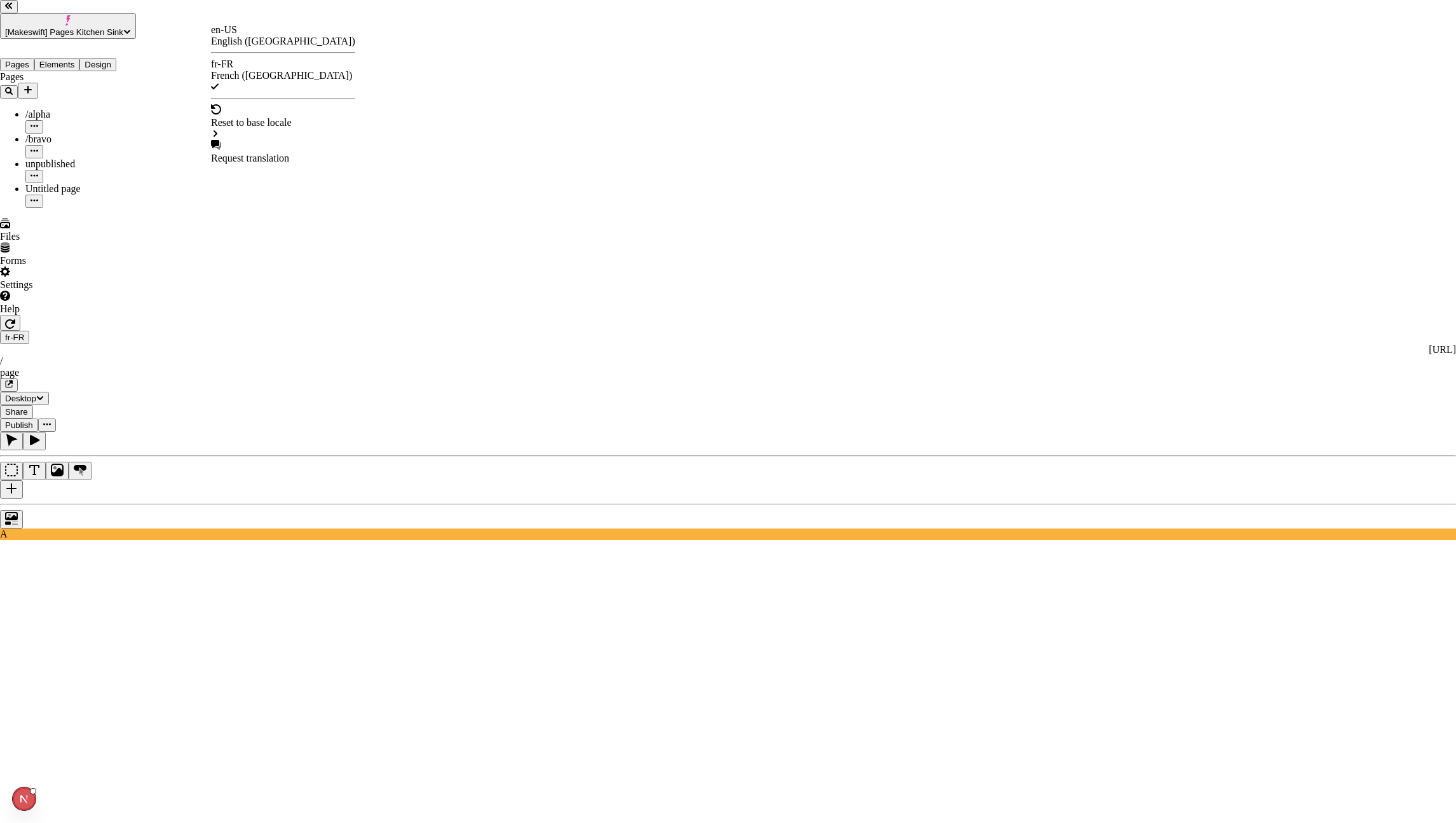
click at [251, 29] on div "en-US English ([GEOGRAPHIC_DATA])" at bounding box center [283, 35] width 145 height 23
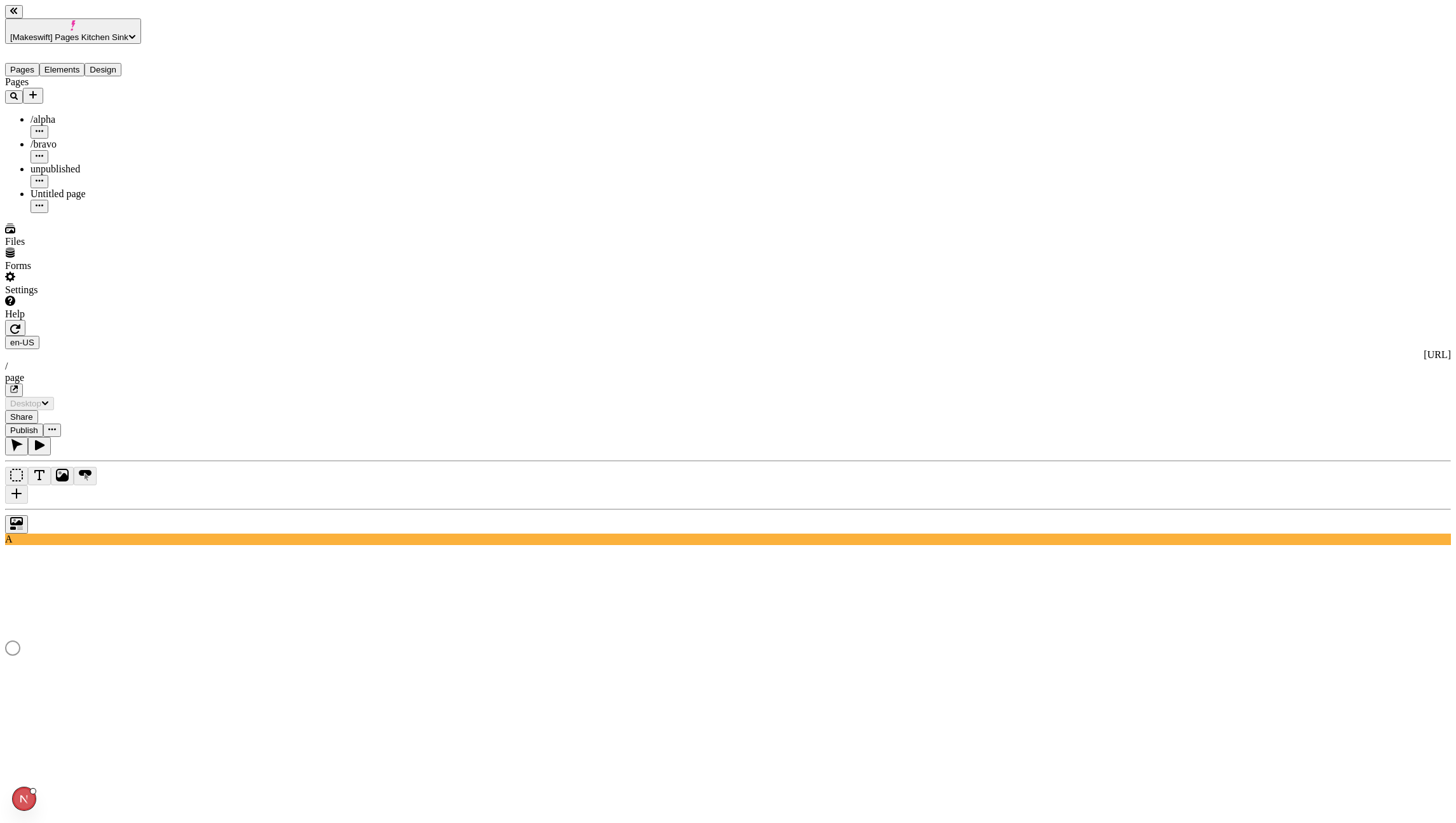
click at [79, 33] on span "[Makeswift] Pages Kitchen Sink" at bounding box center [69, 37] width 119 height 9
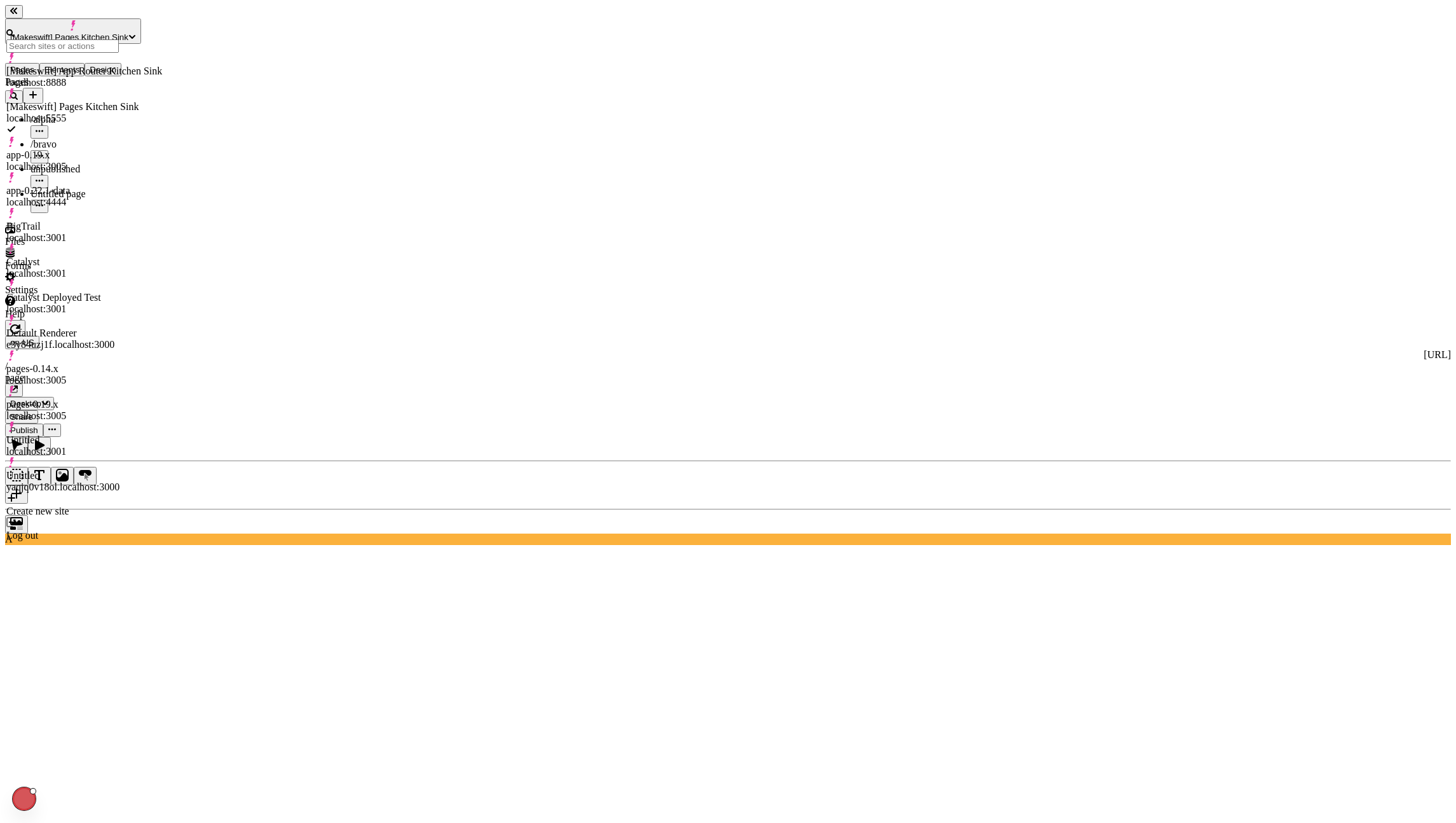
click at [103, 59] on div "[Makeswift] App Router Kitchen Sink localhost:8888" at bounding box center [84, 70] width 155 height 36
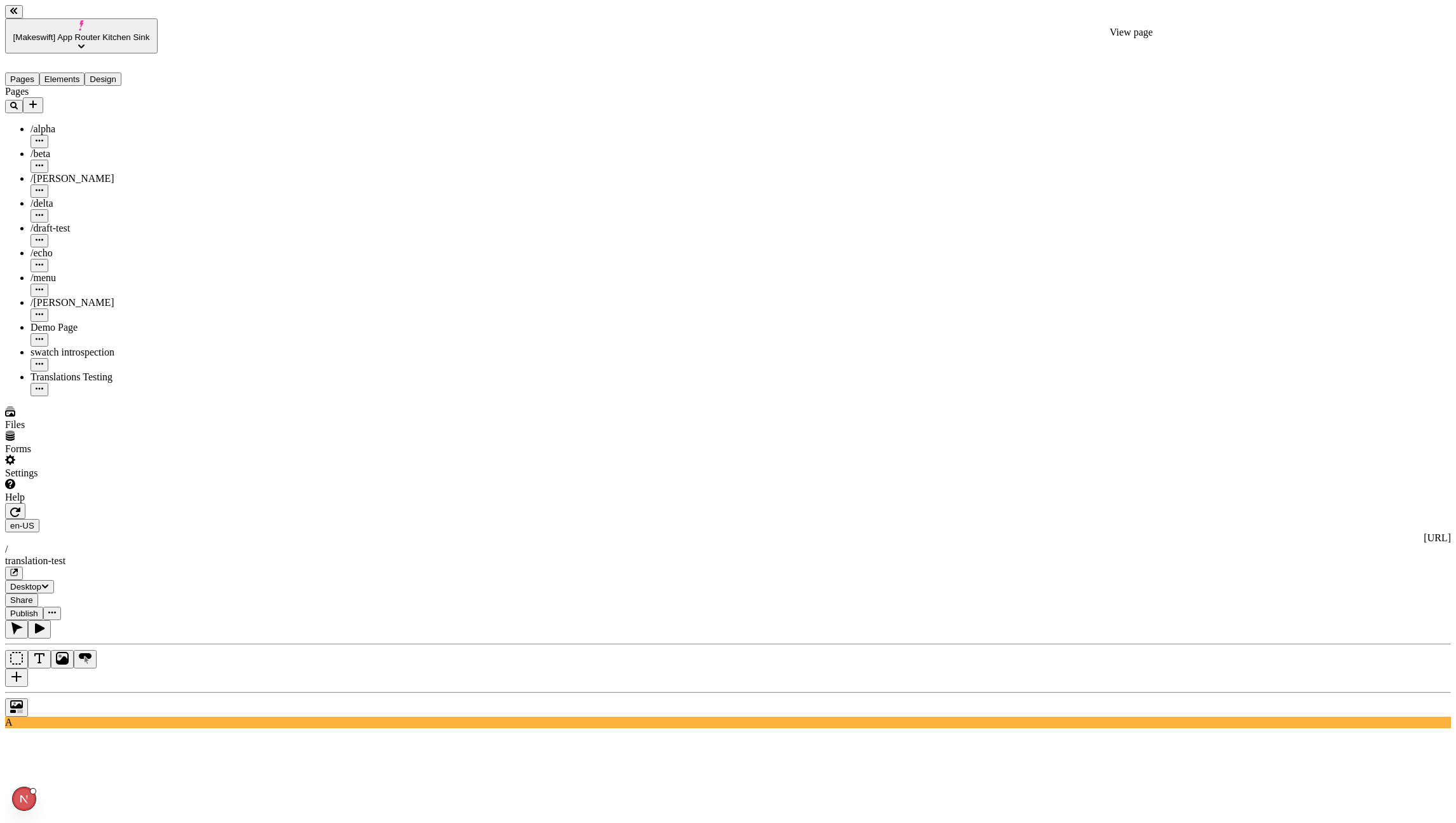
click at [18, 568] on icon "button" at bounding box center [13, 572] width 8 height 8
click at [18, 569] on icon "button" at bounding box center [14, 572] width 7 height 7
click at [104, 33] on span "[Makeswift] App Router Kitchen Sink" at bounding box center [82, 37] width 137 height 9
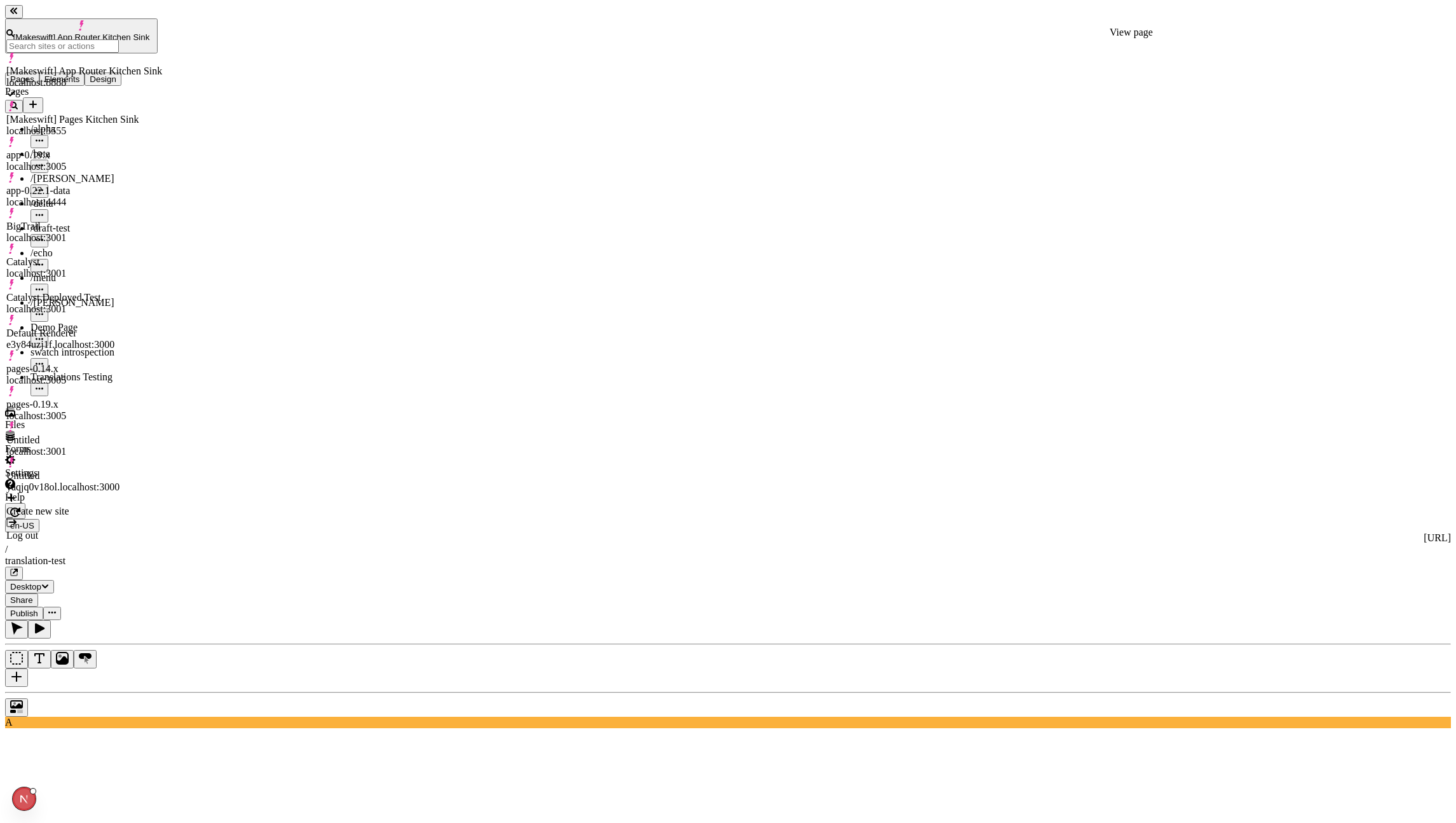
click at [94, 114] on div "[Makeswift] Pages Kitchen Sink" at bounding box center [84, 119] width 155 height 12
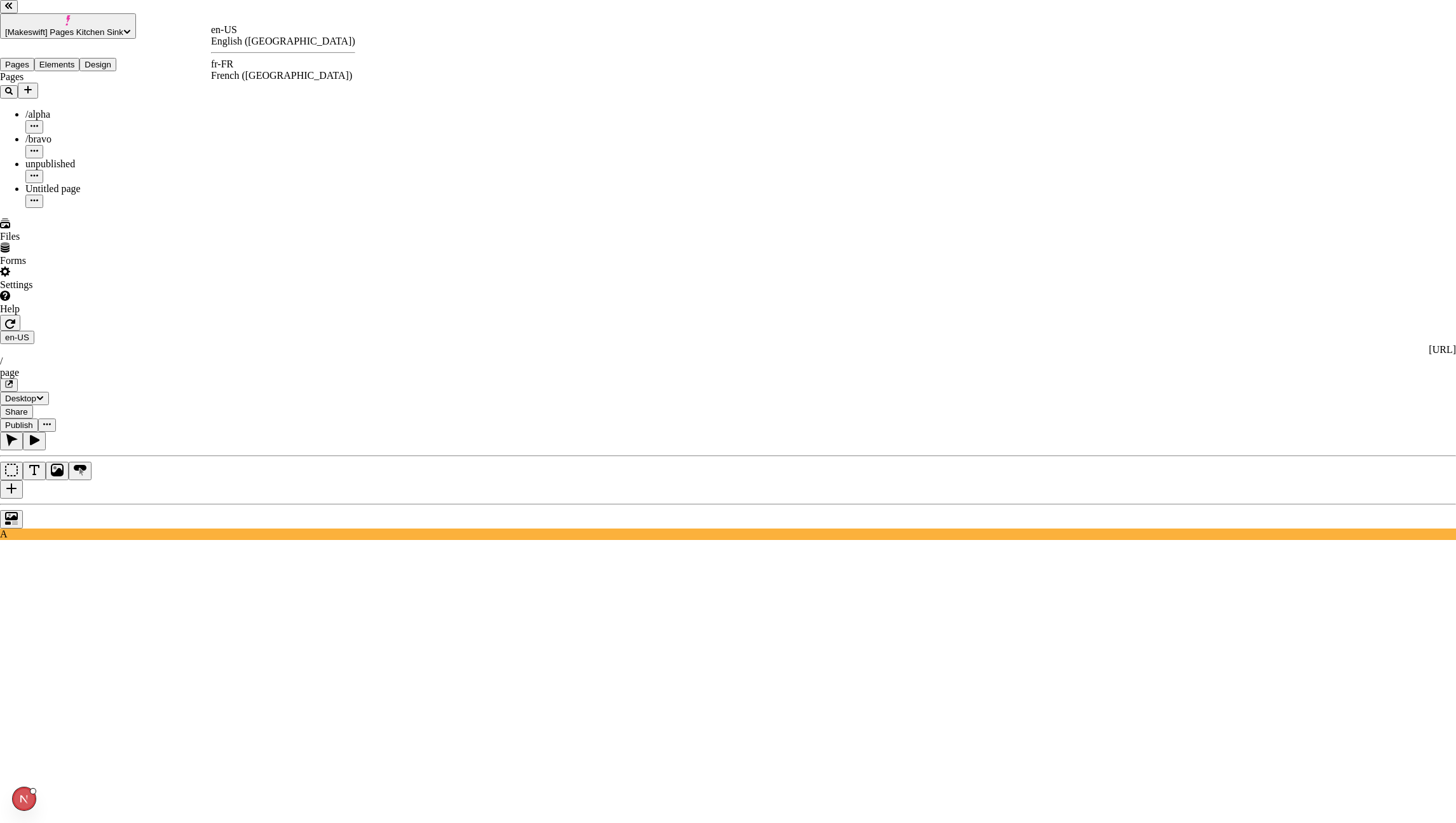
click at [240, 58] on div "fr-FR French ([GEOGRAPHIC_DATA])" at bounding box center [283, 69] width 145 height 23
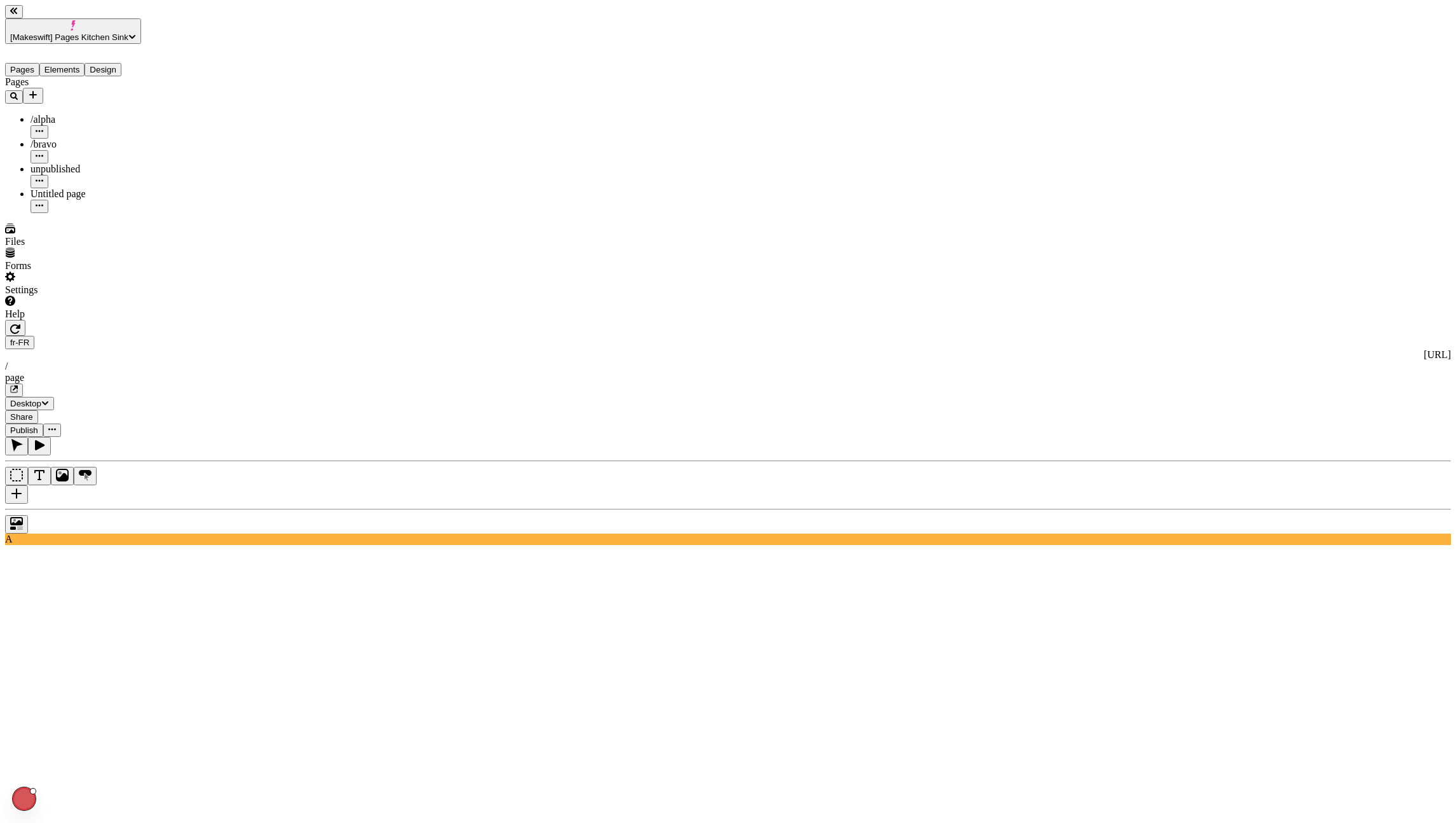
click at [18, 385] on icon "button" at bounding box center [13, 389] width 8 height 8
click at [20, 323] on icon "button" at bounding box center [15, 328] width 10 height 10
click at [18, 385] on icon "button" at bounding box center [15, 388] width 5 height 5
click at [20, 323] on icon "button" at bounding box center [15, 328] width 10 height 10
click at [18, 386] on icon "button" at bounding box center [14, 389] width 7 height 7
